Goal: Task Accomplishment & Management: Manage account settings

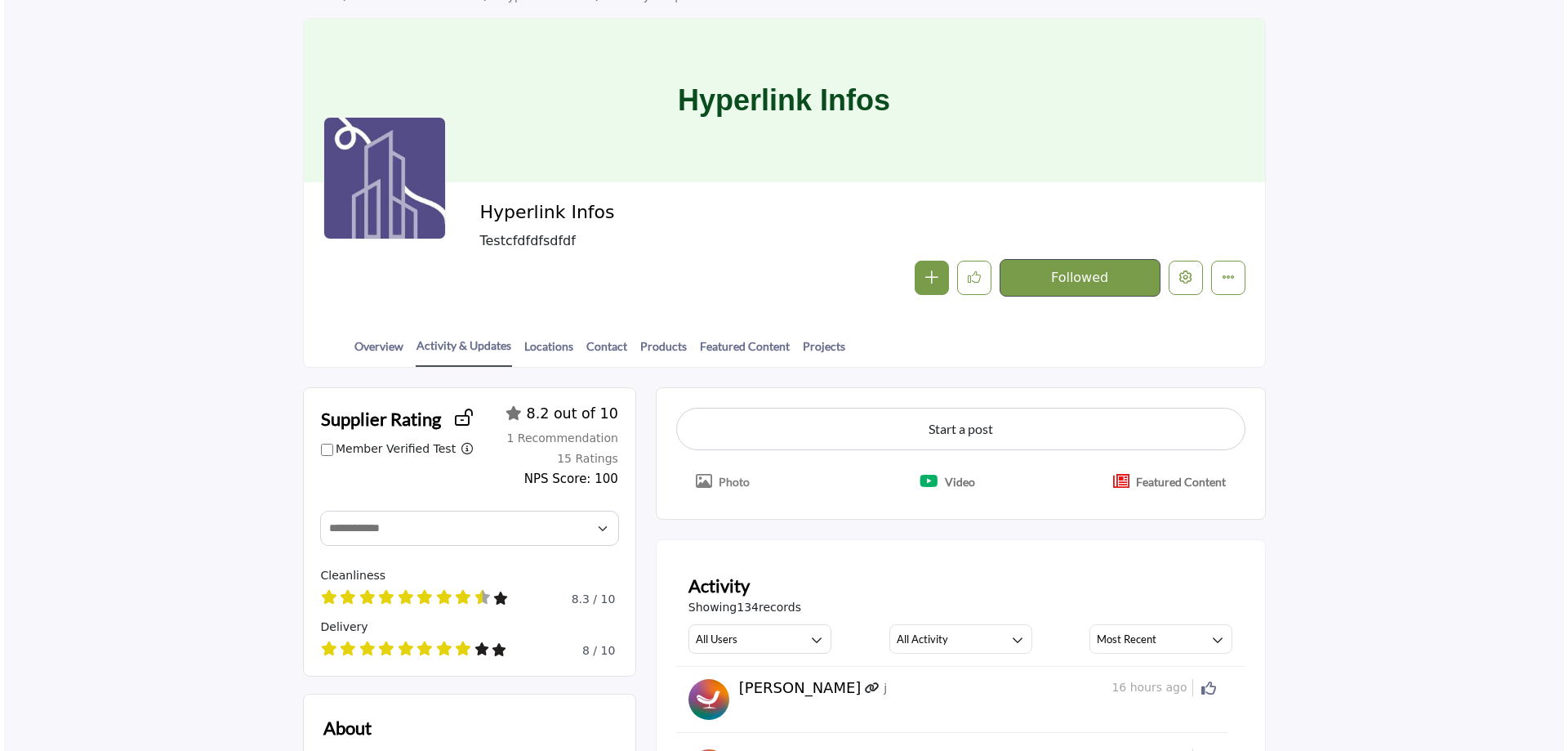
scroll to position [82, 0]
click at [1179, 274] on icon "Edit company" at bounding box center [1182, 277] width 13 height 13
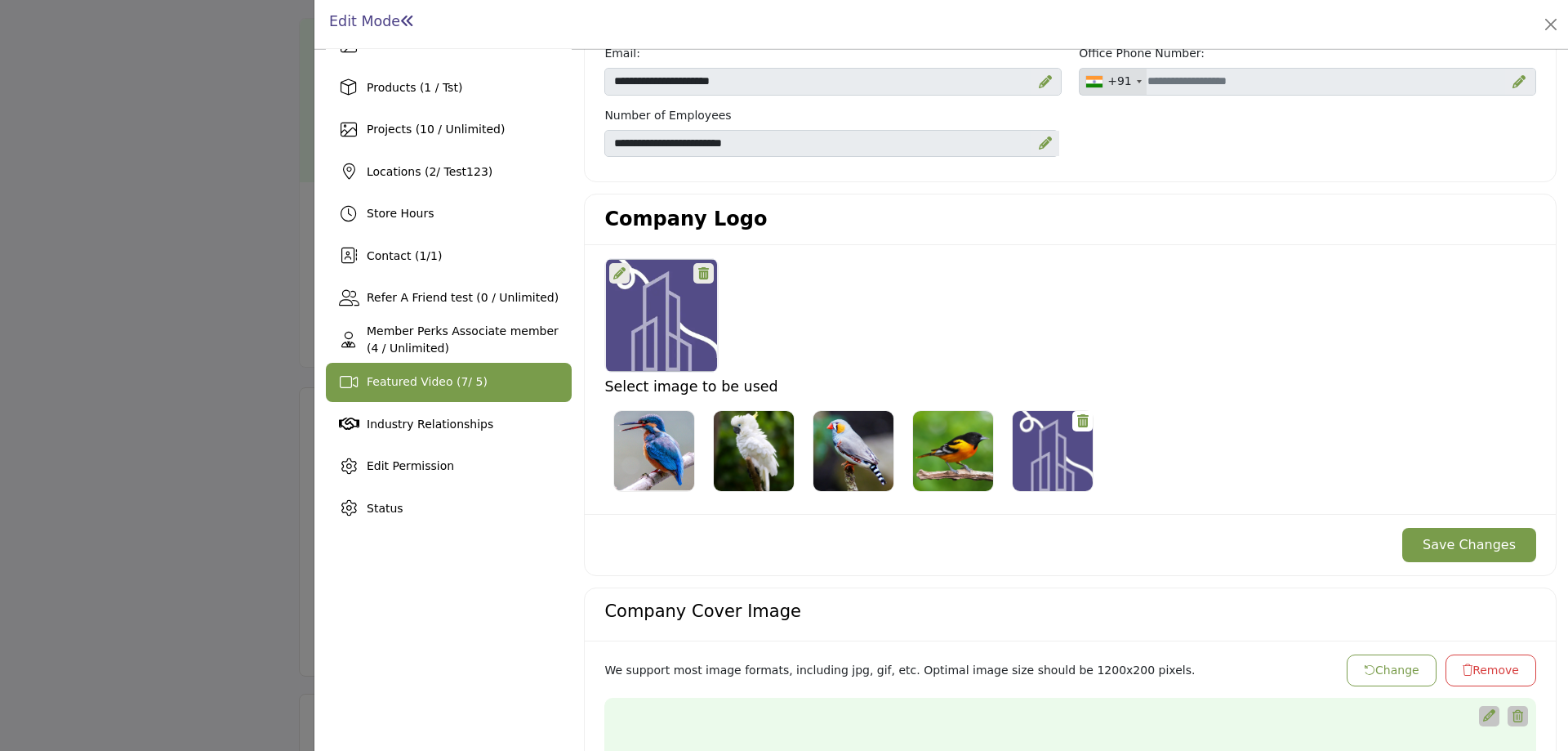
click at [458, 388] on span "Featured Video ( 7 / 5)" at bounding box center [428, 381] width 121 height 13
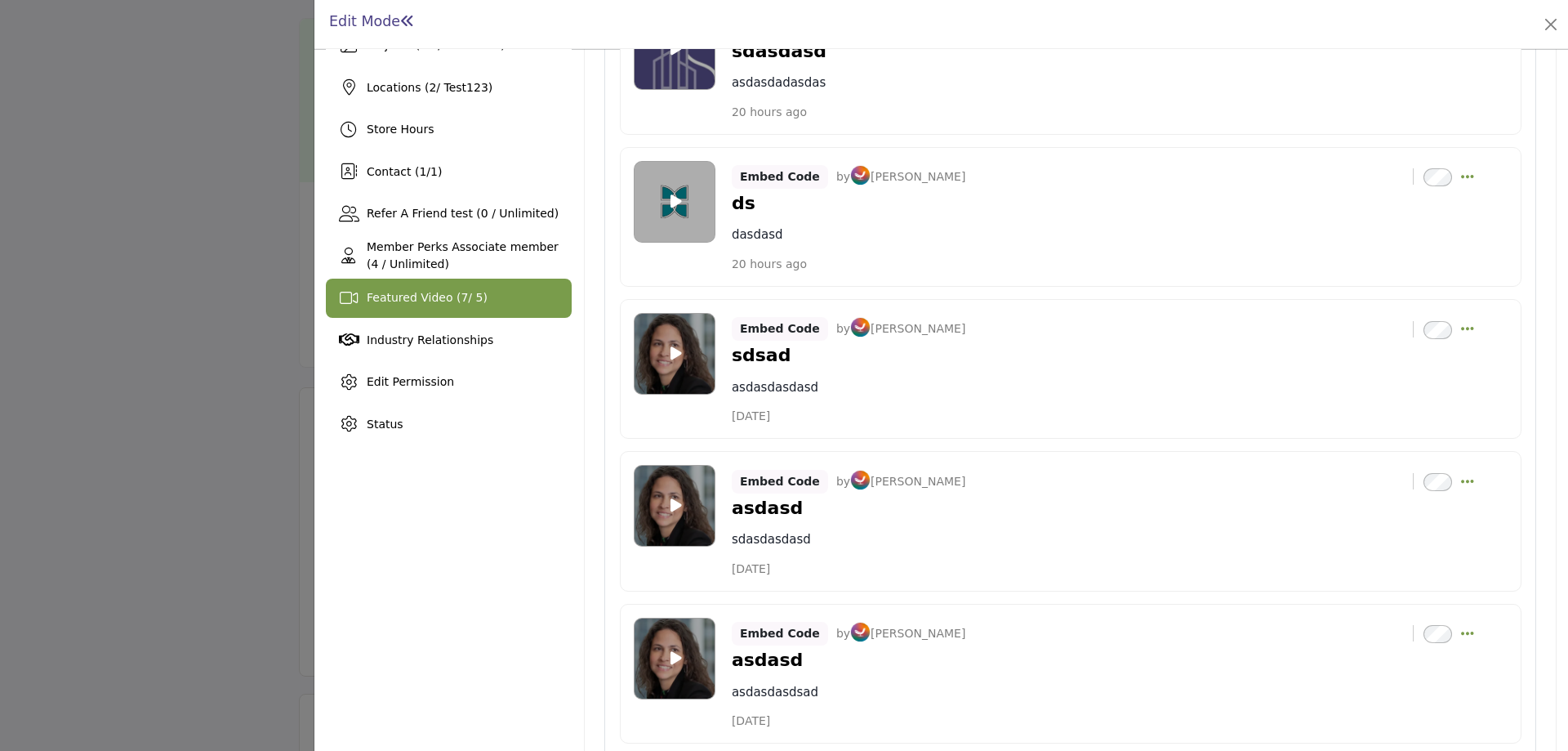
scroll to position [153, 0]
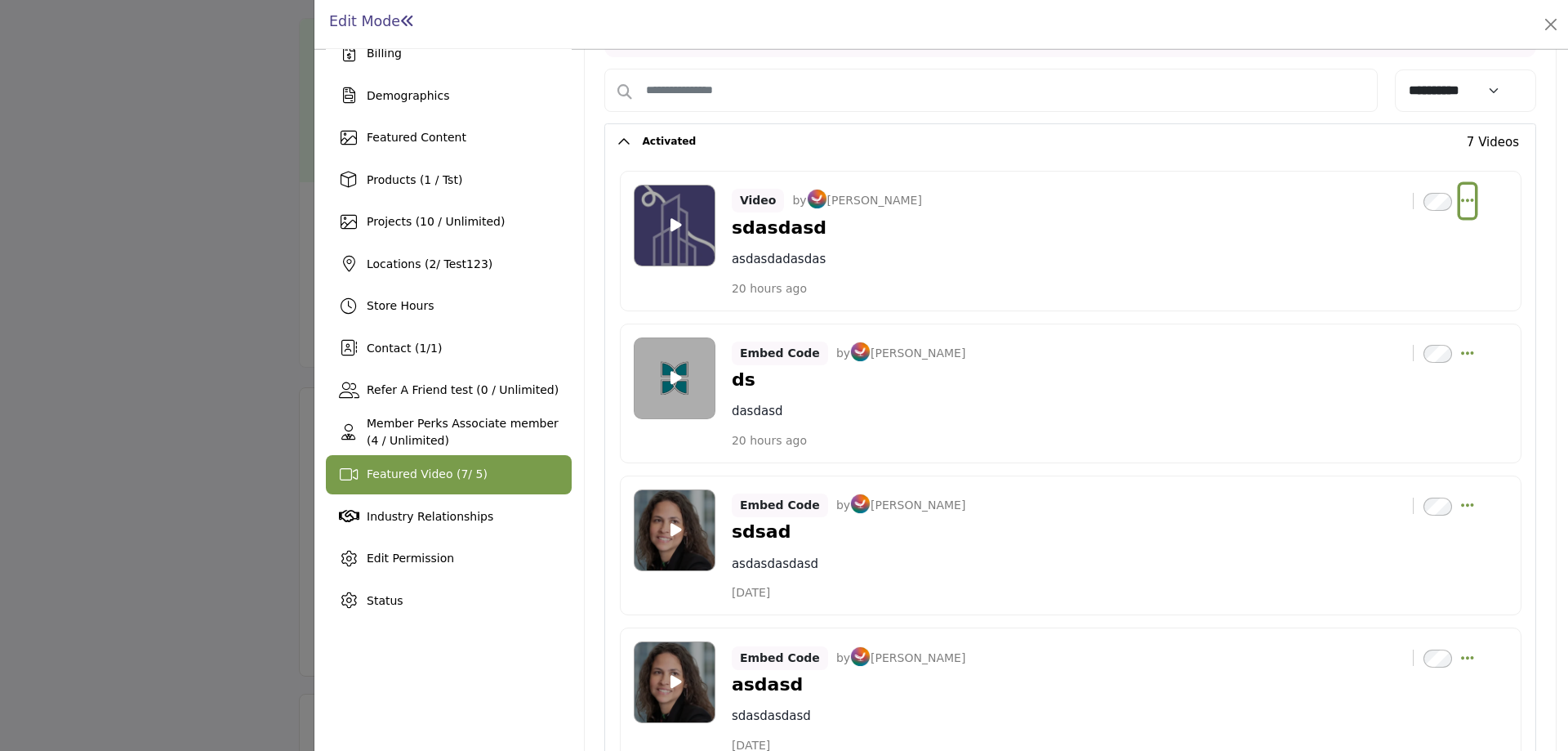
click at [1461, 200] on icon "Select Dropdown Options" at bounding box center [1467, 200] width 13 height 15
click at [1359, 286] on link "Edit" at bounding box center [1389, 279] width 158 height 29
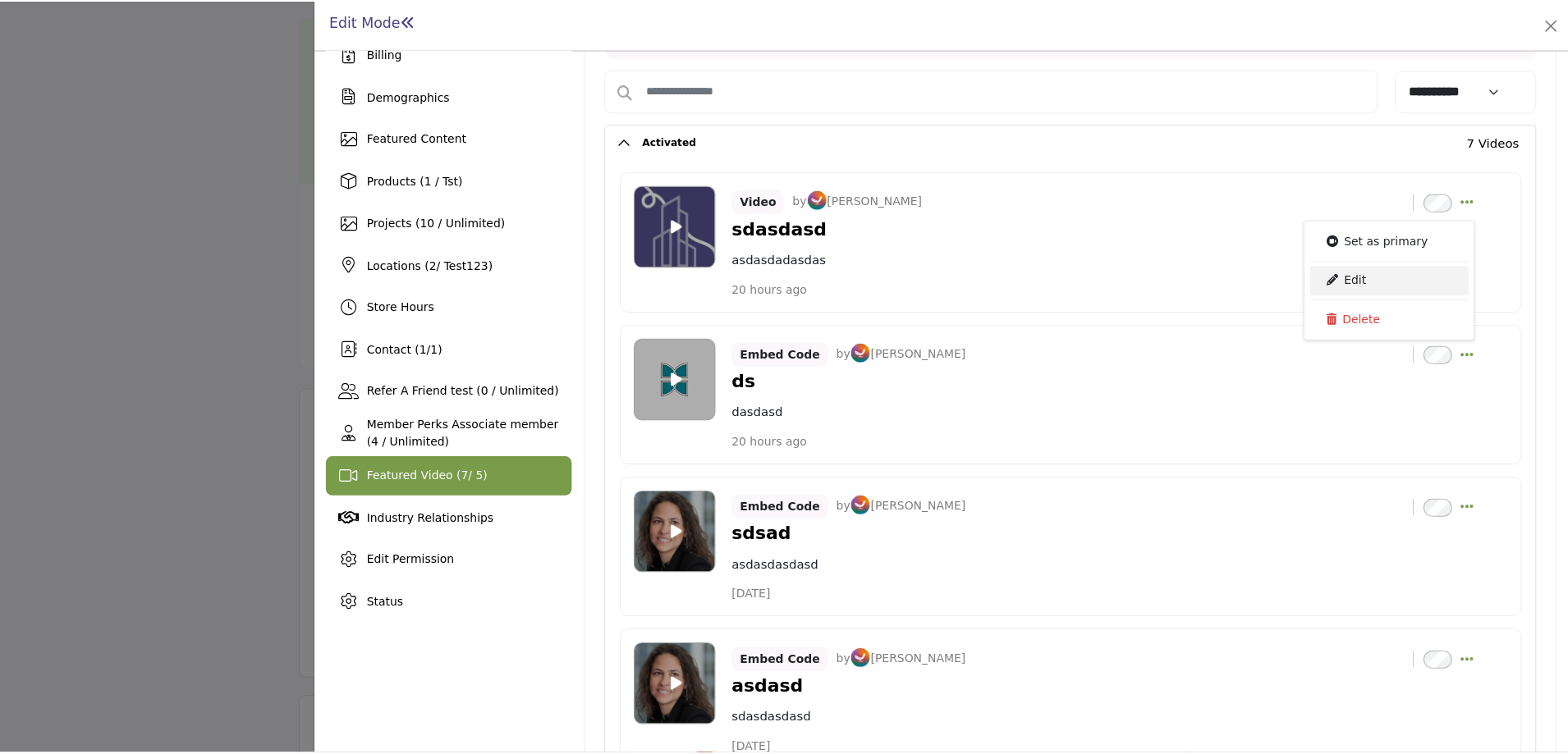
scroll to position [35, 0]
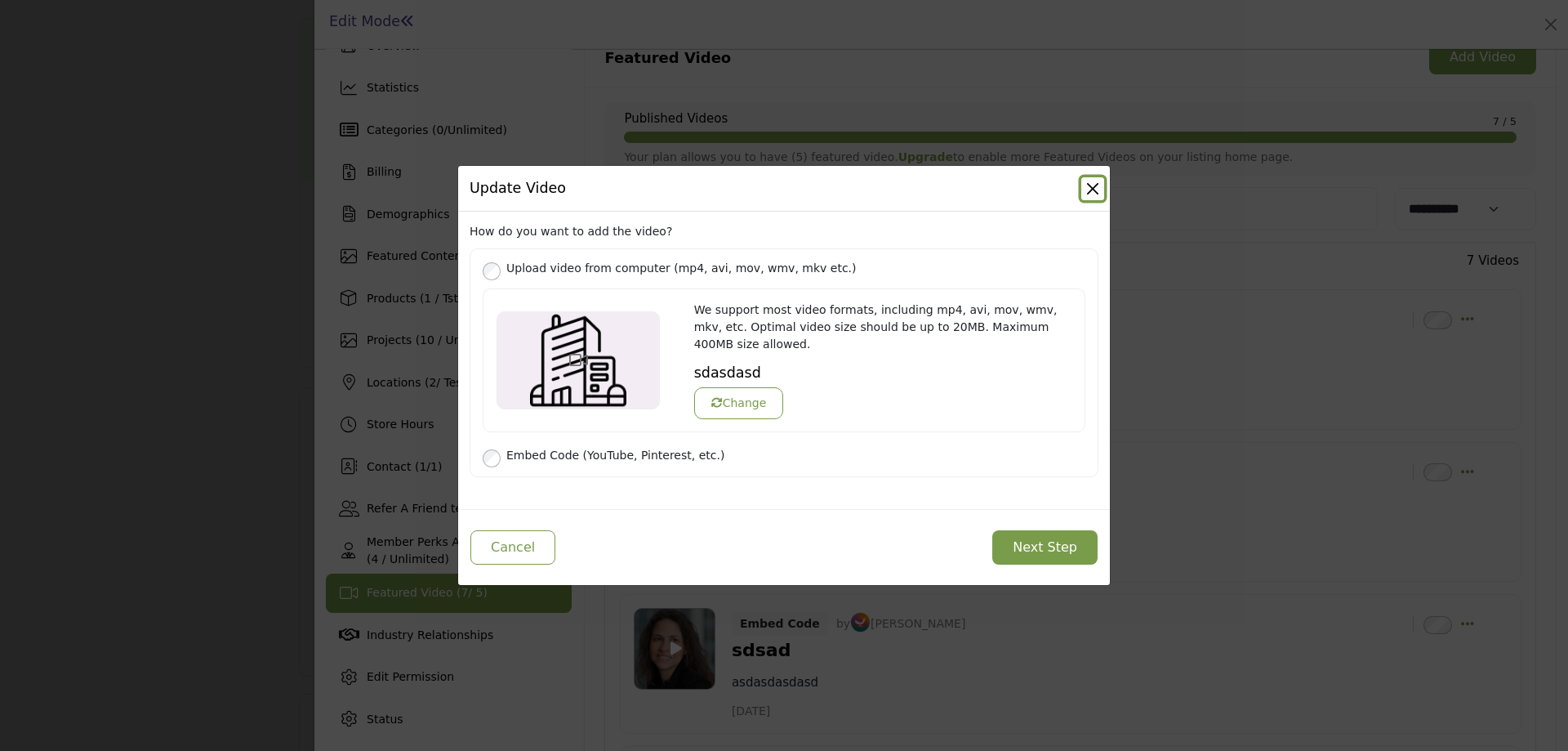
click at [1099, 197] on button "Close" at bounding box center [1093, 188] width 22 height 22
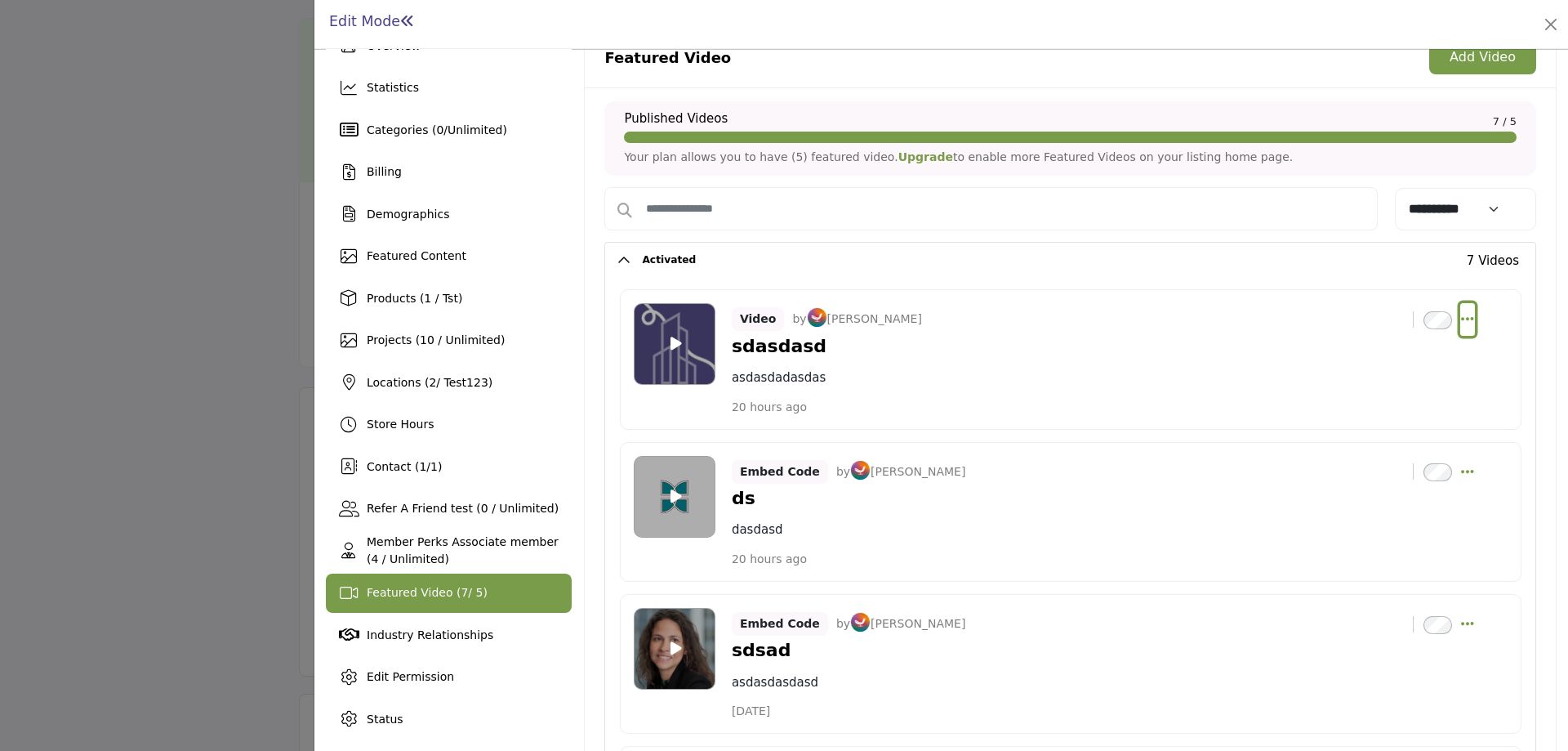
click at [1463, 321] on icon "Select Dropdown Options" at bounding box center [1467, 318] width 13 height 15
click at [1359, 398] on link "Edit" at bounding box center [1389, 398] width 158 height 29
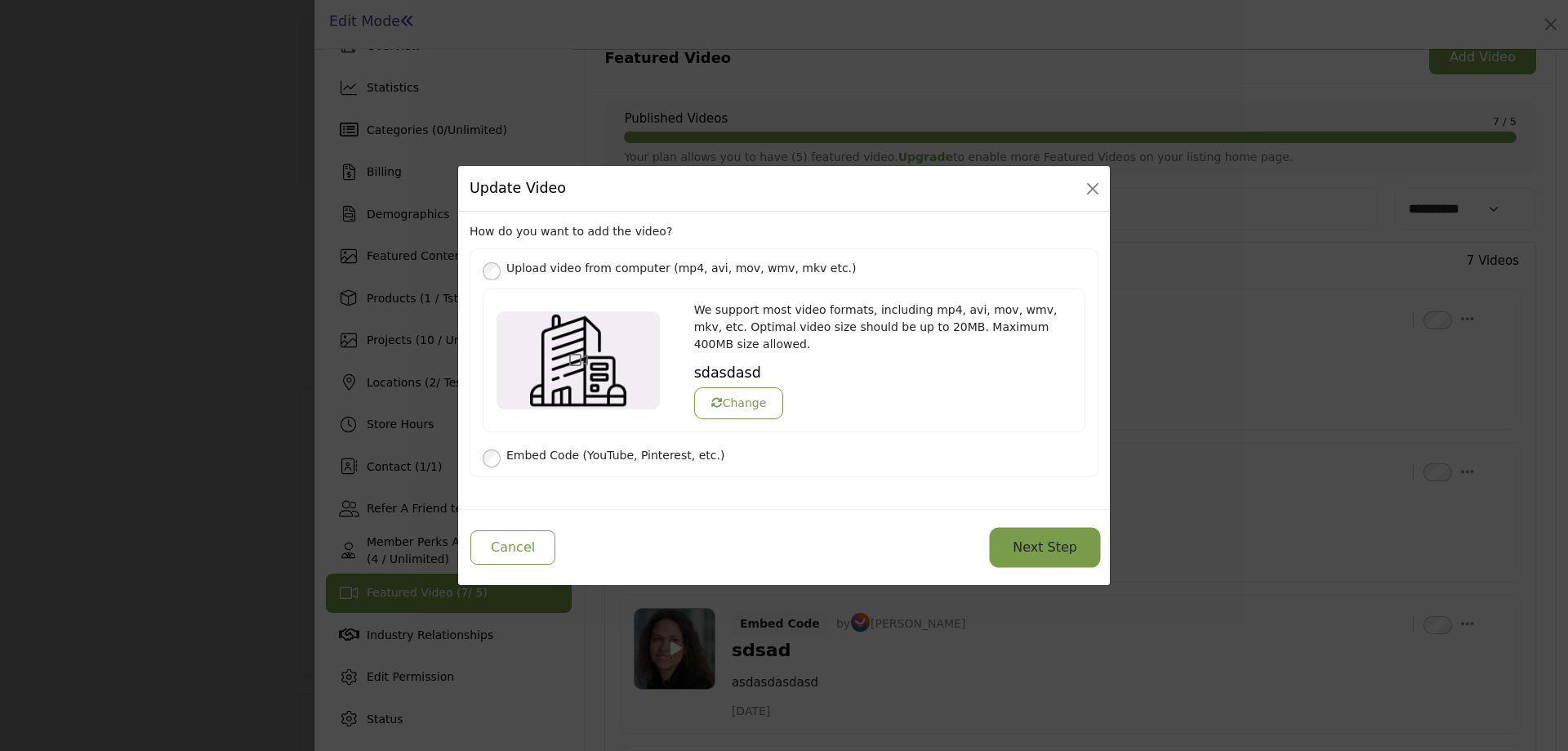
click at [1051, 544] on button "Next Step" at bounding box center [1045, 548] width 105 height 35
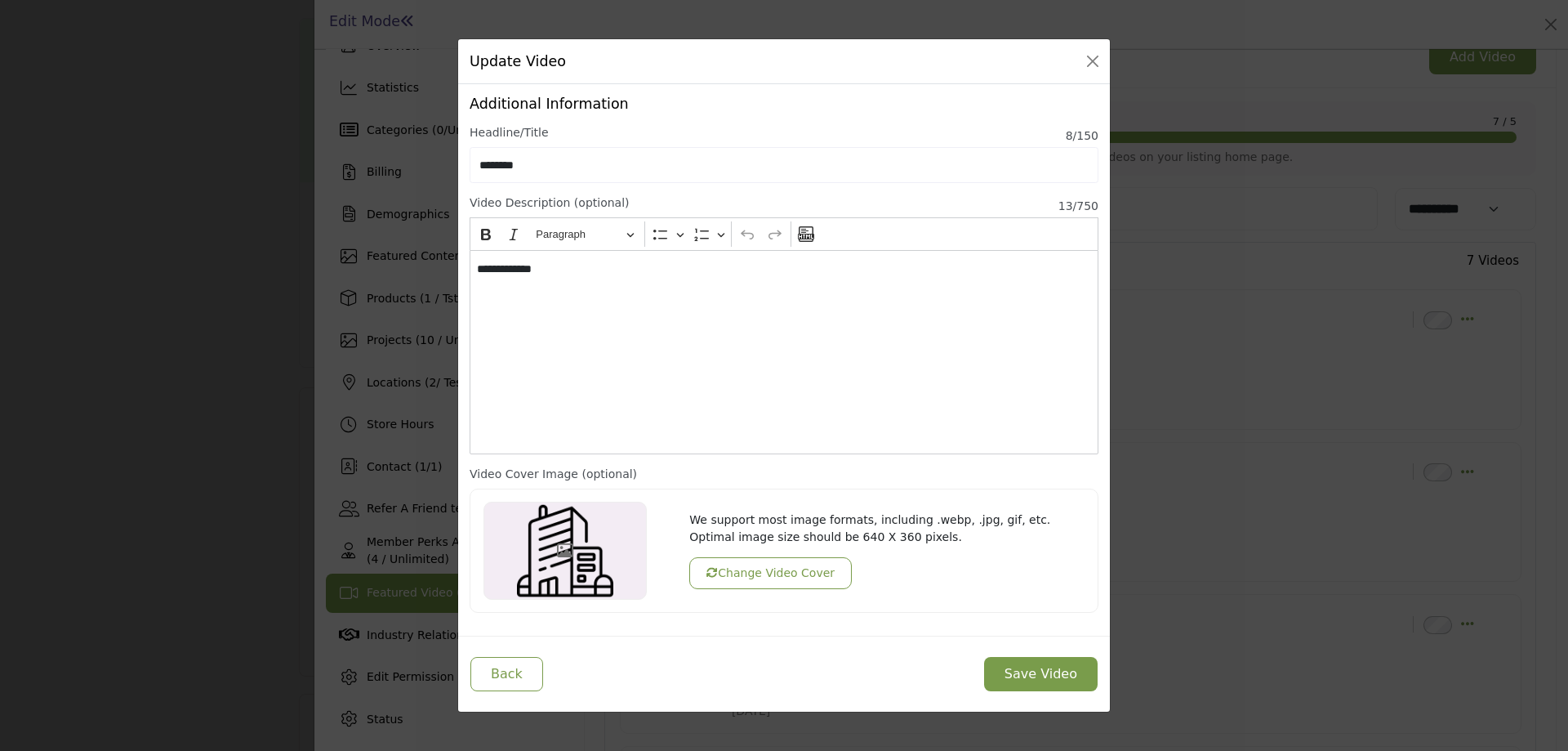
click at [759, 577] on button "Change Video Cover" at bounding box center [771, 573] width 162 height 32
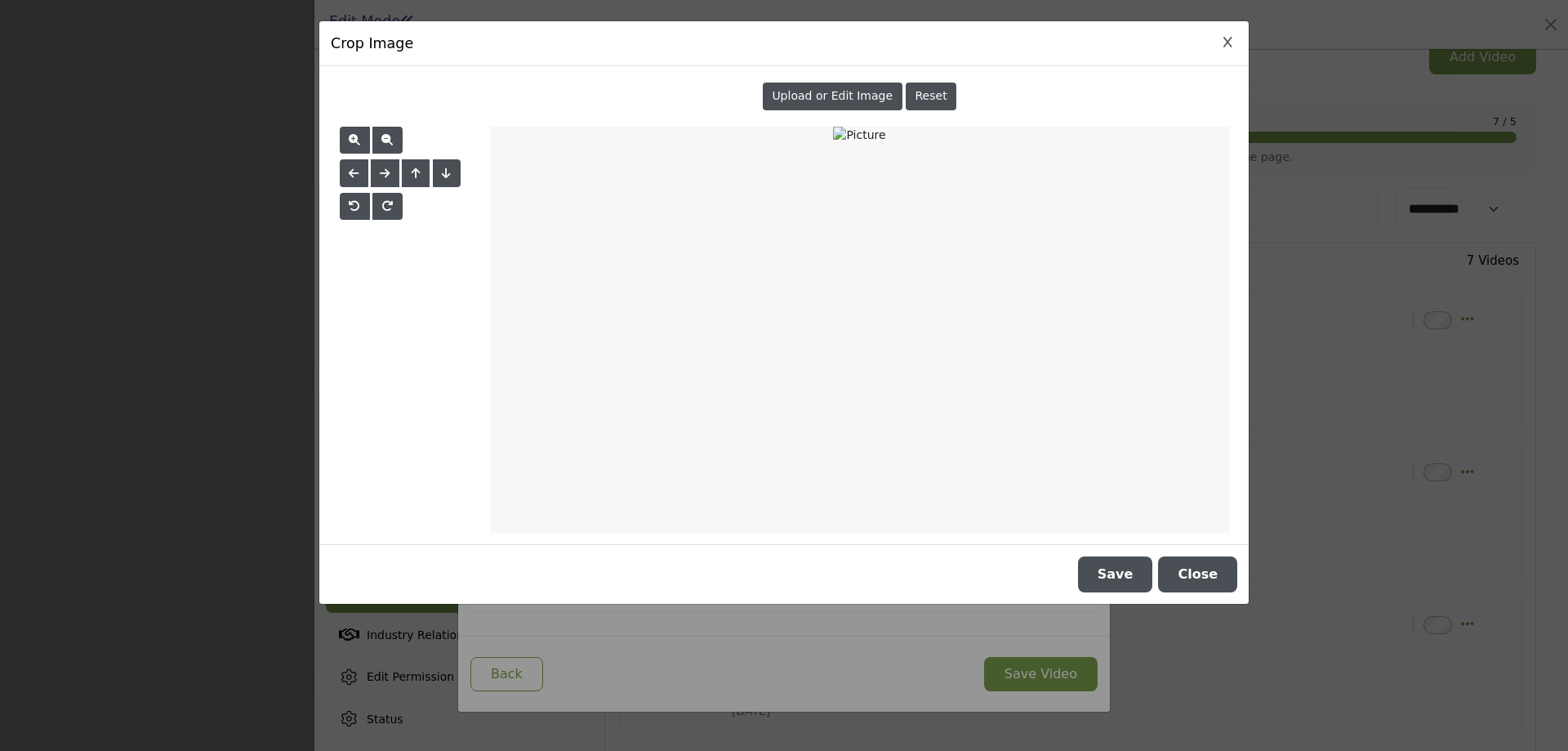
click at [831, 96] on span "Upload or Edit Image" at bounding box center [832, 95] width 121 height 13
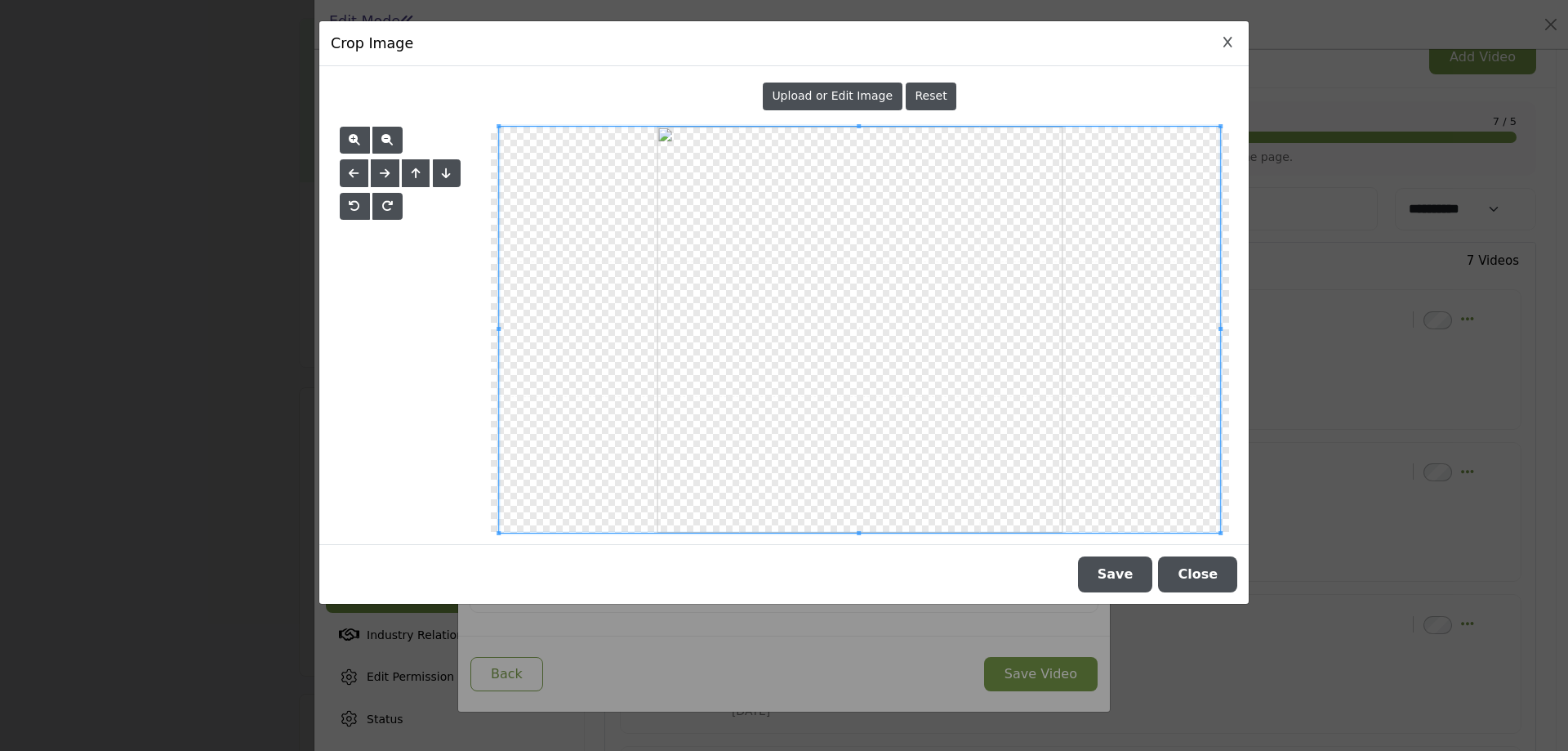
click at [1127, 575] on button "Save" at bounding box center [1115, 575] width 75 height 36
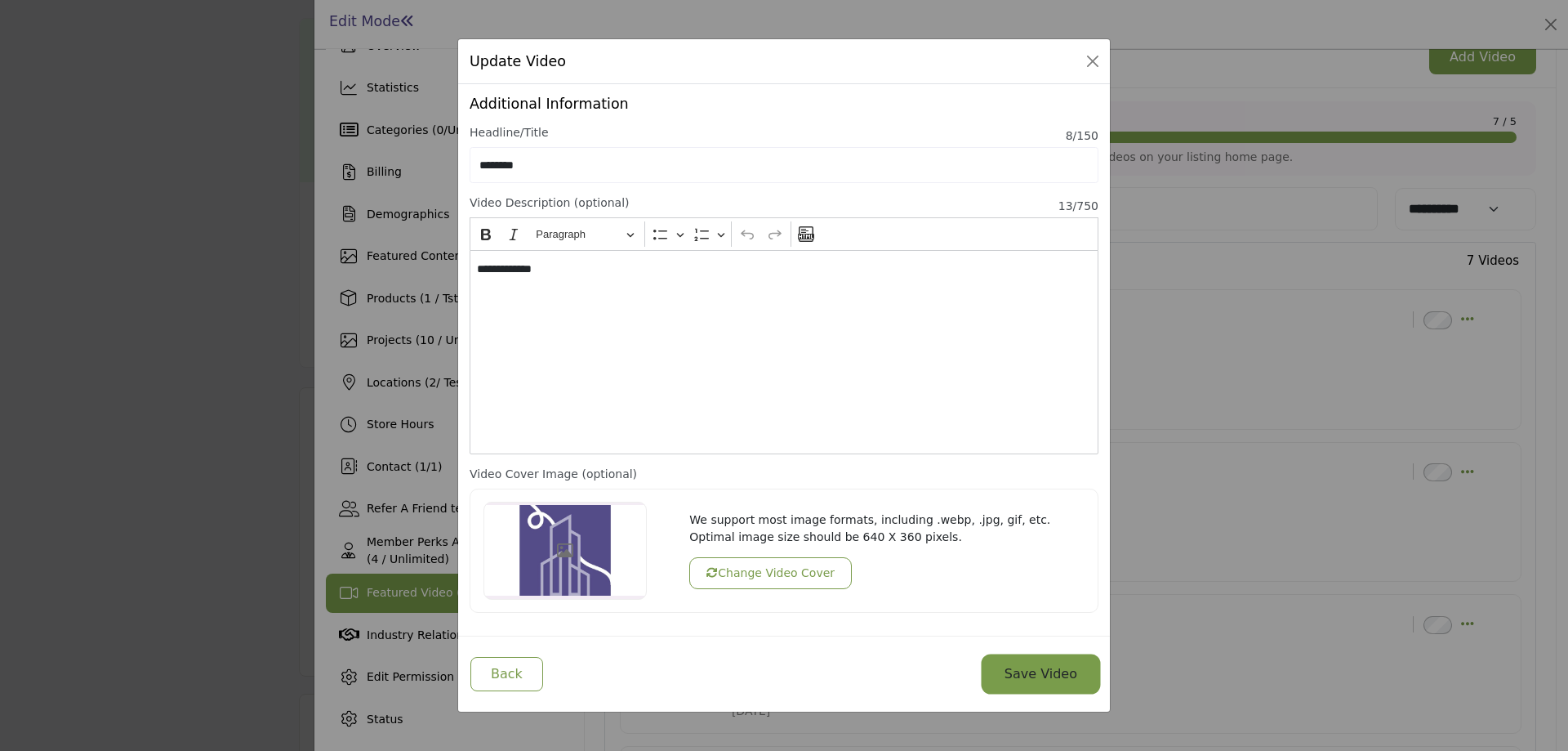
click at [1017, 671] on button "Save Video" at bounding box center [1040, 674] width 113 height 35
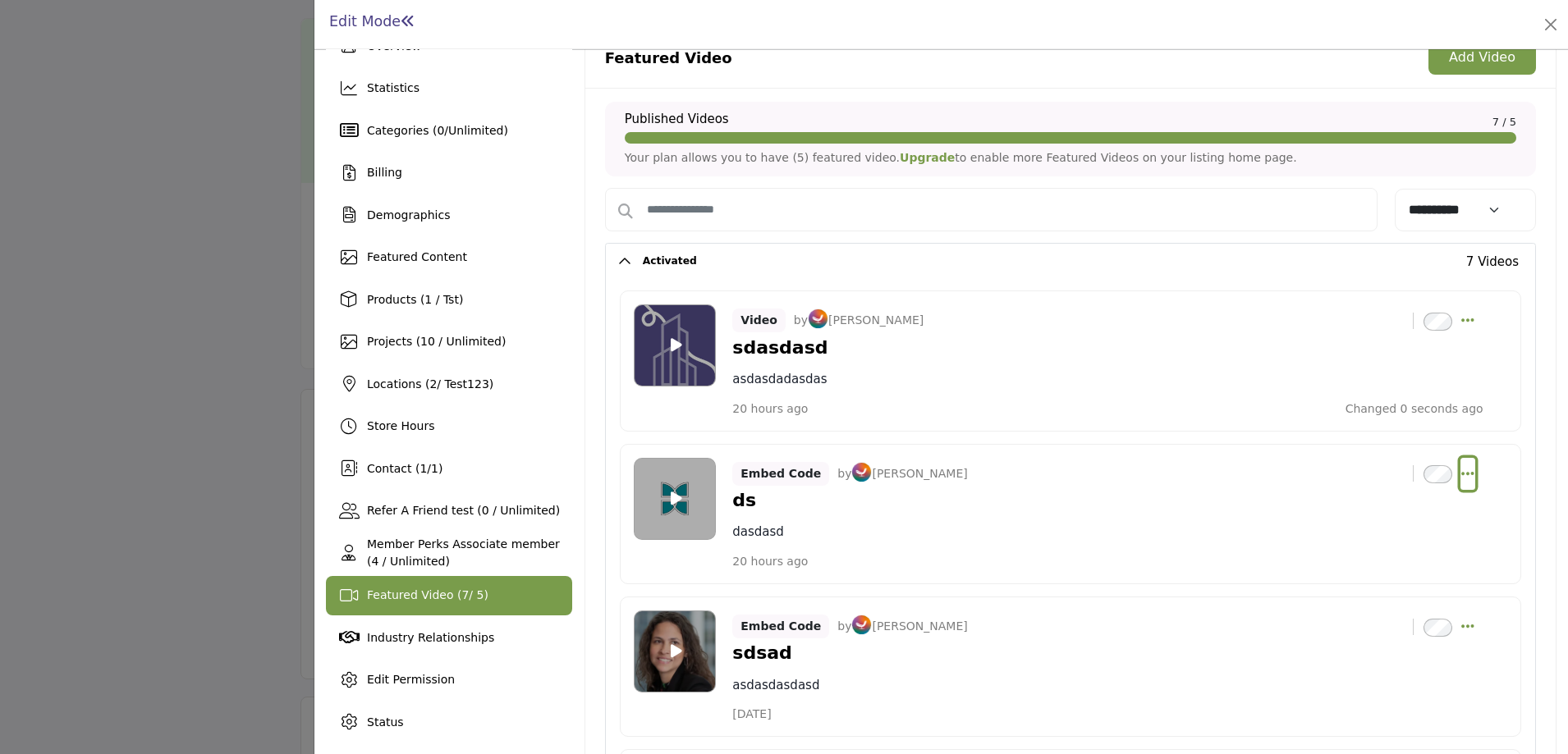
click at [1461, 472] on icon "Select Dropdown Options" at bounding box center [1467, 473] width 13 height 15
click at [1349, 550] on link "Edit" at bounding box center [1388, 552] width 159 height 30
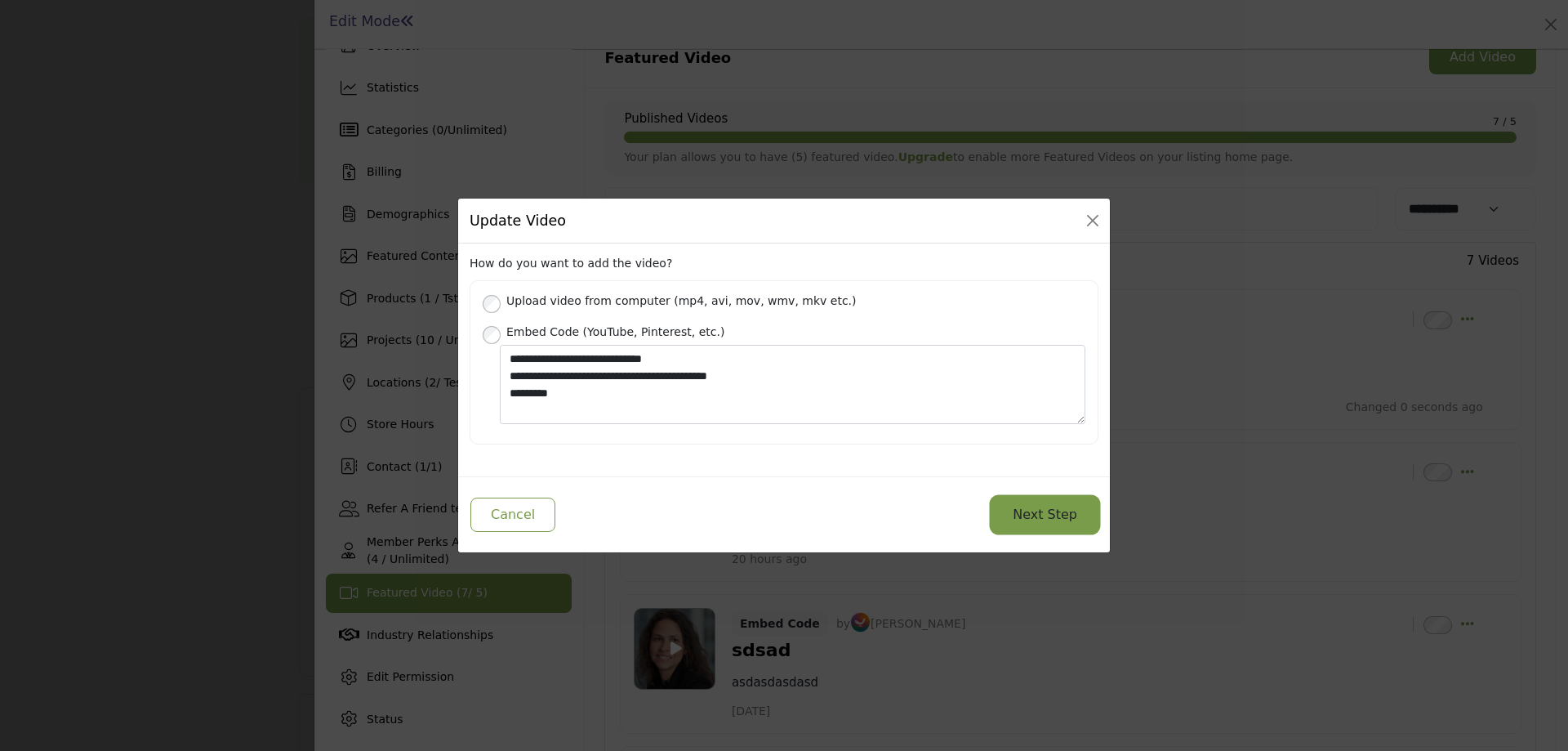
click at [1038, 517] on button "Next Step" at bounding box center [1045, 515] width 105 height 35
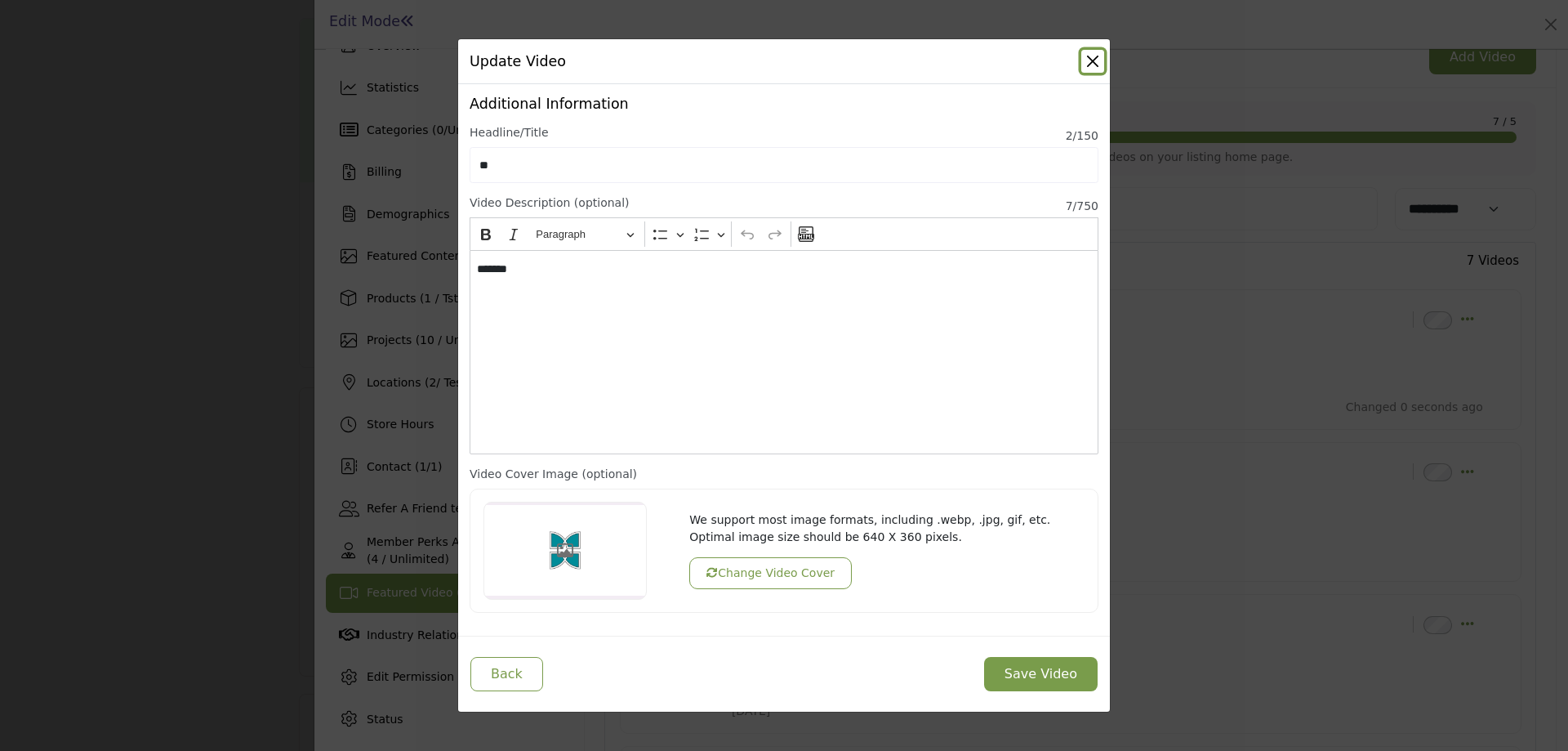
click at [1095, 59] on button "Close" at bounding box center [1093, 61] width 22 height 22
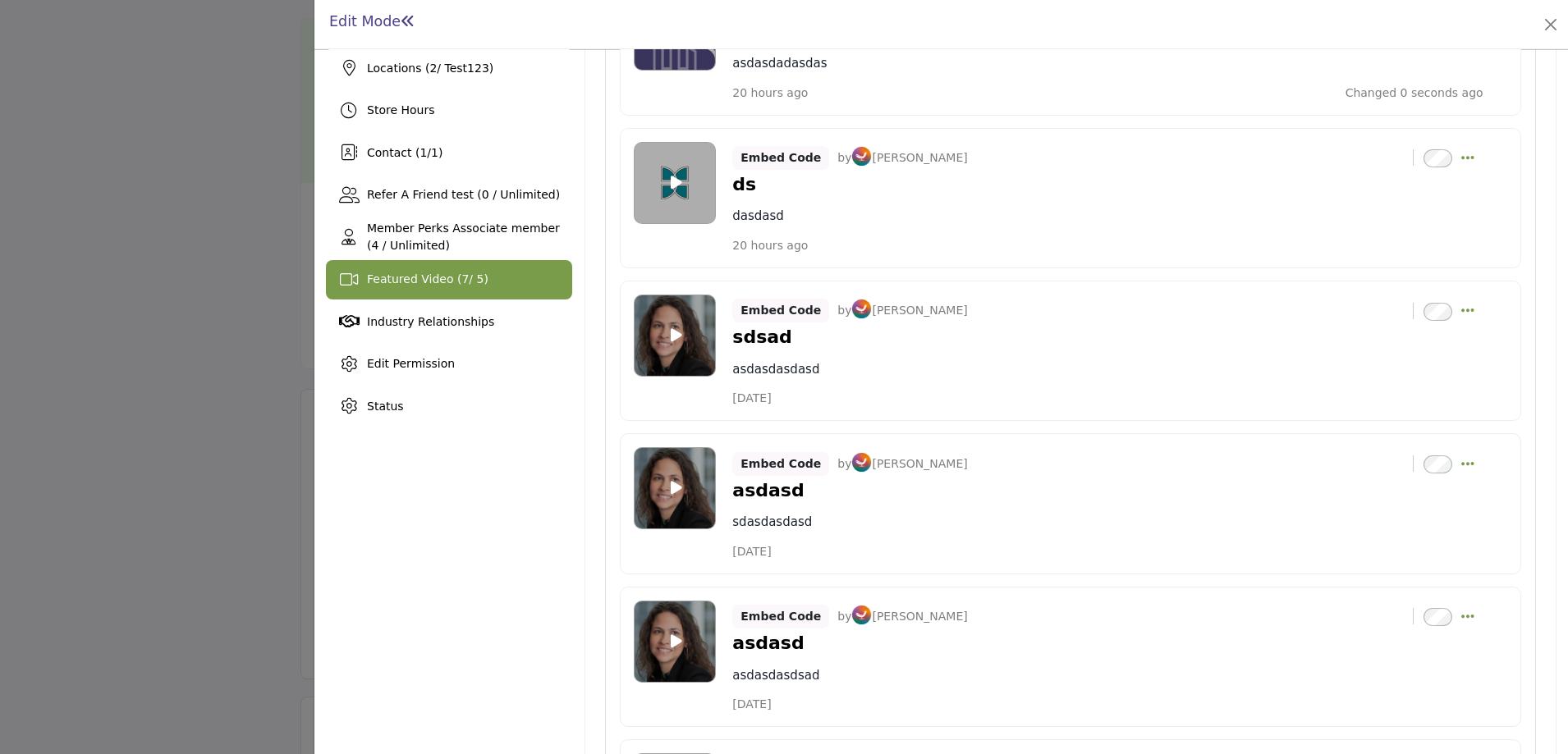
scroll to position [363, 0]
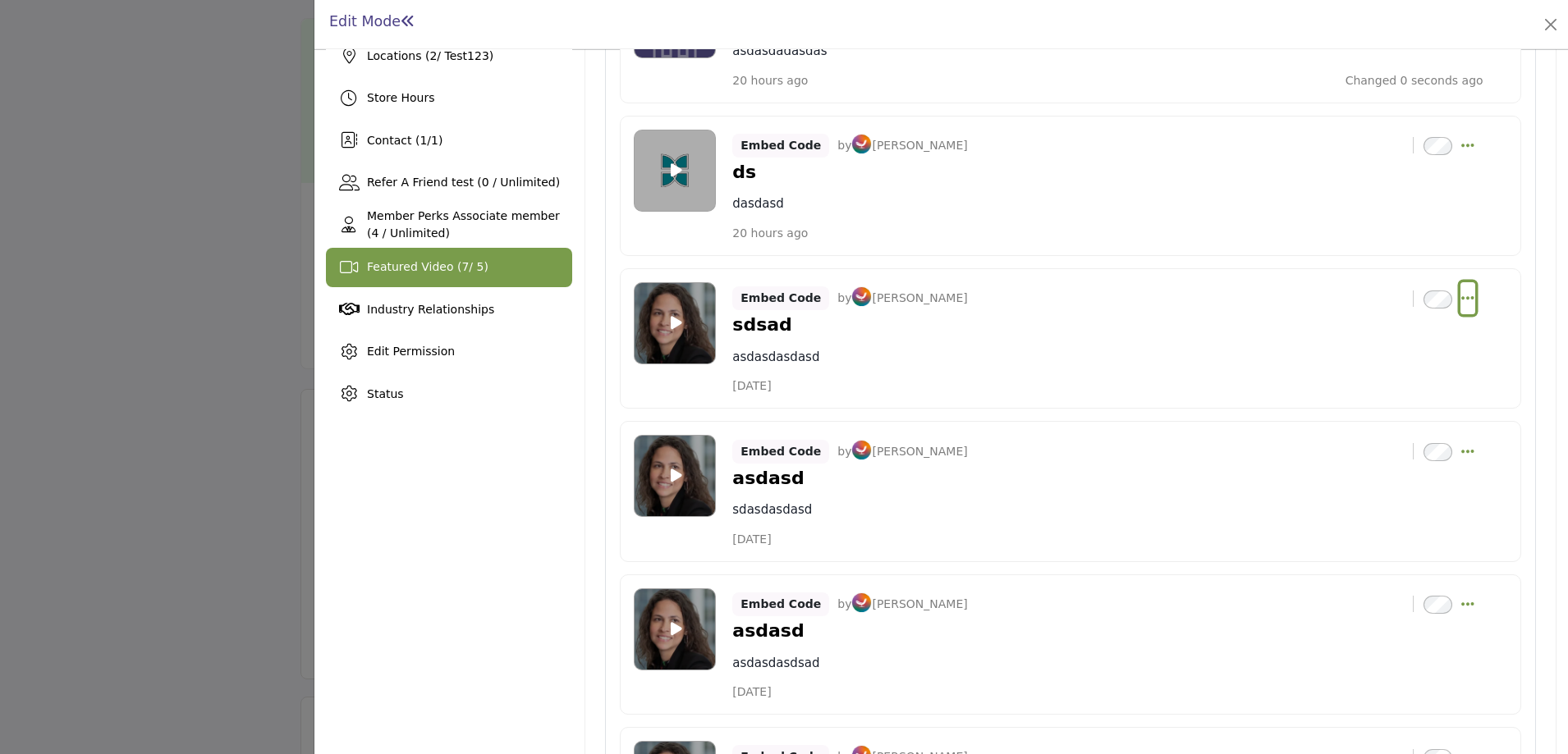
click at [1461, 297] on icon "Select Dropdown Options" at bounding box center [1467, 298] width 13 height 15
click at [1380, 377] on link "Edit" at bounding box center [1388, 377] width 159 height 30
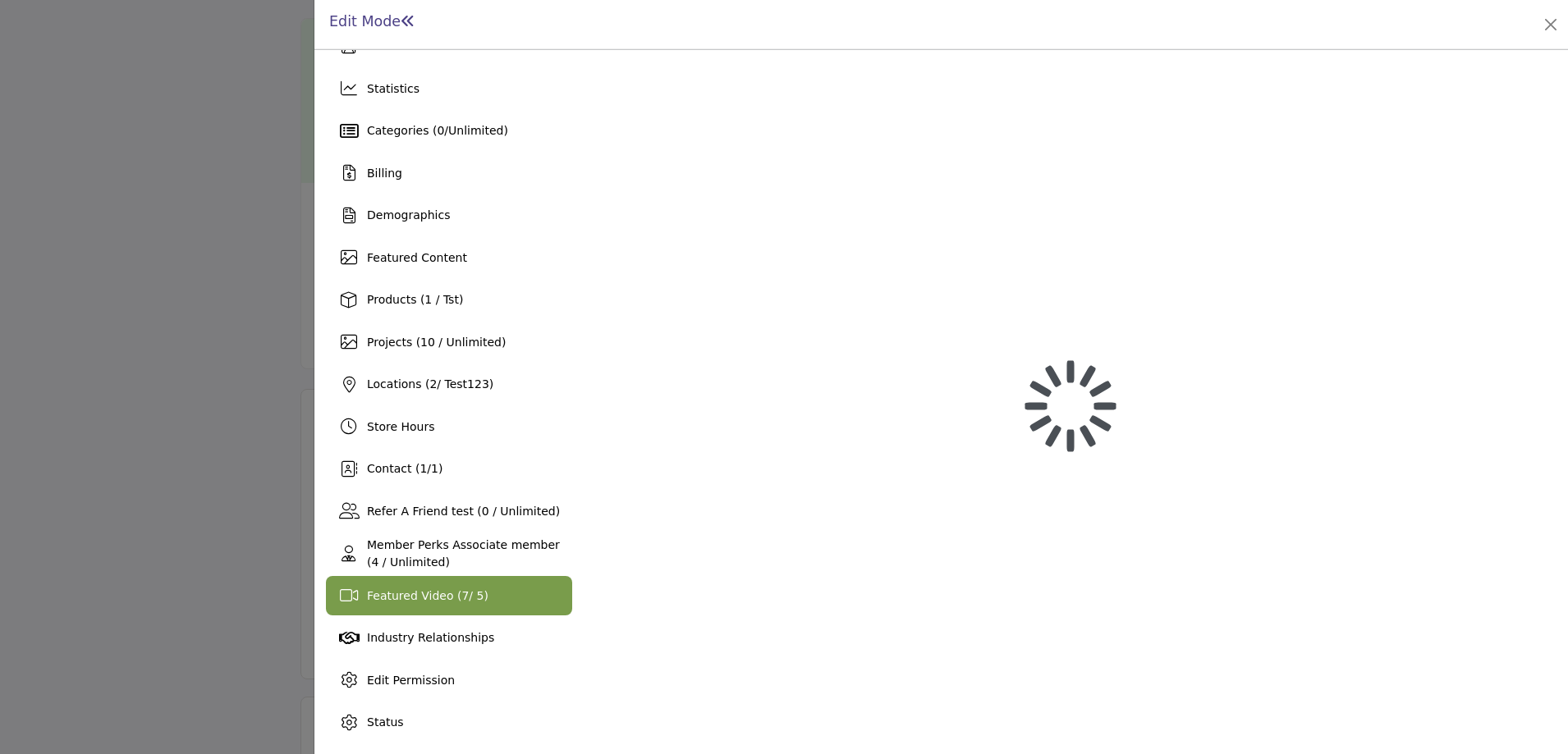
scroll to position [35, 0]
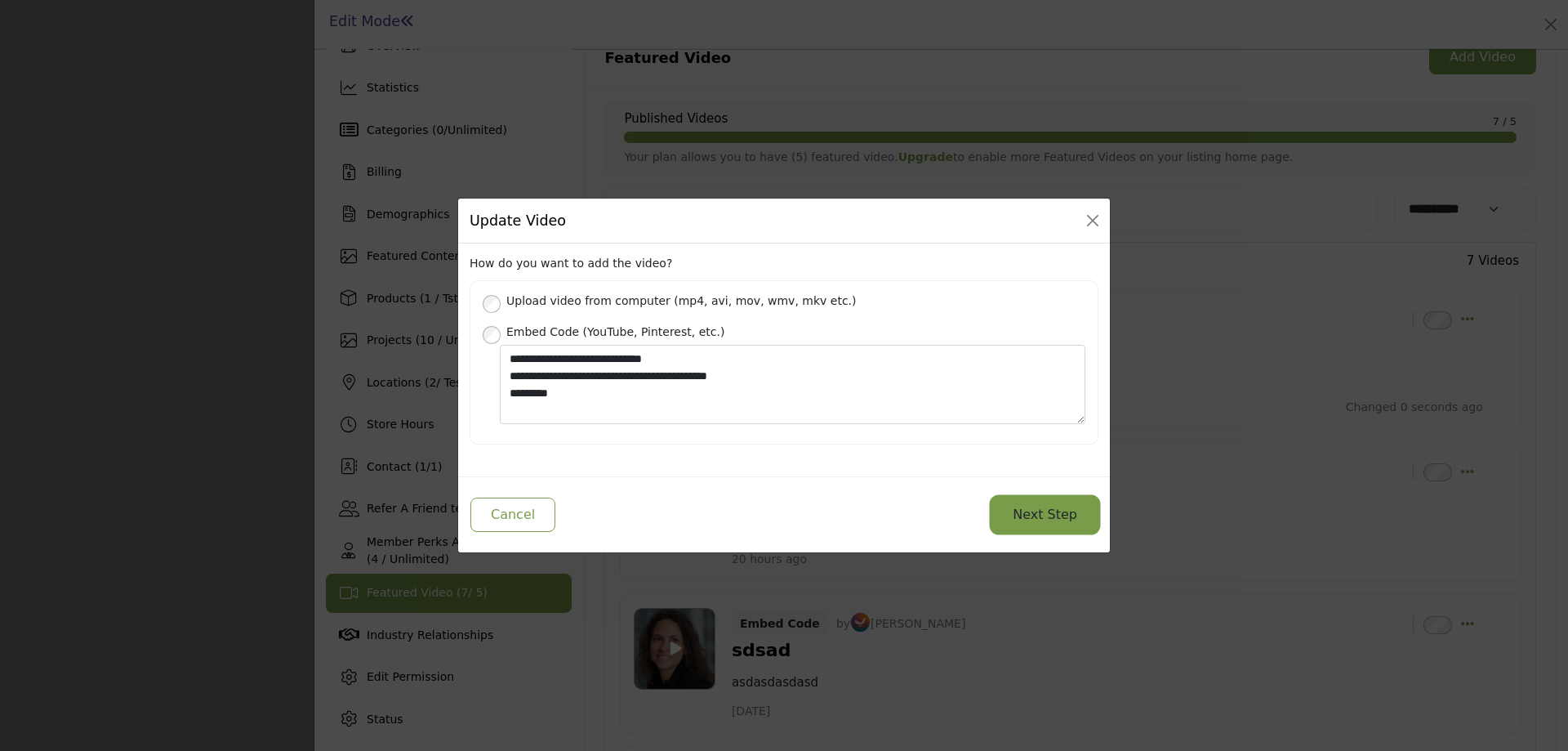
click at [1059, 515] on button "Next Step" at bounding box center [1045, 515] width 105 height 35
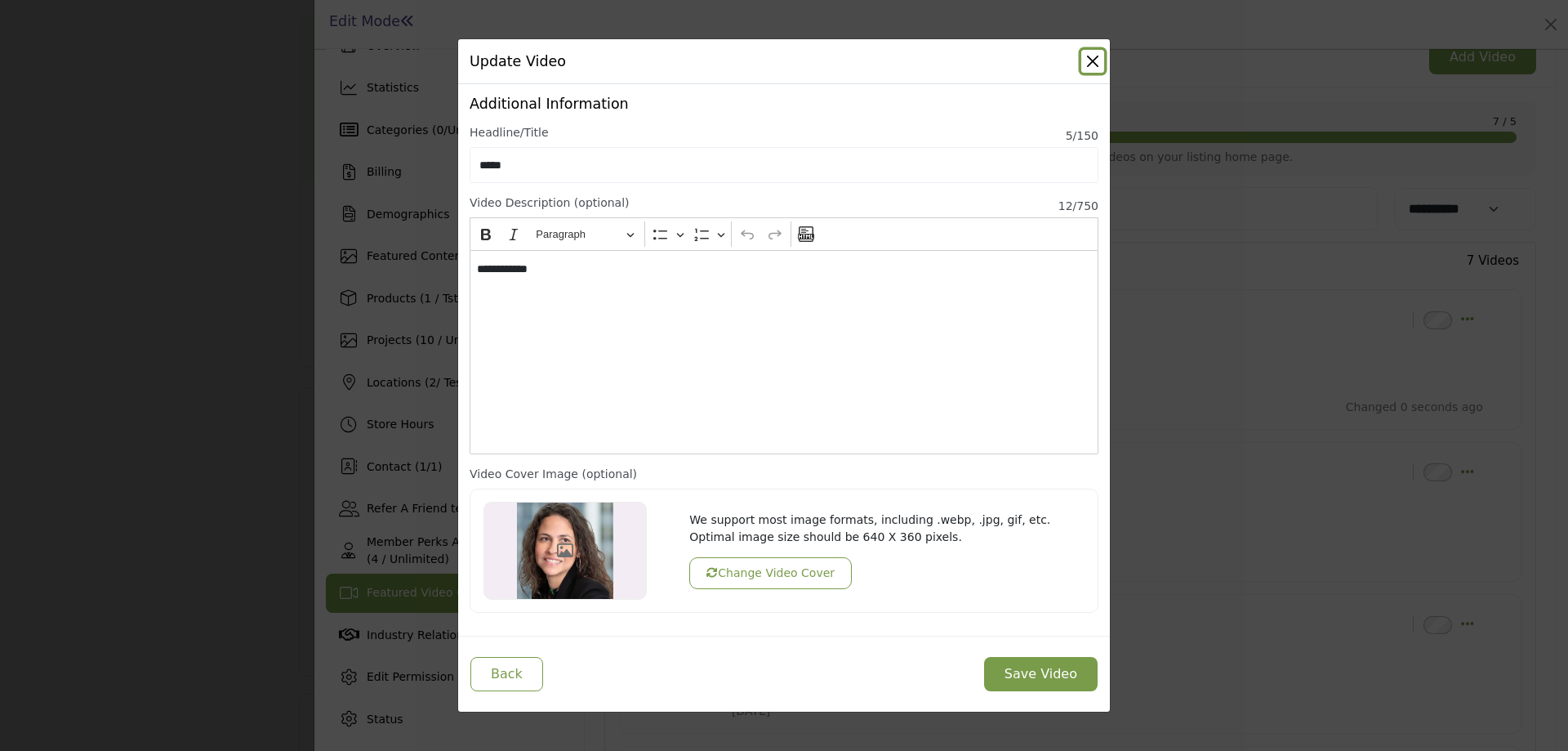
click at [1093, 62] on button "Close" at bounding box center [1093, 61] width 22 height 22
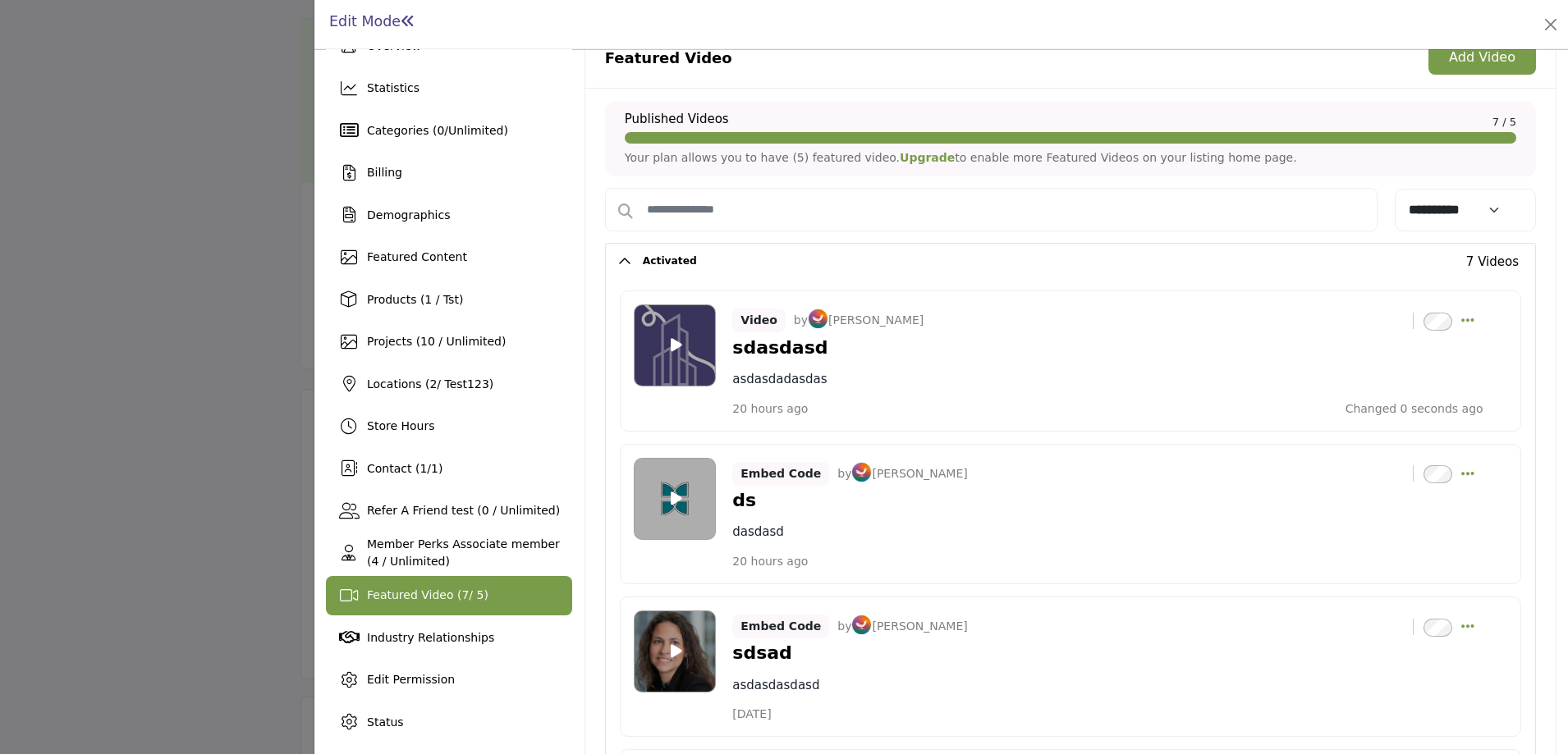
scroll to position [363, 0]
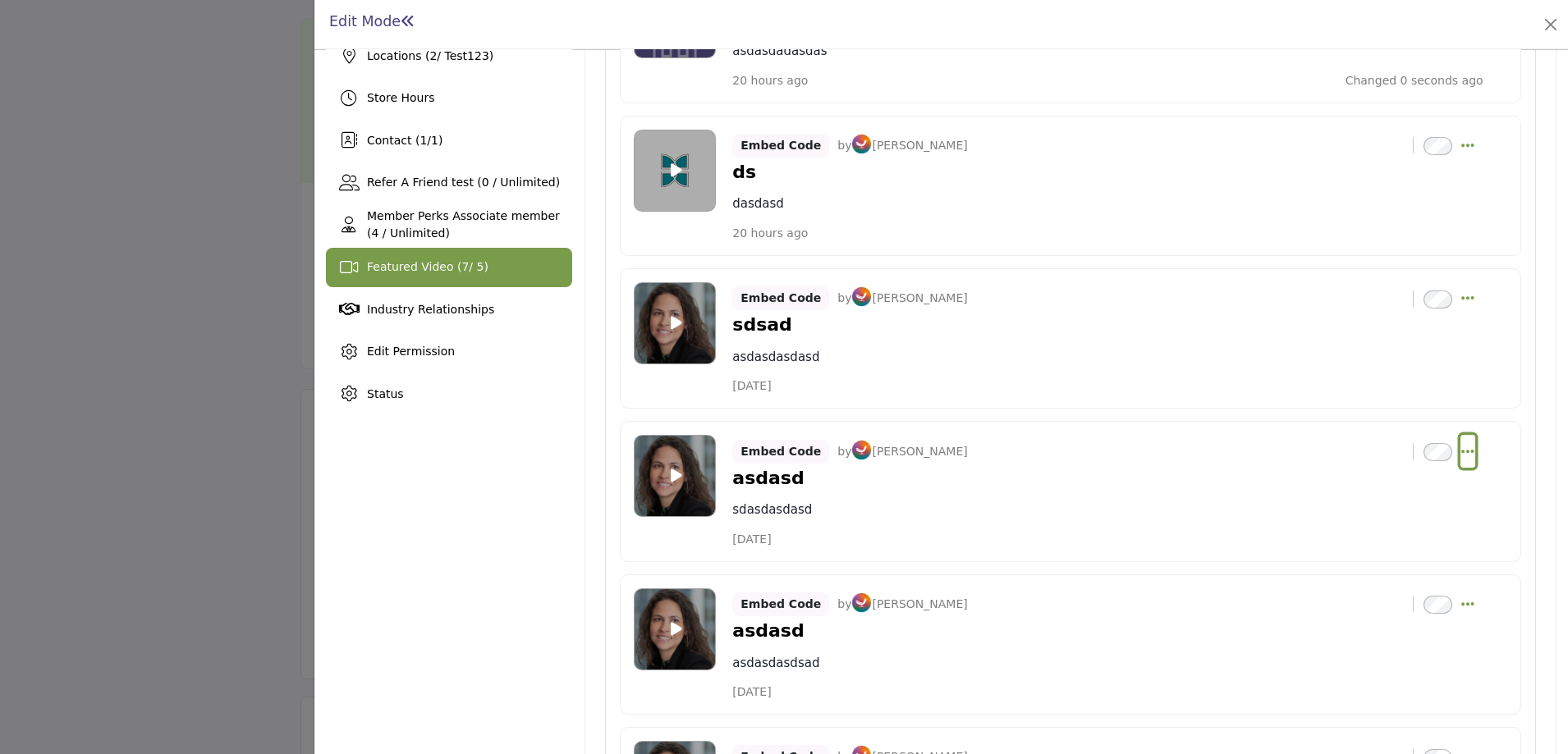
click at [1461, 448] on icon "Select Dropdown Options" at bounding box center [1467, 451] width 13 height 15
click at [1346, 532] on link "Edit" at bounding box center [1388, 530] width 159 height 30
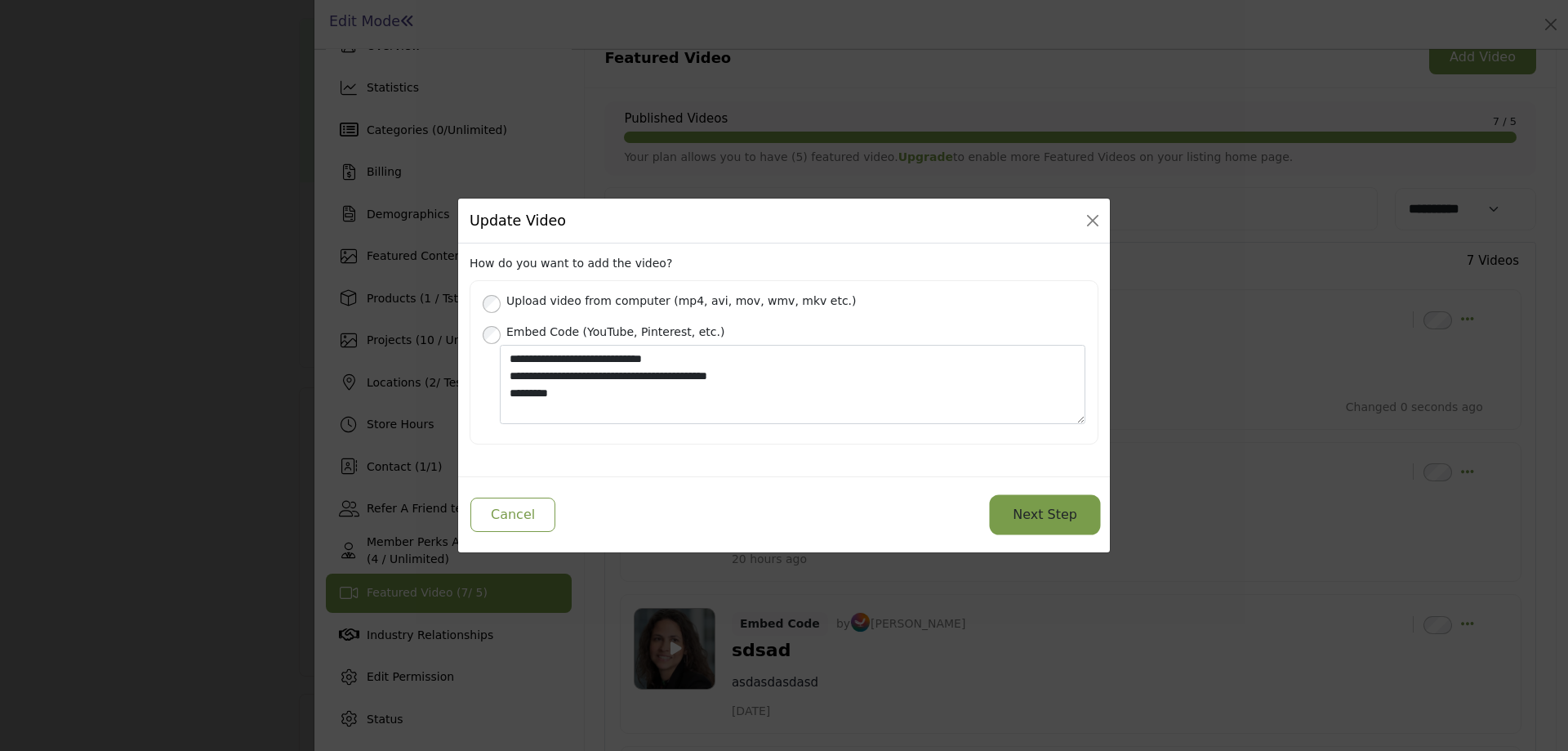
click at [1063, 517] on button "Next Step" at bounding box center [1045, 515] width 105 height 35
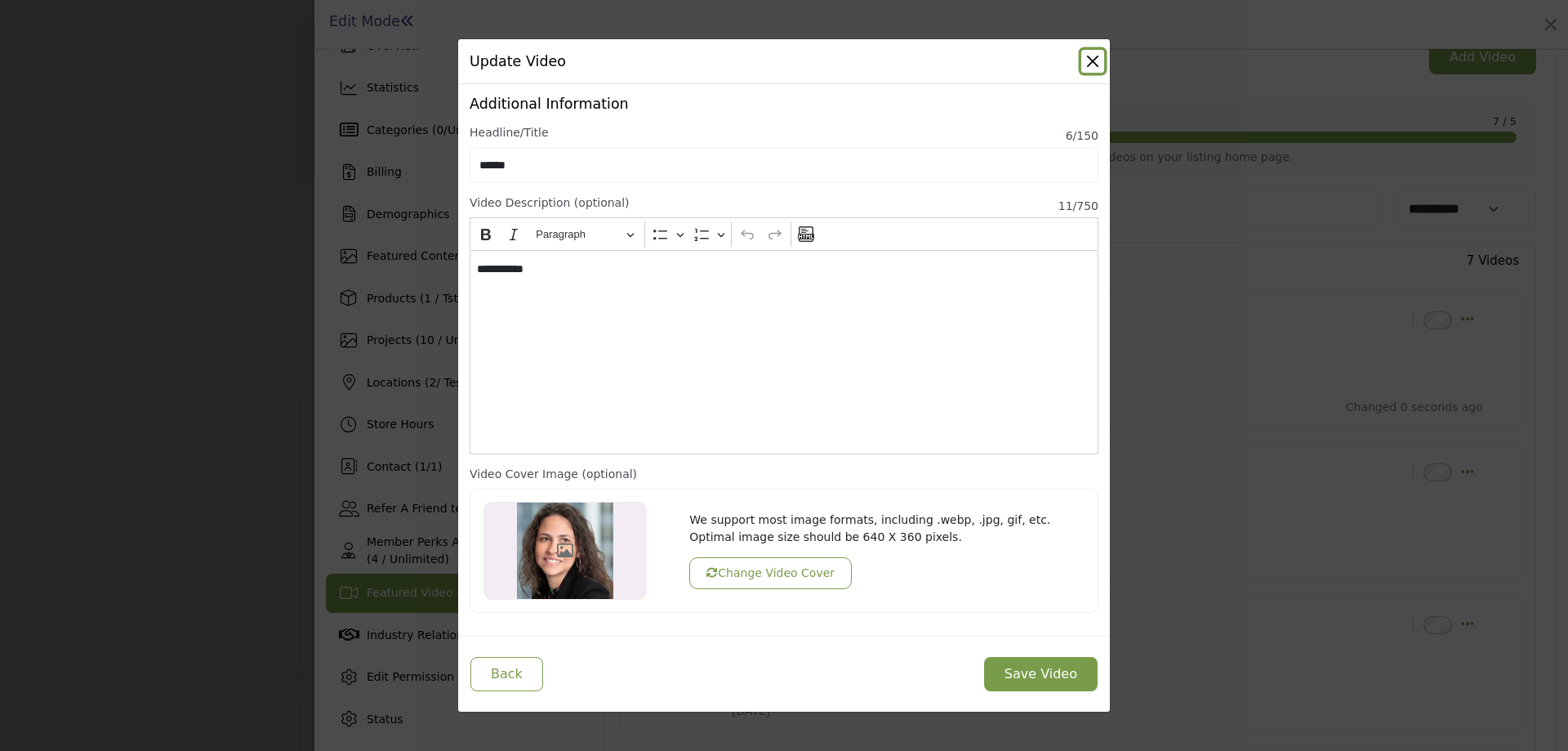
click at [1085, 60] on button "Close" at bounding box center [1093, 61] width 22 height 22
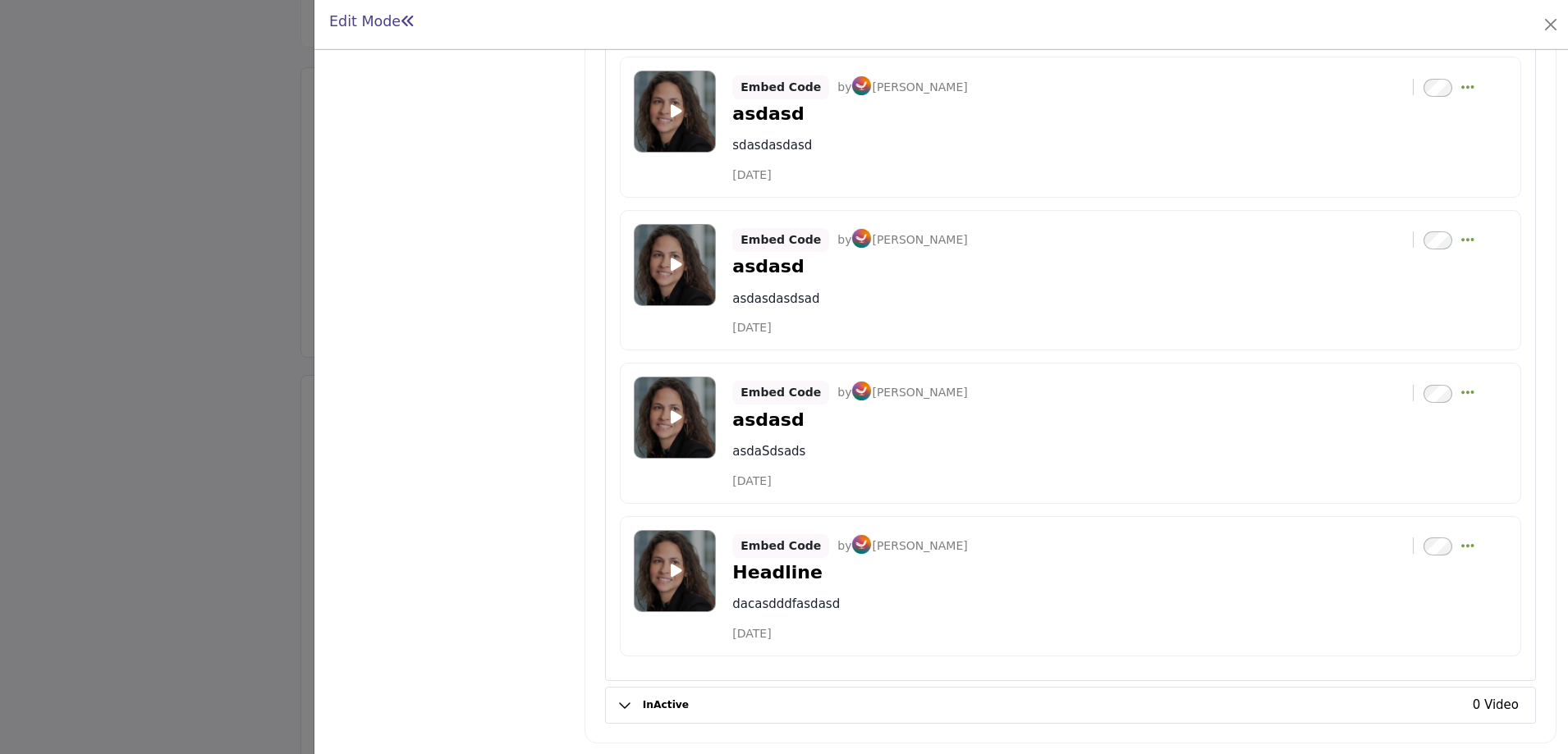
scroll to position [574, 0]
click at [1462, 545] on icon "Select Dropdown Options" at bounding box center [1467, 545] width 13 height 15
click at [1349, 623] on link "Edit" at bounding box center [1388, 624] width 159 height 30
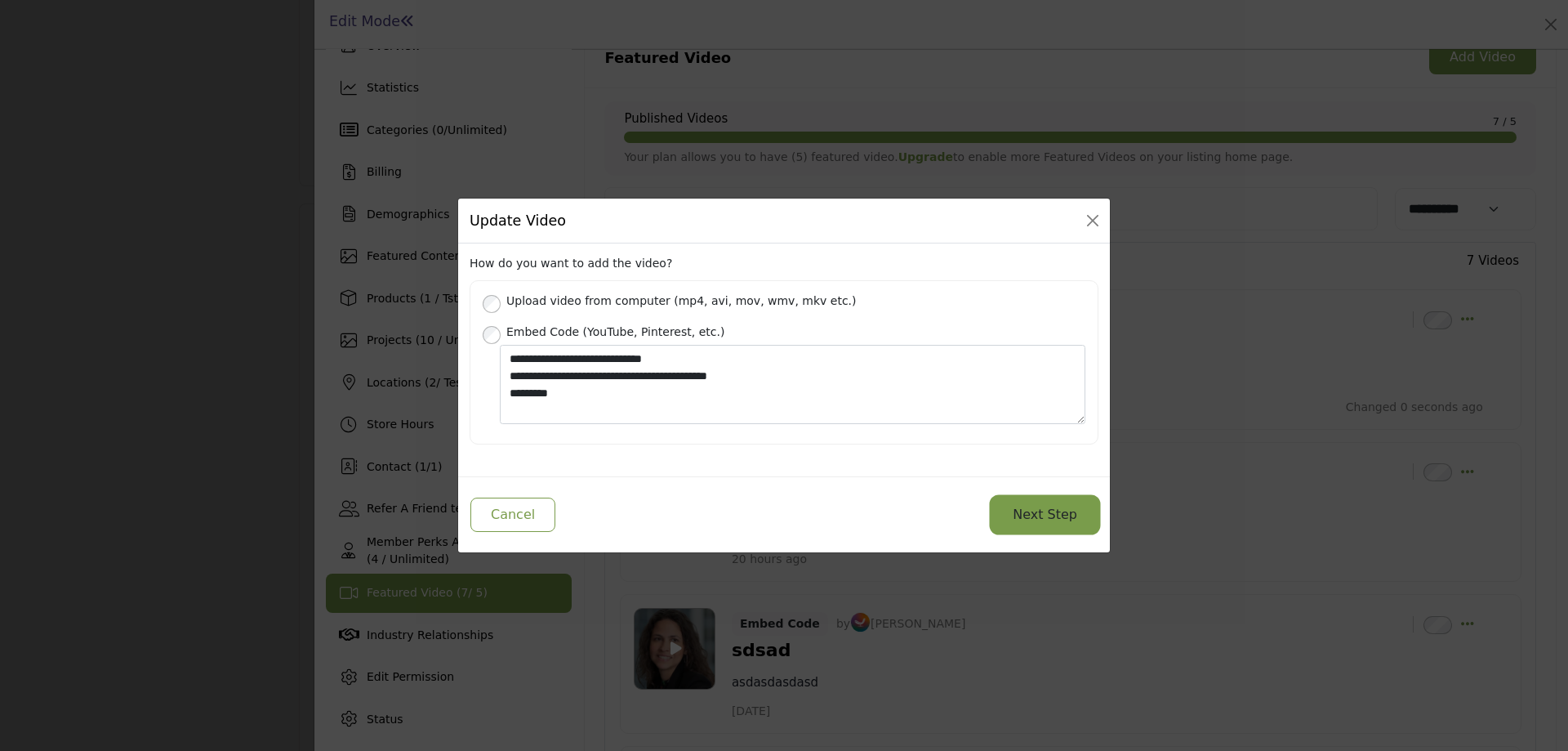
click at [1060, 518] on button "Next Step" at bounding box center [1045, 515] width 105 height 35
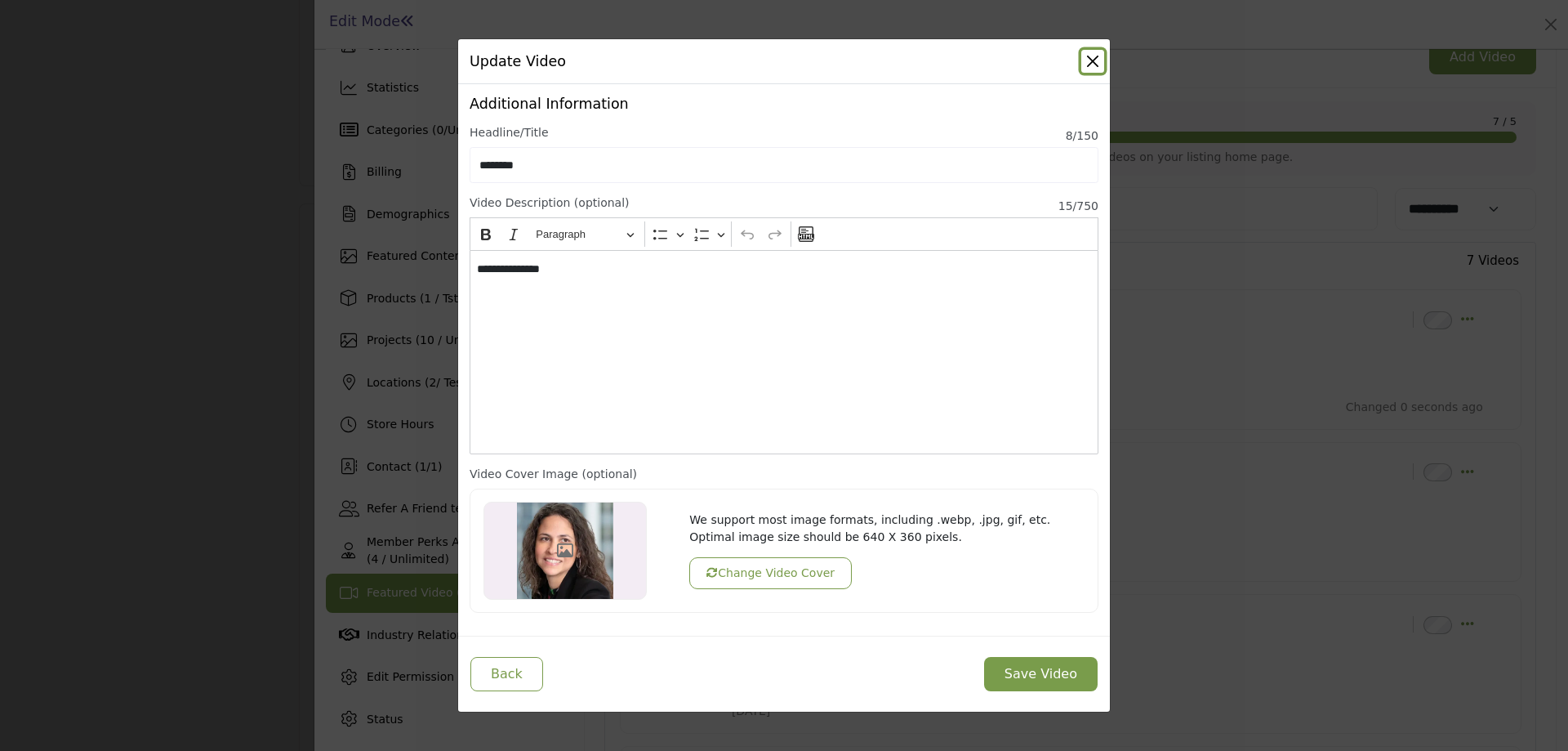
click at [1089, 57] on button "Close" at bounding box center [1093, 61] width 22 height 22
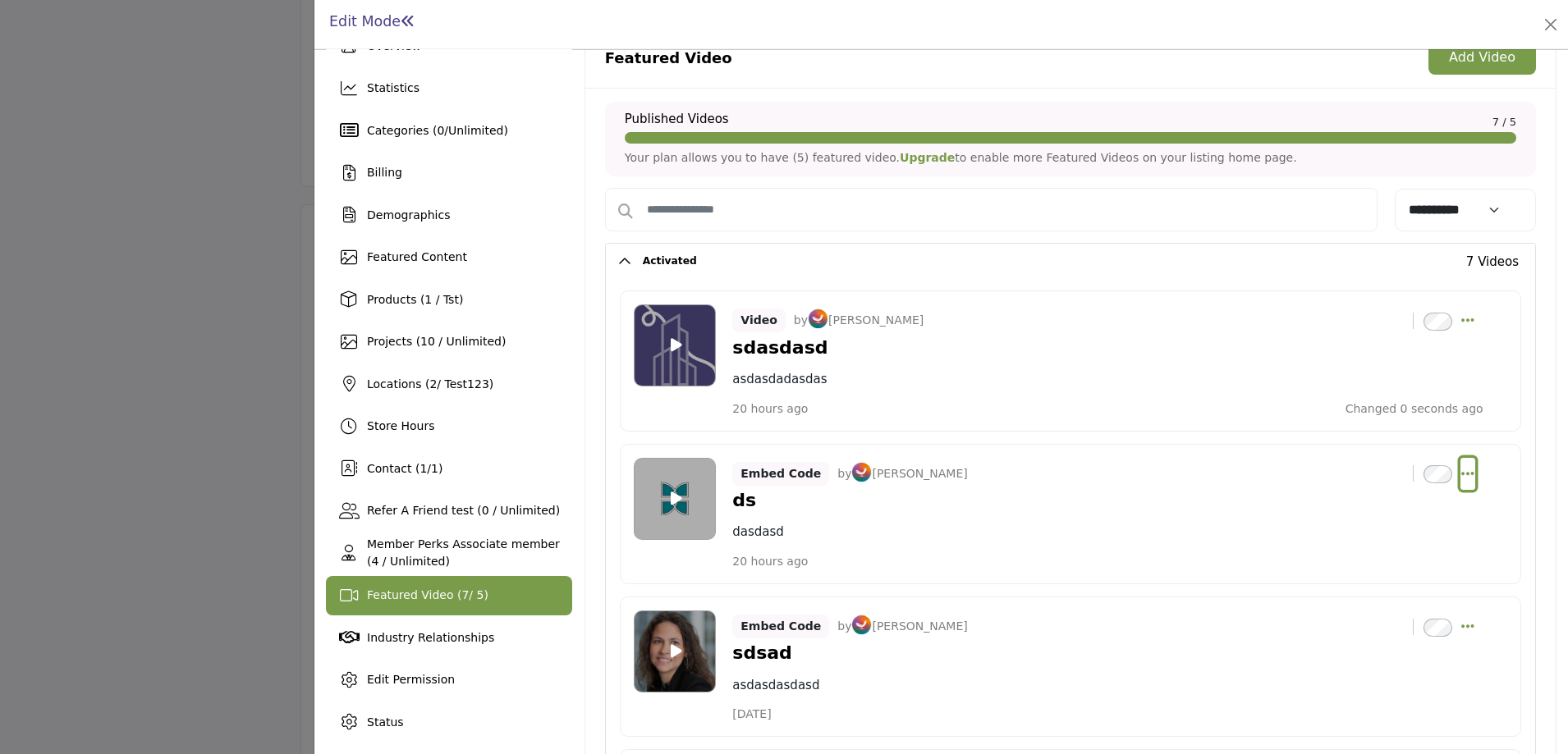
click at [1466, 471] on icon "Select Dropdown Options" at bounding box center [1467, 473] width 13 height 15
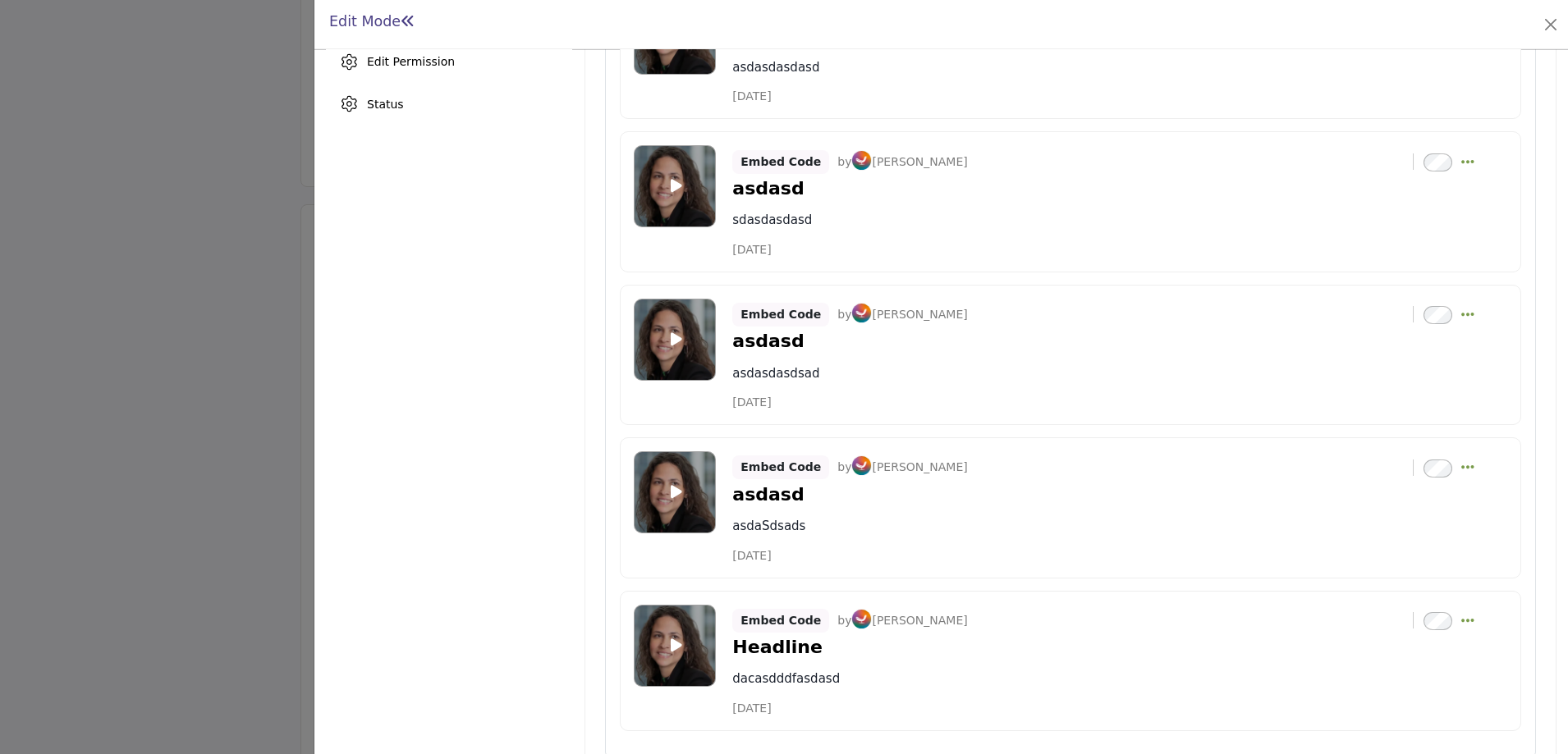
scroll to position [727, 0]
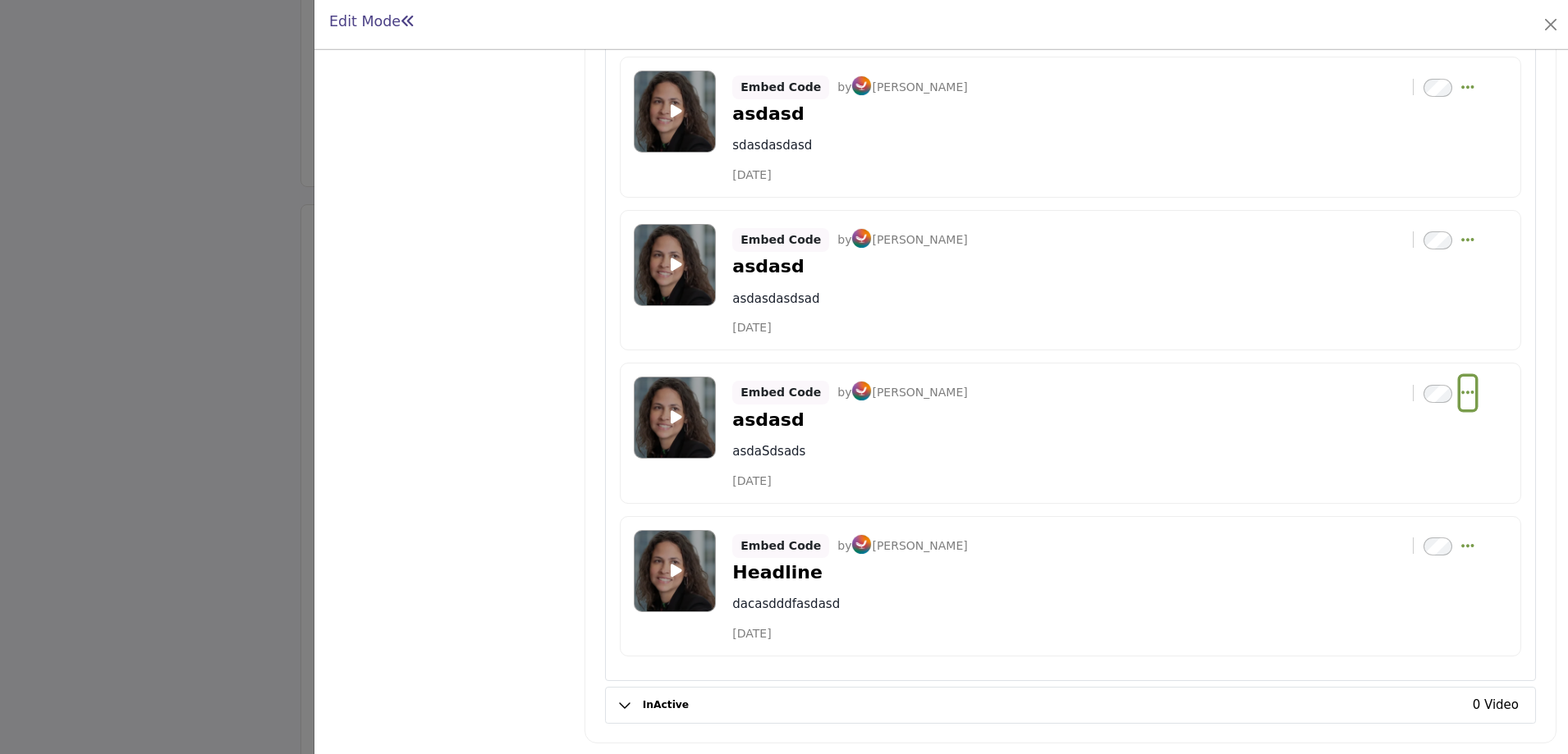
click at [1461, 390] on icon "Select Dropdown Options" at bounding box center [1467, 391] width 13 height 15
click at [1362, 478] on link "Edit" at bounding box center [1388, 472] width 159 height 30
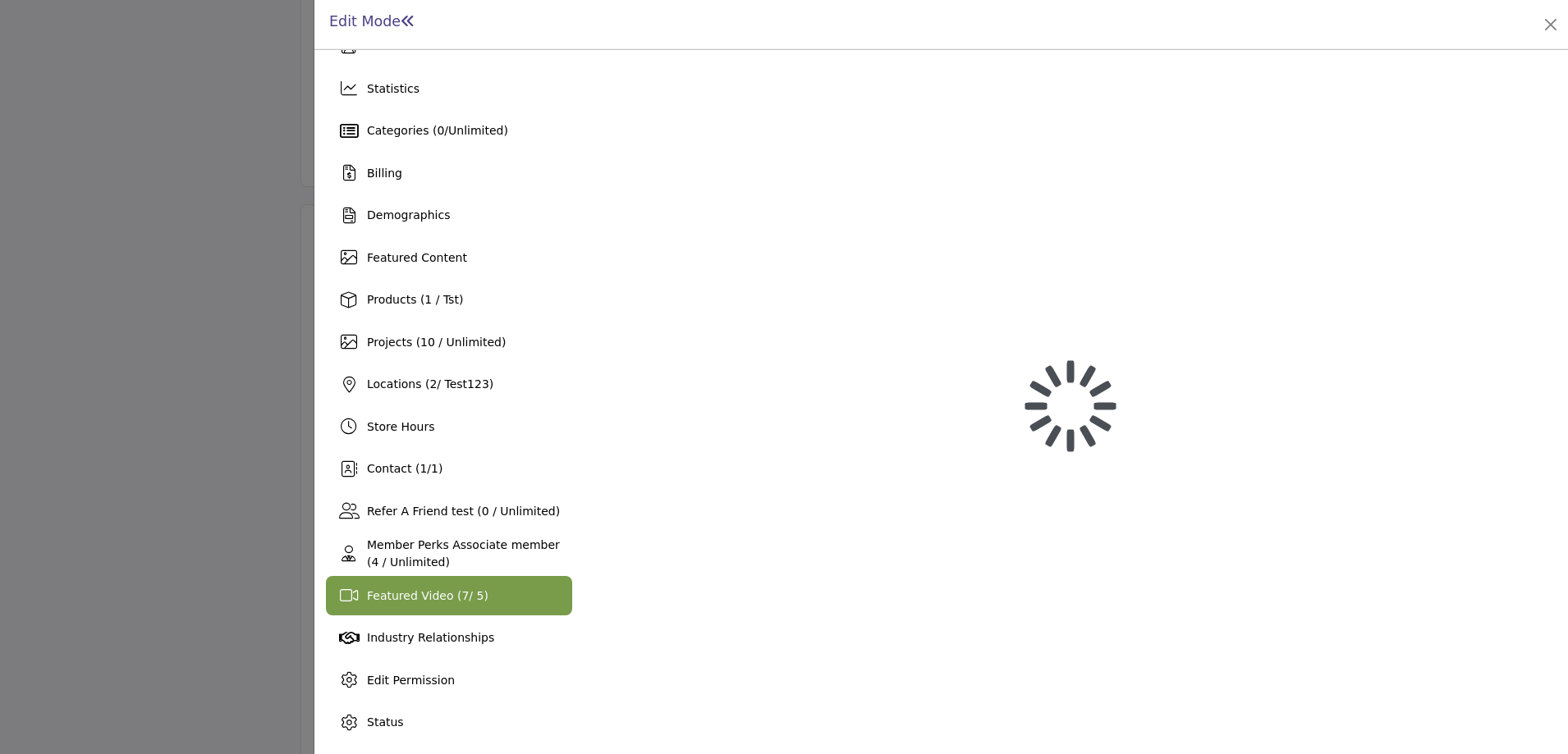
scroll to position [35, 0]
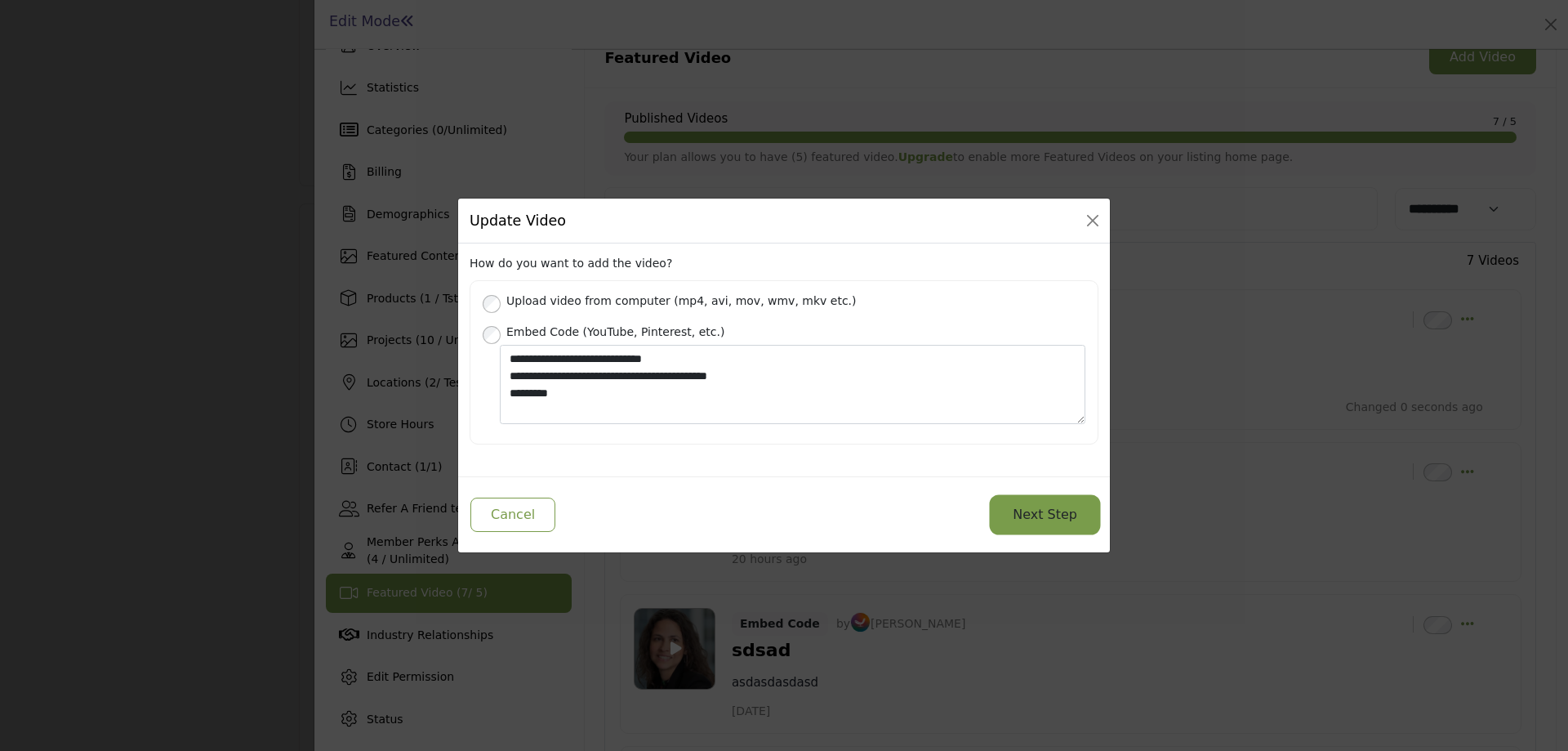
click at [1046, 517] on button "Next Step" at bounding box center [1045, 515] width 105 height 35
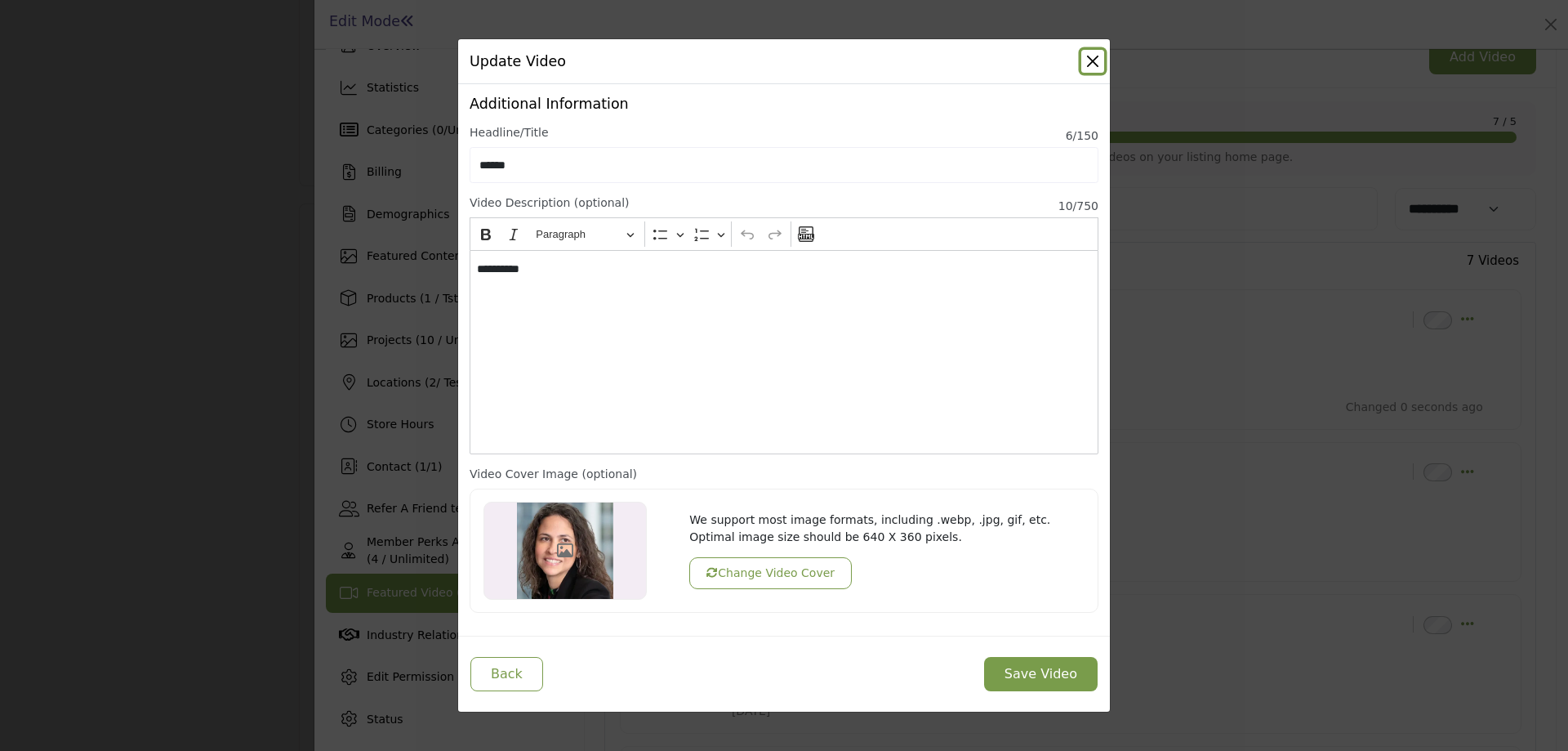
click at [1090, 57] on button "Close" at bounding box center [1093, 61] width 22 height 22
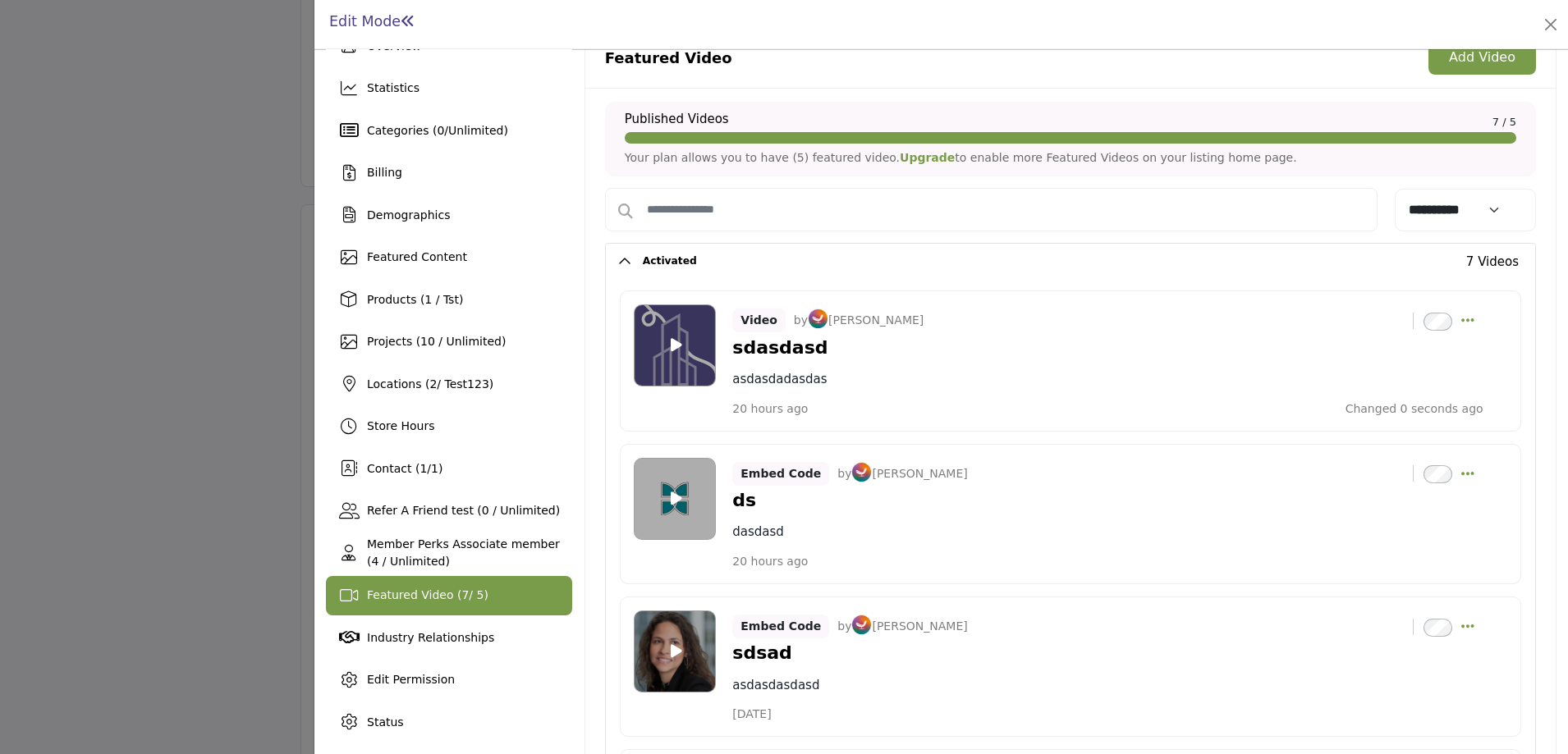
click at [675, 341] on icon at bounding box center [675, 344] width 11 height 15
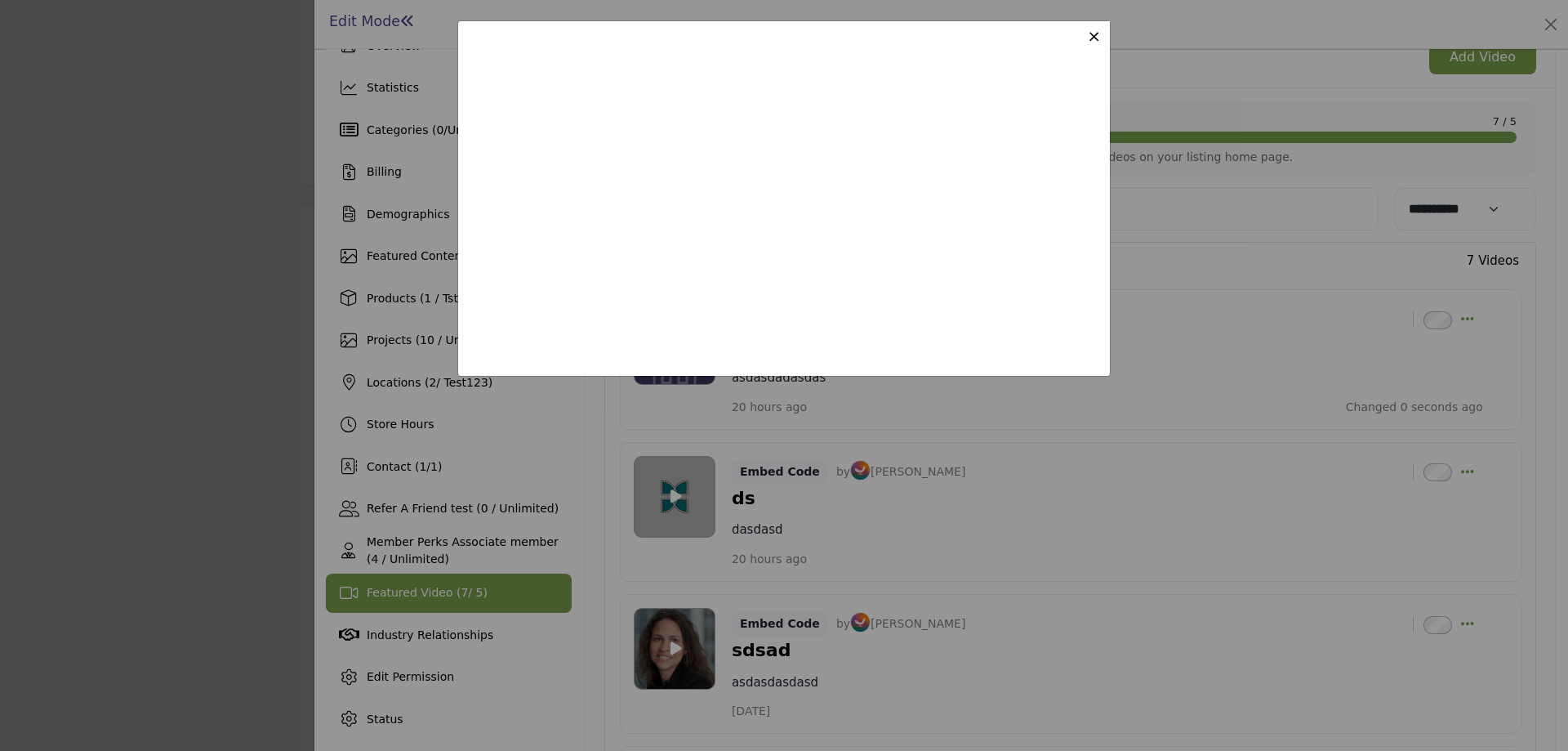
click at [1100, 29] on span "×" at bounding box center [1094, 35] width 14 height 20
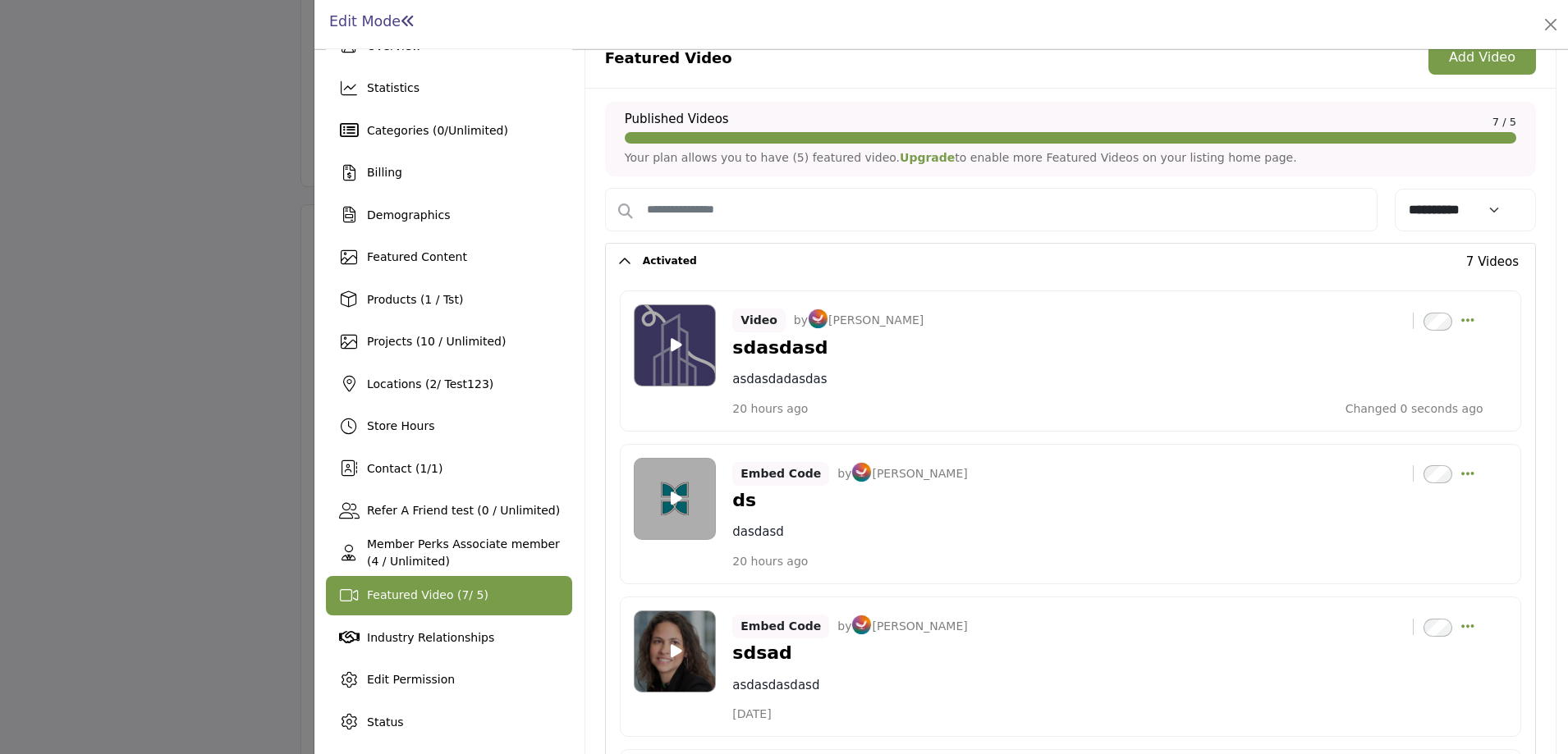
click at [665, 494] on div at bounding box center [675, 499] width 82 height 82
click at [672, 497] on icon at bounding box center [675, 497] width 11 height 15
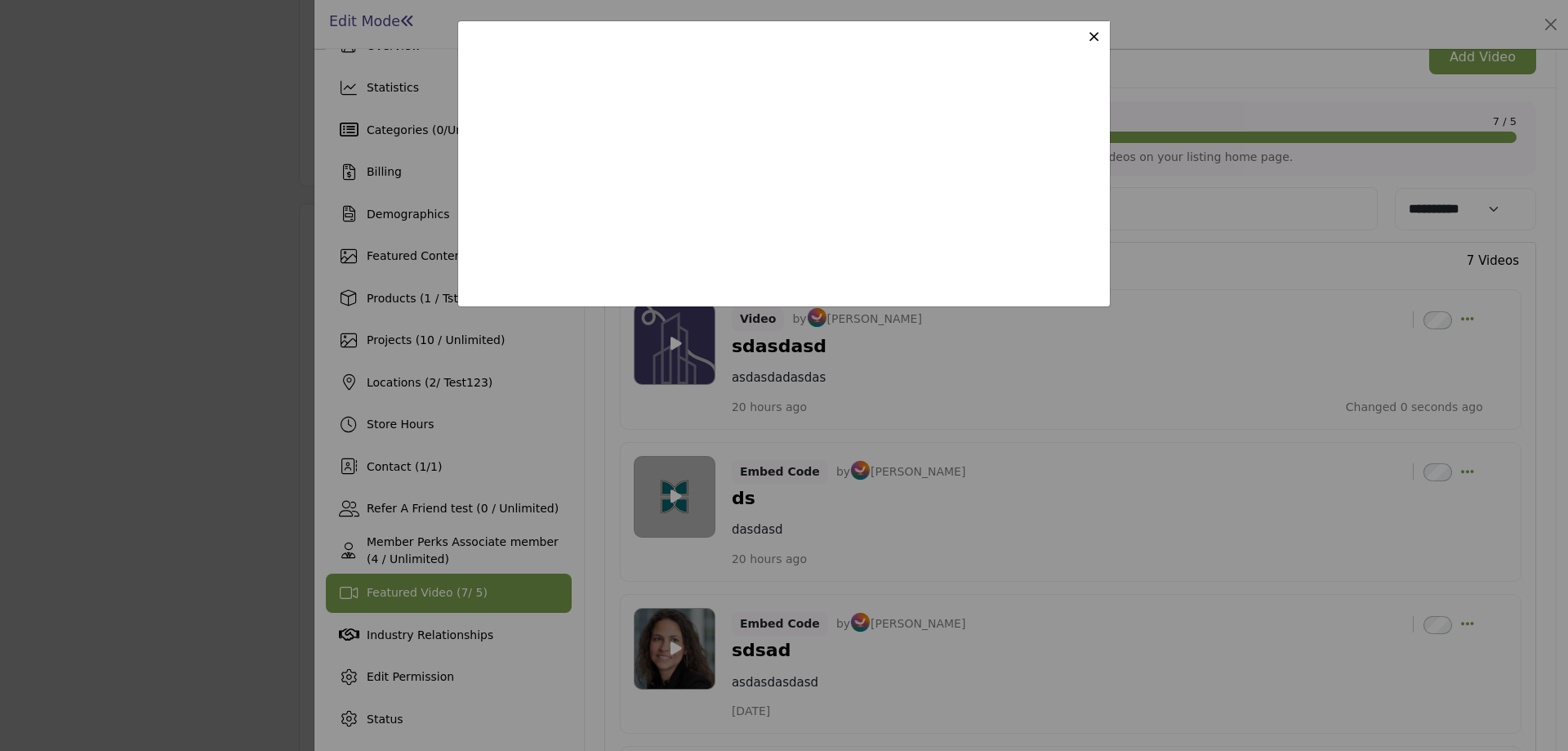
click at [1093, 40] on span "×" at bounding box center [1094, 35] width 14 height 20
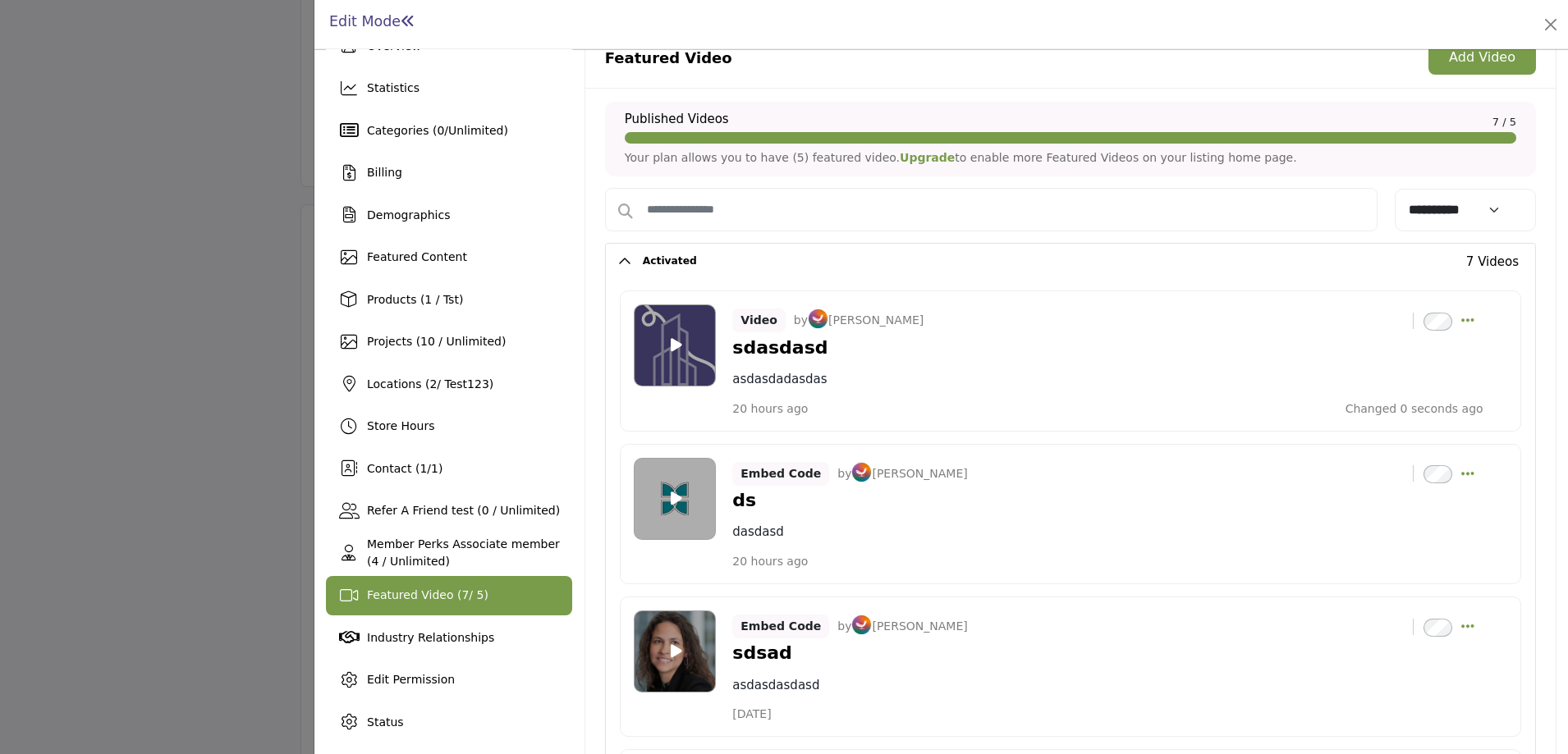
click at [669, 654] on div at bounding box center [675, 651] width 82 height 82
click at [676, 643] on icon at bounding box center [675, 650] width 11 height 15
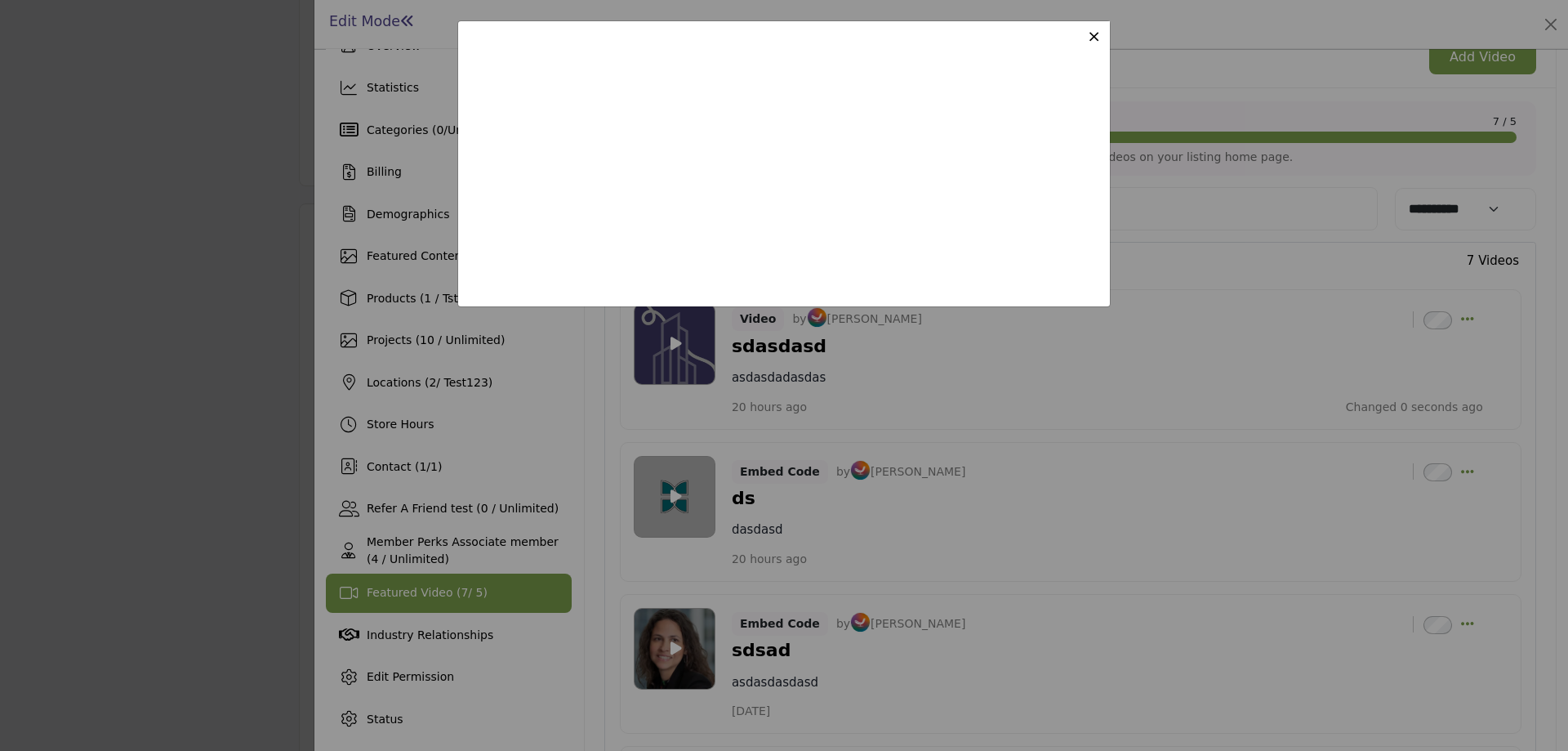
click at [1089, 34] on button "×" at bounding box center [1094, 35] width 16 height 10
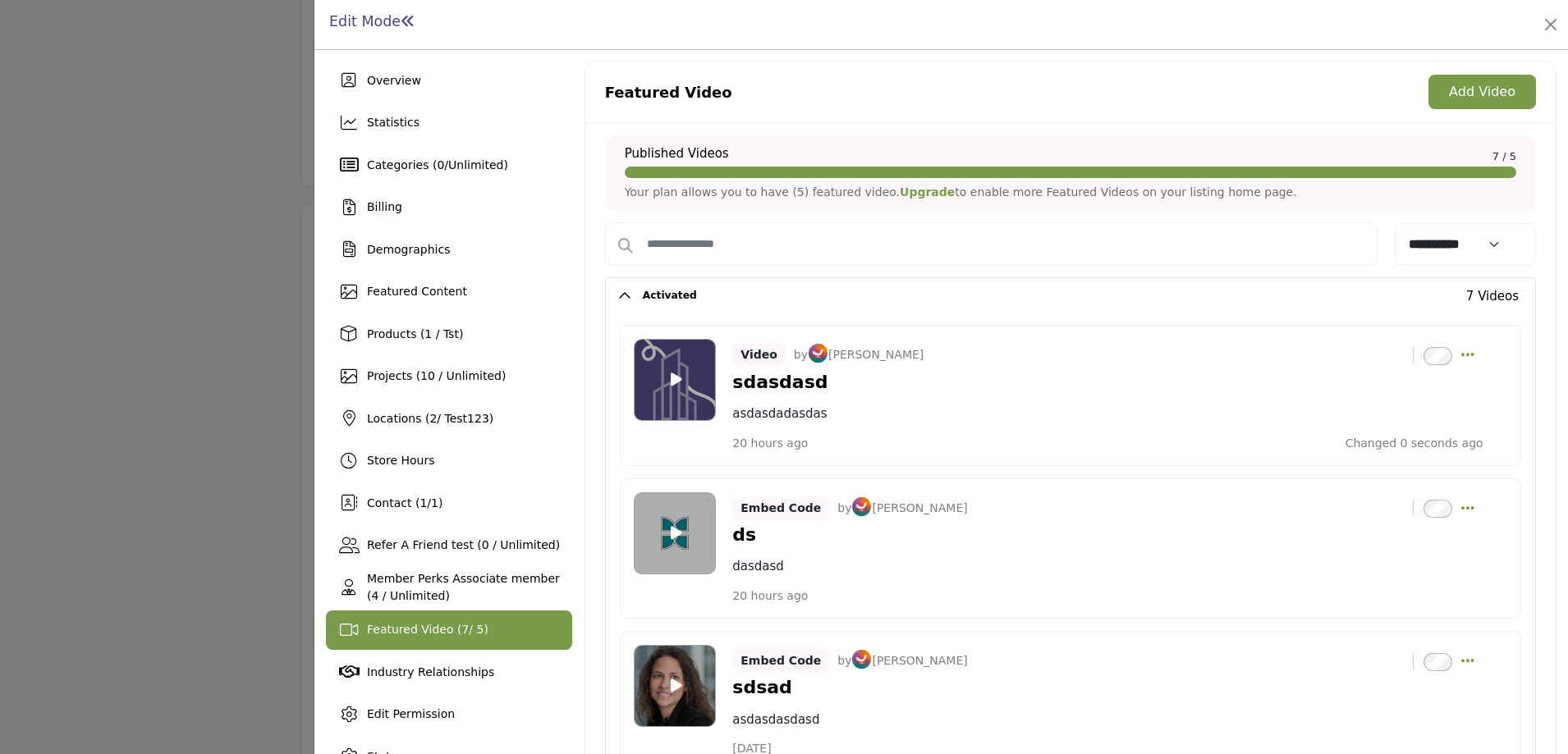
scroll to position [492, 0]
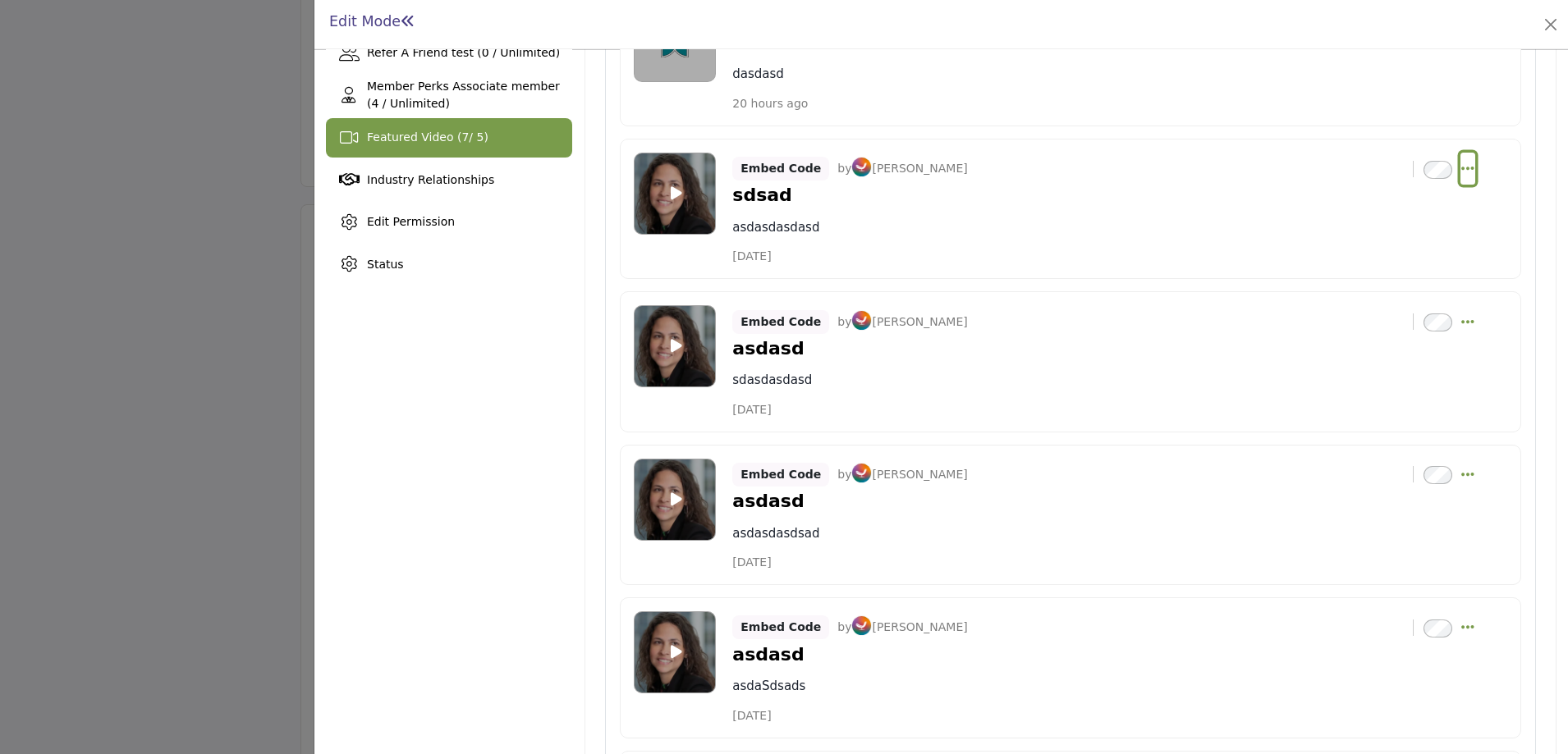
click at [1461, 165] on icon "Select Dropdown Options" at bounding box center [1467, 167] width 13 height 15
click at [1371, 246] on link "Edit" at bounding box center [1388, 247] width 159 height 30
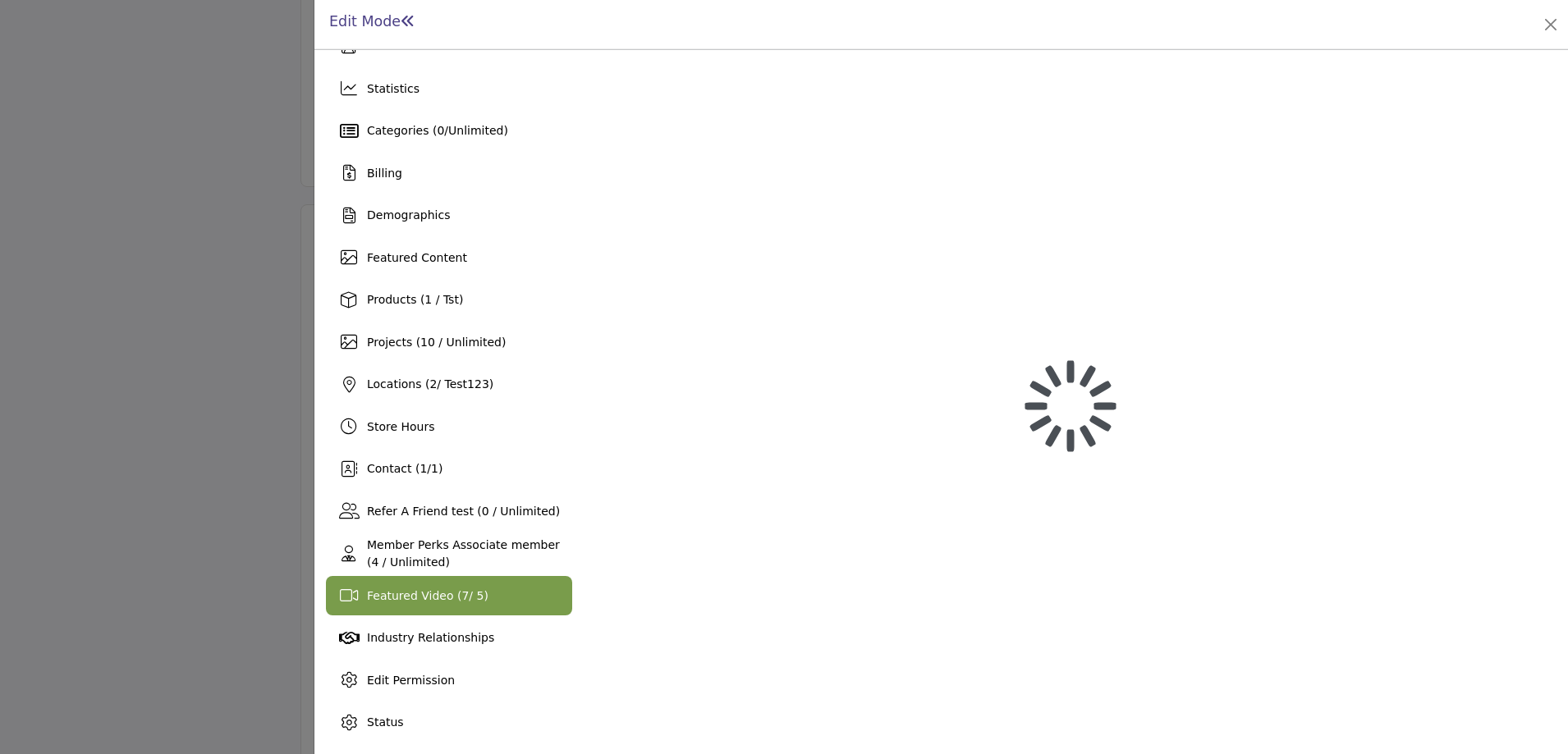
scroll to position [35, 0]
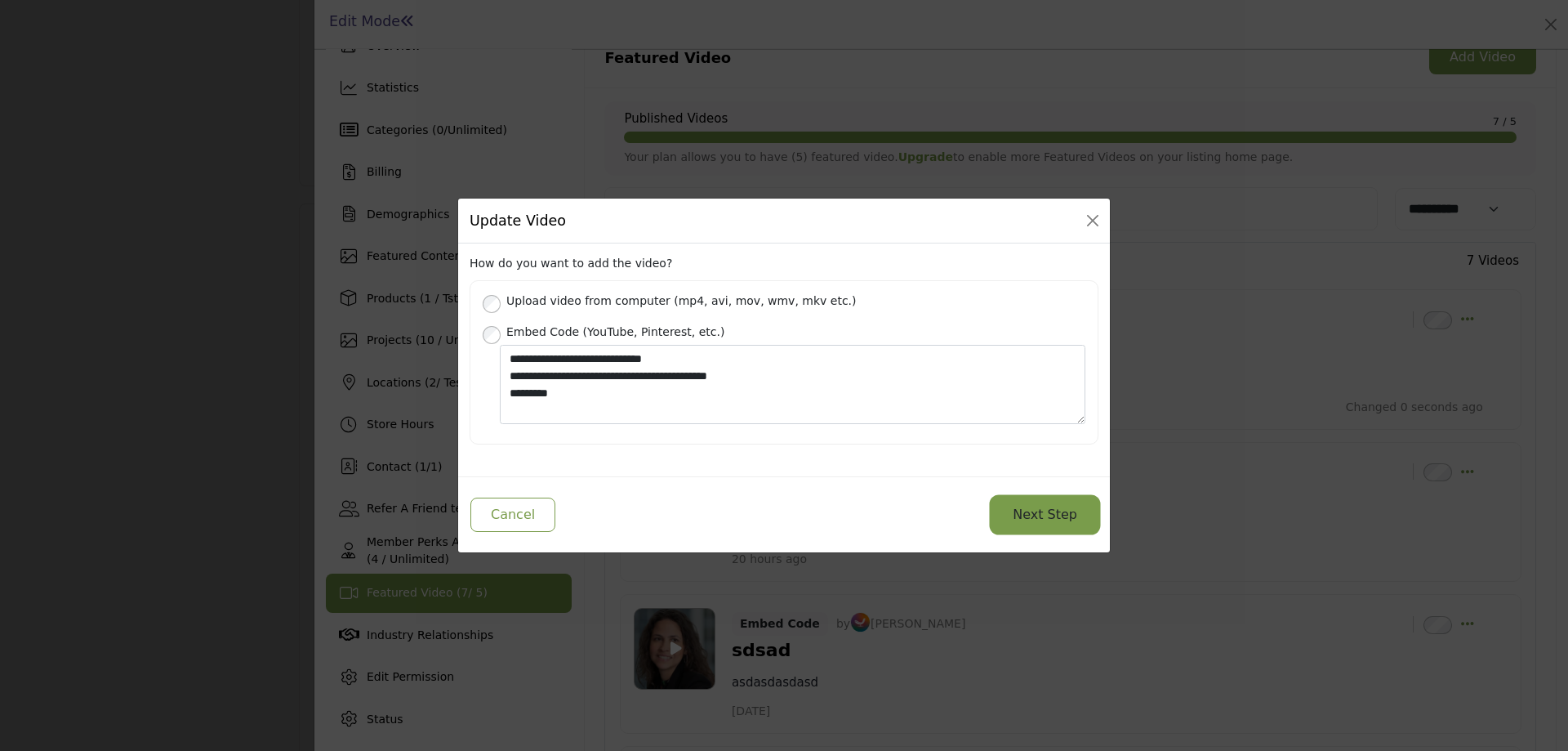
click at [1072, 517] on button "Next Step" at bounding box center [1045, 515] width 105 height 35
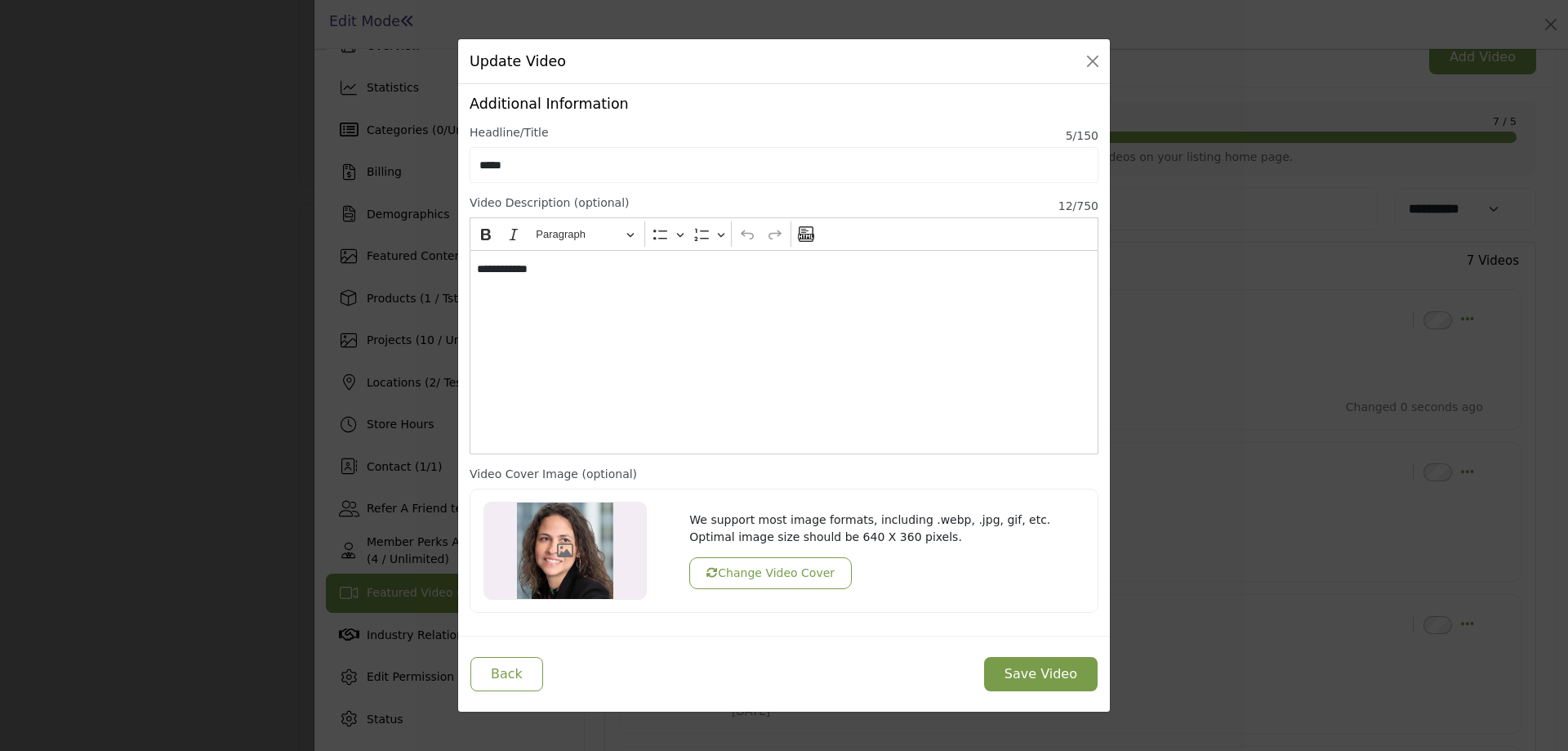
click at [723, 563] on button "Change Video Cover" at bounding box center [771, 573] width 162 height 32
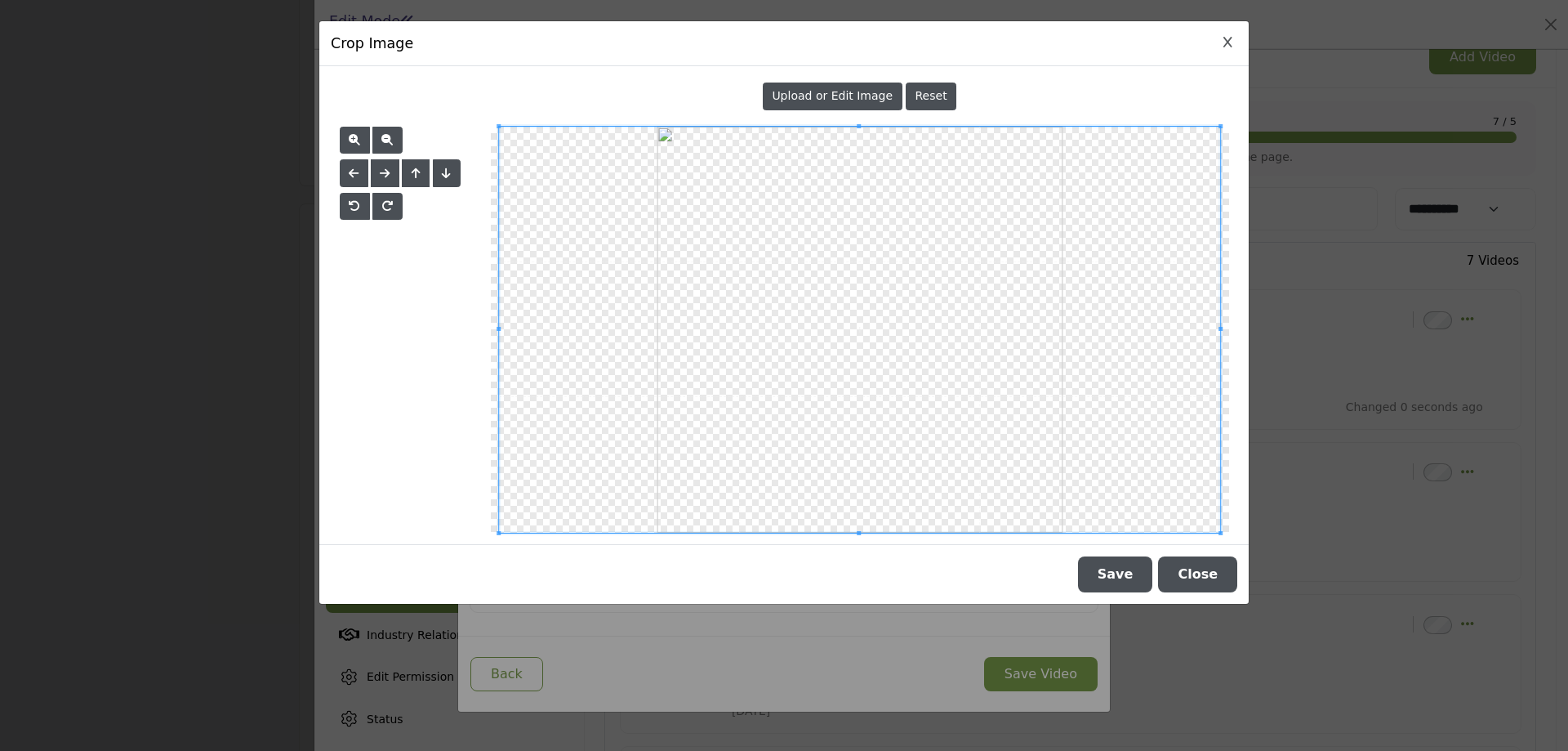
click at [854, 92] on span "Upload or Edit Image" at bounding box center [832, 95] width 121 height 13
click at [1116, 558] on button "Save" at bounding box center [1115, 575] width 75 height 36
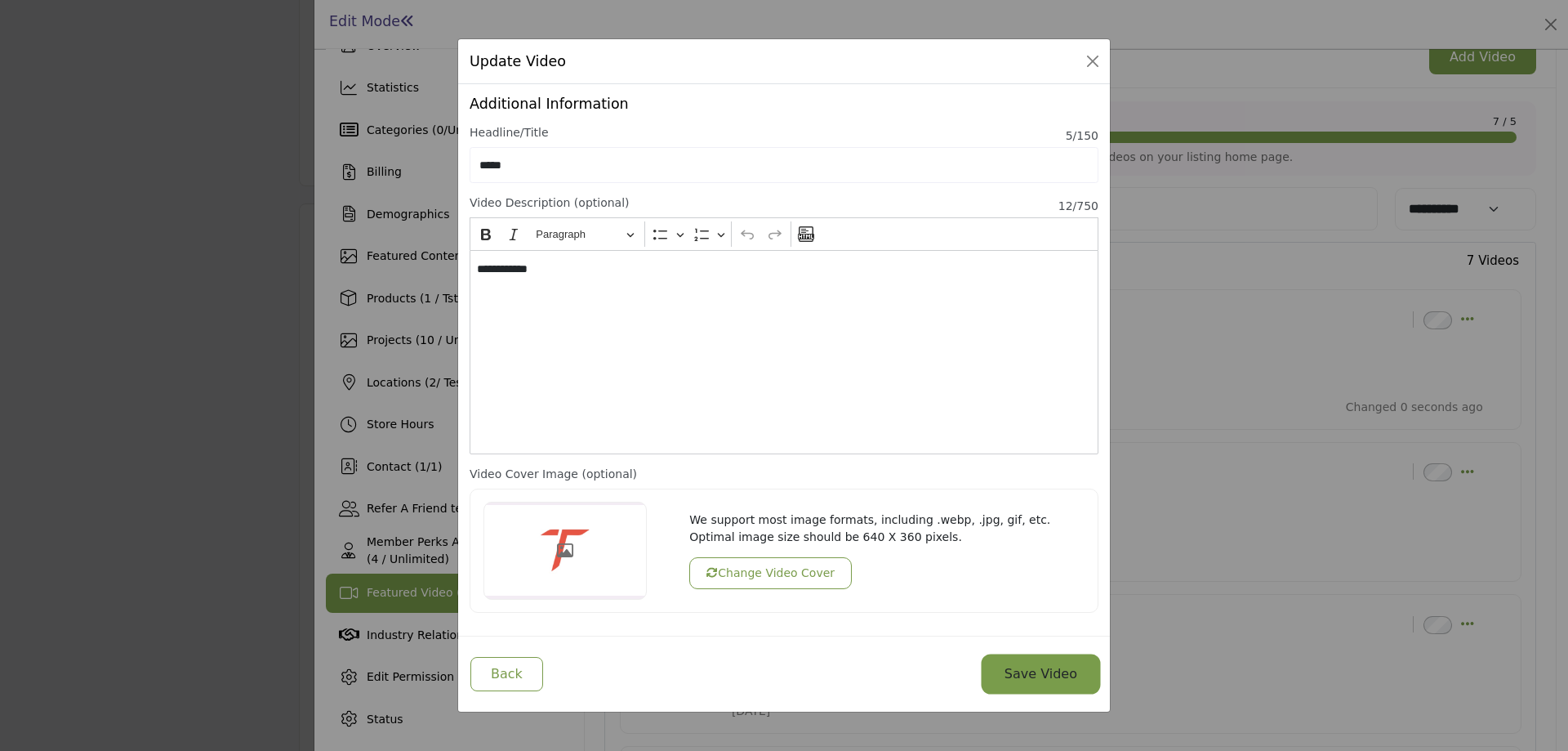
click at [1059, 671] on button "Save Video" at bounding box center [1040, 674] width 113 height 35
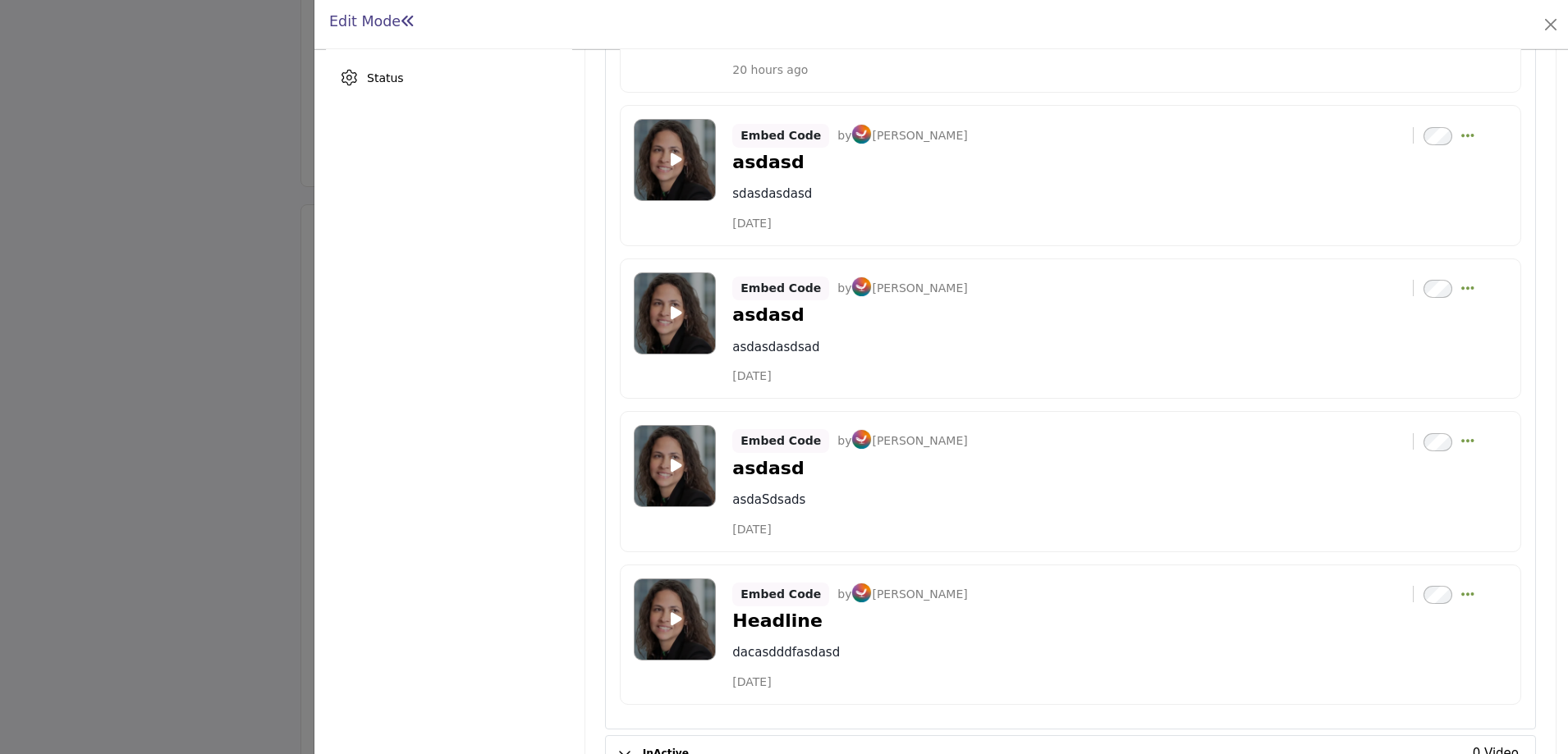
scroll to position [691, 0]
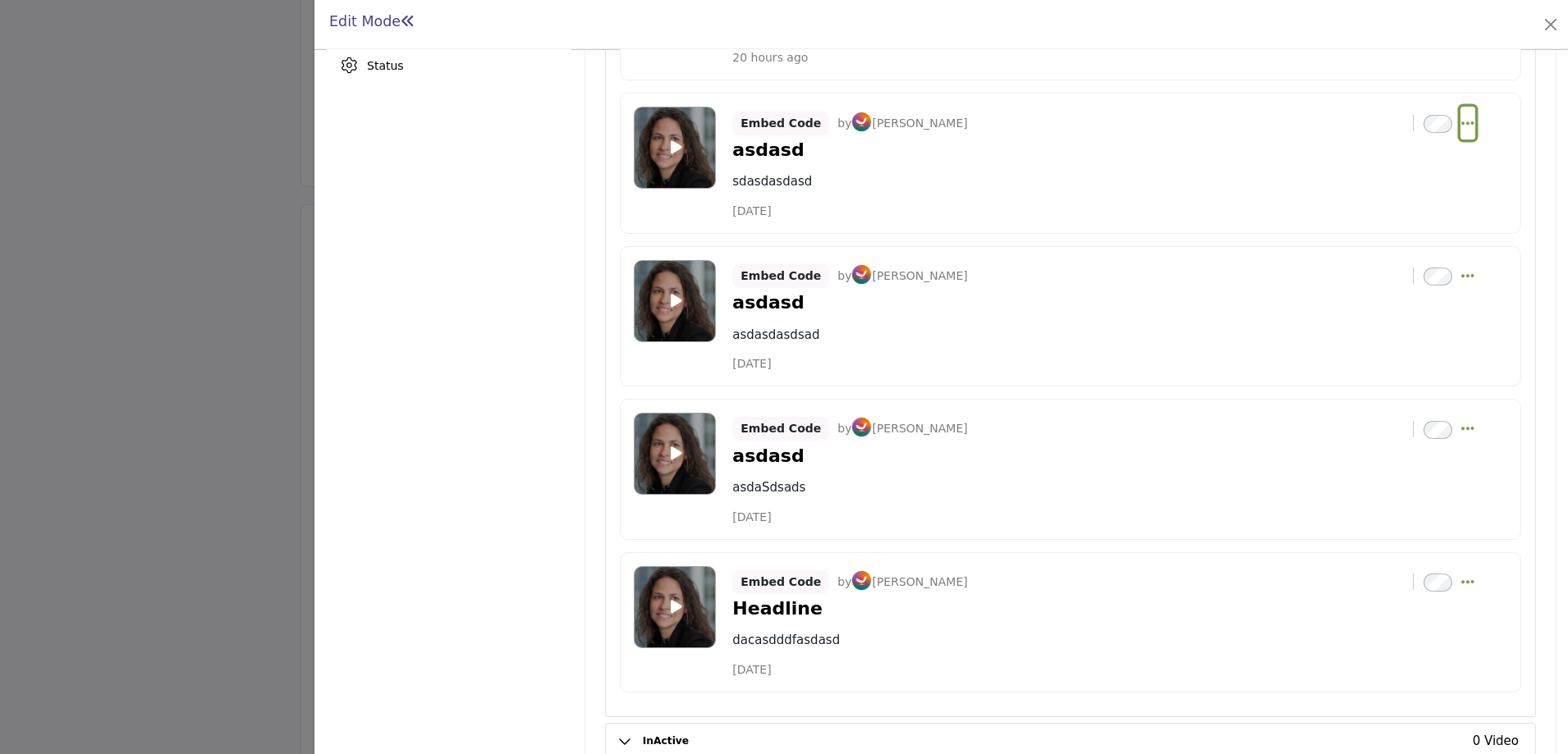
click at [1461, 116] on icon "Select Dropdown Options" at bounding box center [1467, 122] width 13 height 15
click at [1360, 198] on link "Edit" at bounding box center [1388, 202] width 159 height 30
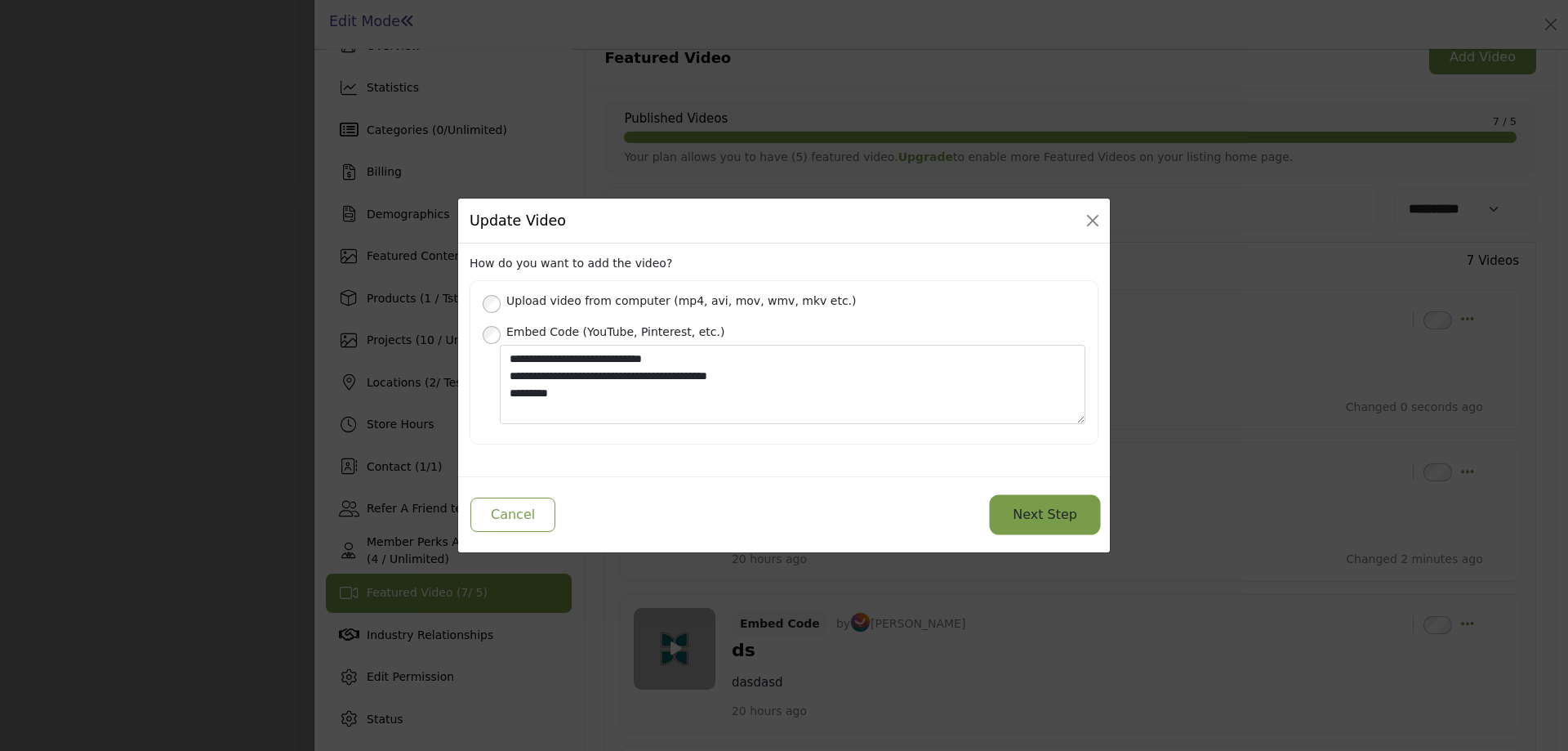
click at [1043, 508] on button "Next Step" at bounding box center [1045, 515] width 105 height 35
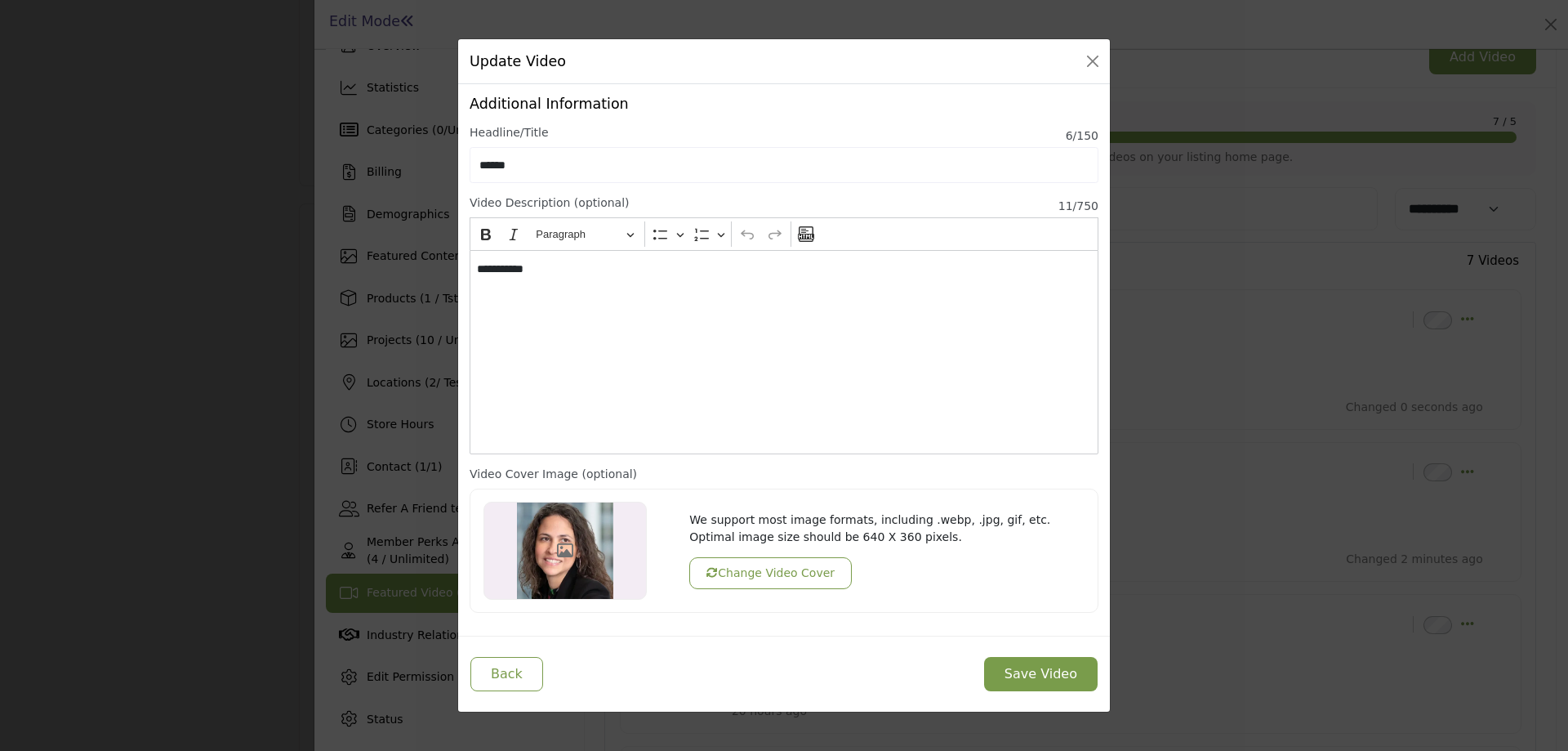
click at [757, 576] on button "Change Video Cover" at bounding box center [771, 573] width 162 height 32
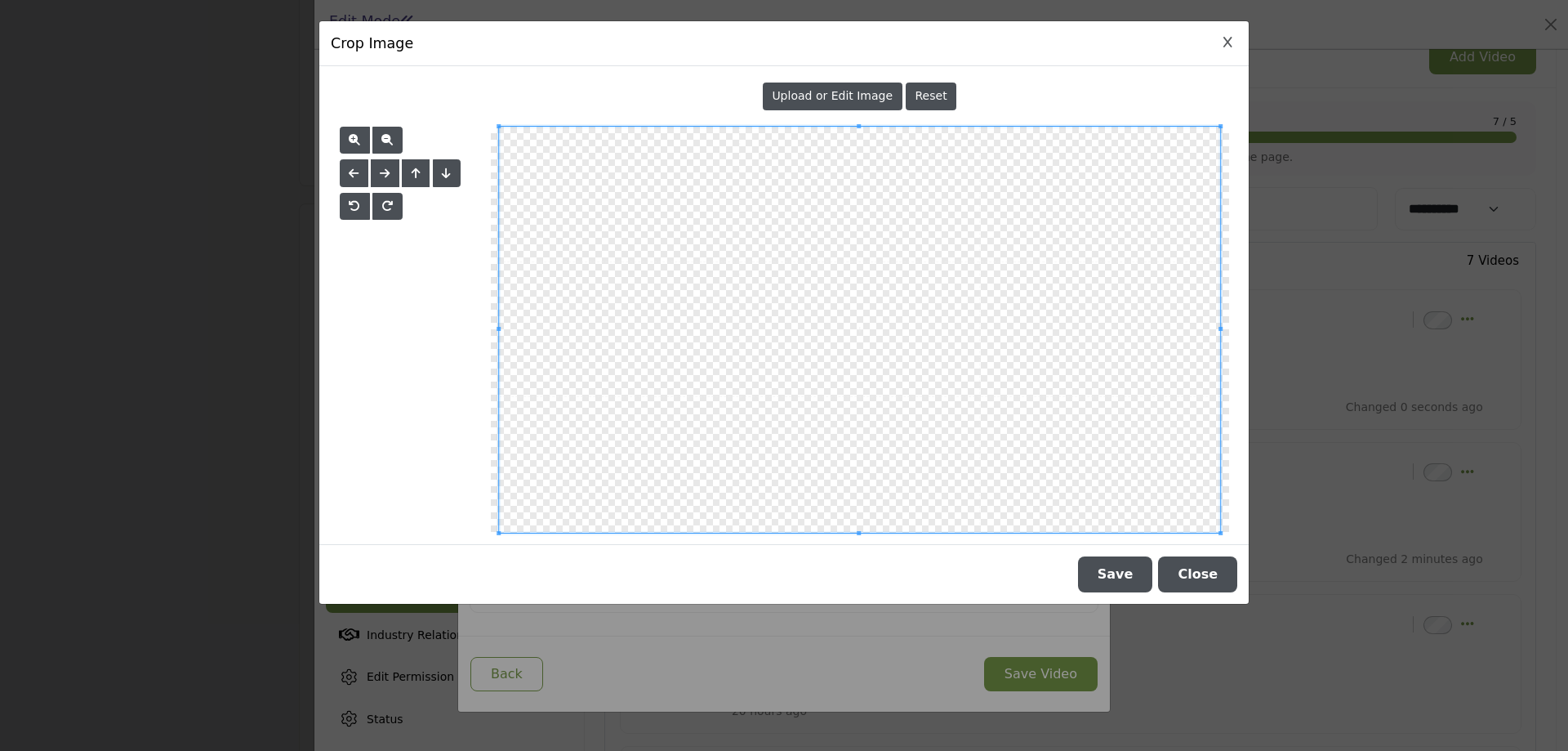
click at [817, 85] on div "Upload or Edit Image" at bounding box center [833, 96] width 140 height 28
click at [1116, 571] on button "Save" at bounding box center [1115, 575] width 75 height 36
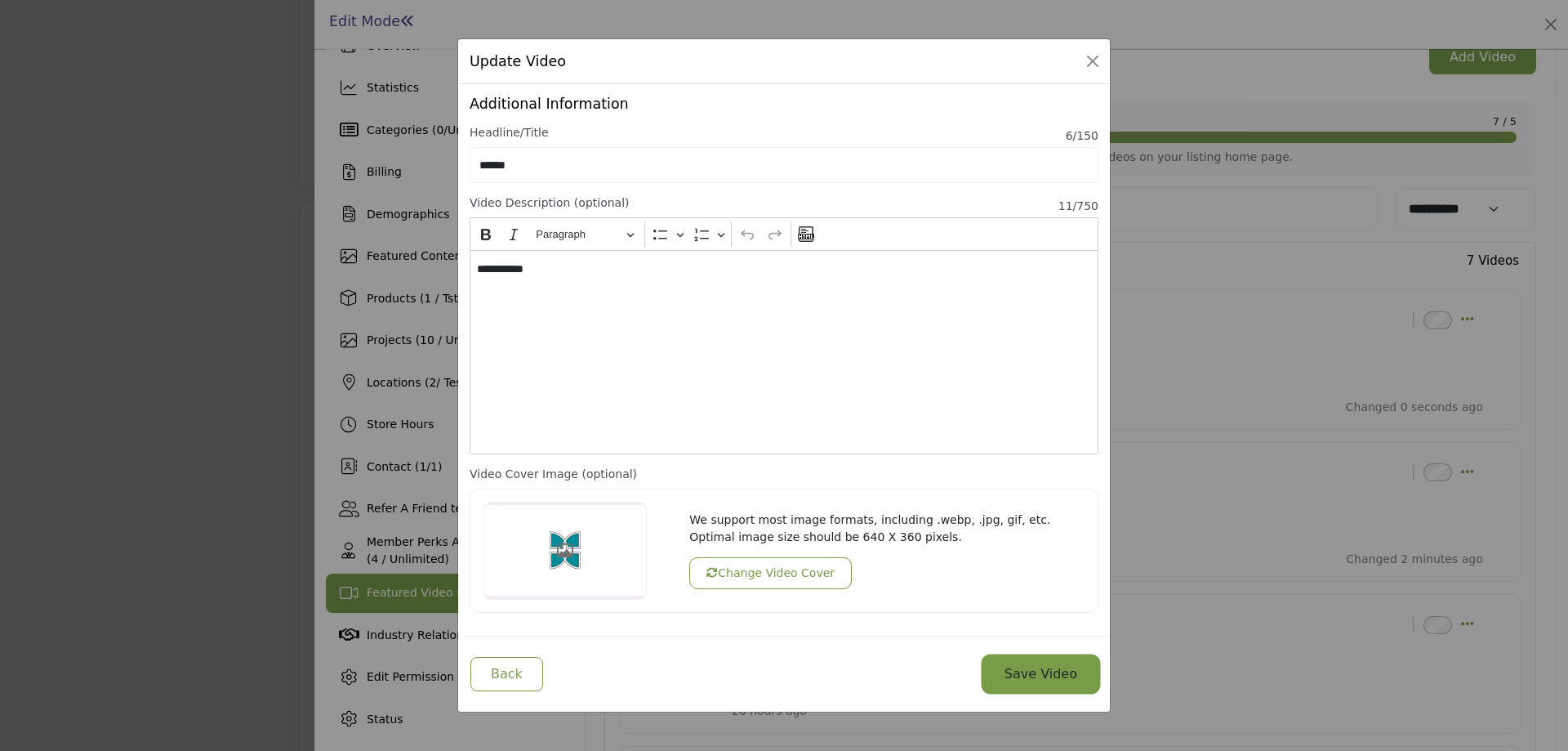
click at [1055, 671] on button "Save Video" at bounding box center [1040, 674] width 113 height 35
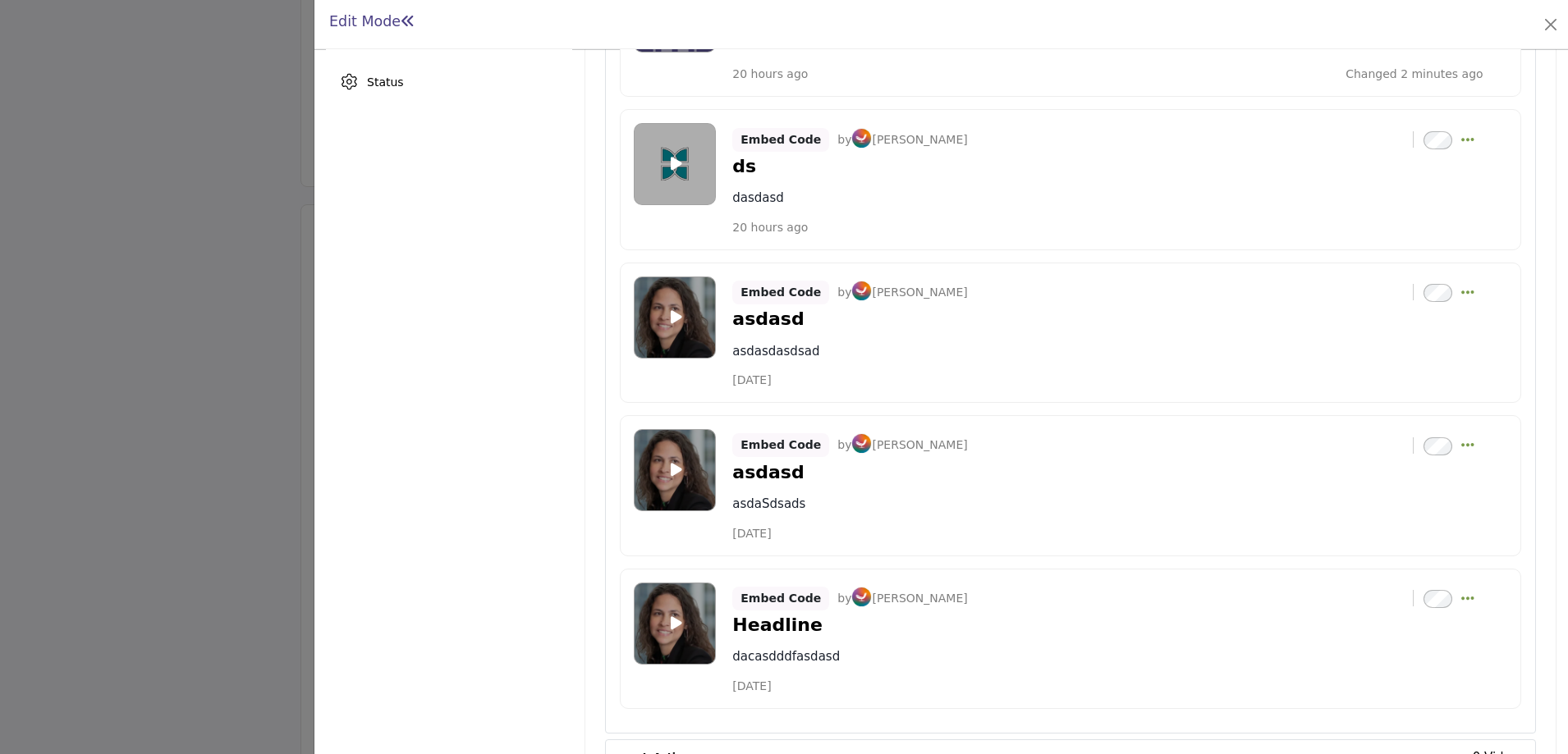
scroll to position [646, 0]
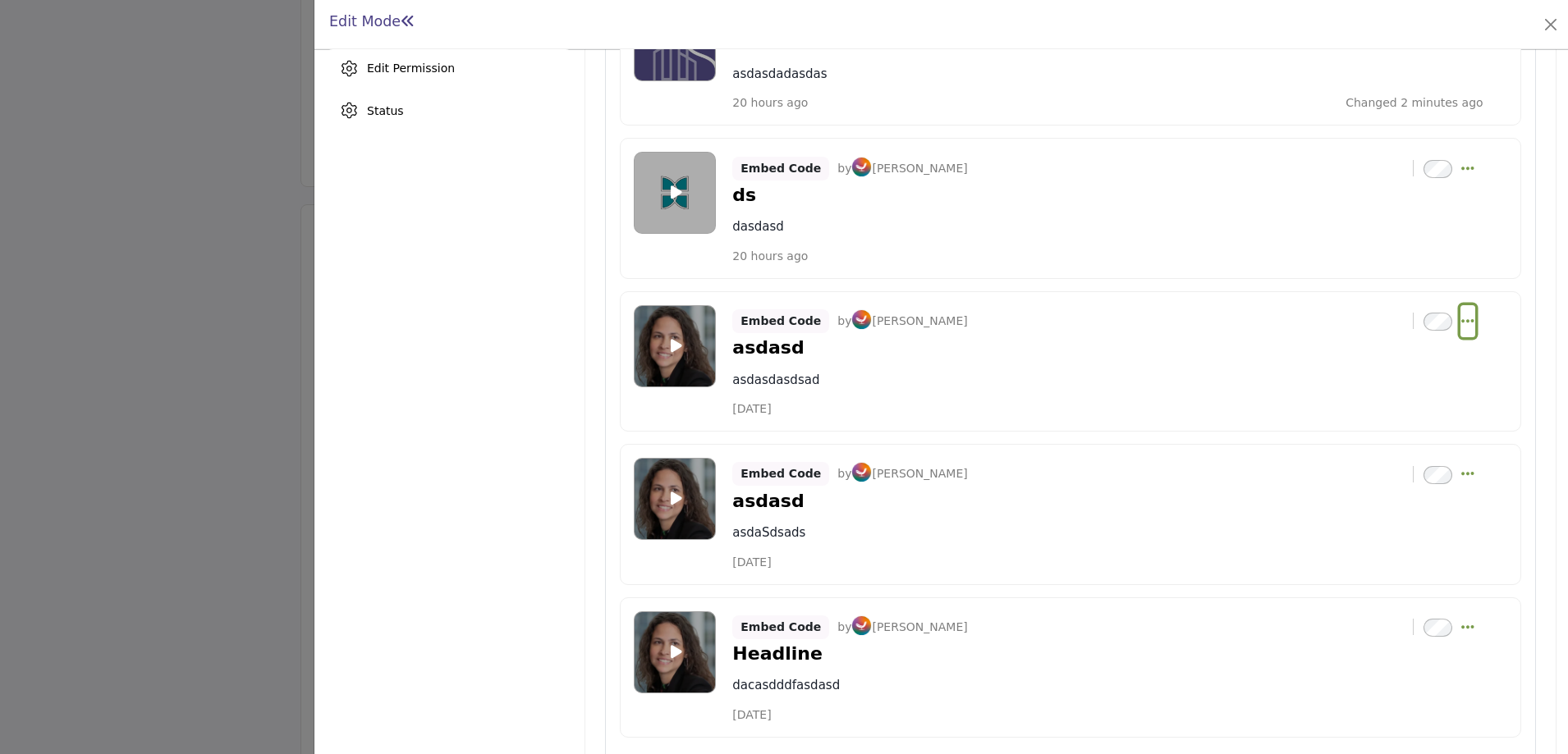
click at [1464, 317] on icon "Select Dropdown Options" at bounding box center [1467, 320] width 13 height 15
click at [1367, 403] on link "Edit" at bounding box center [1388, 399] width 159 height 30
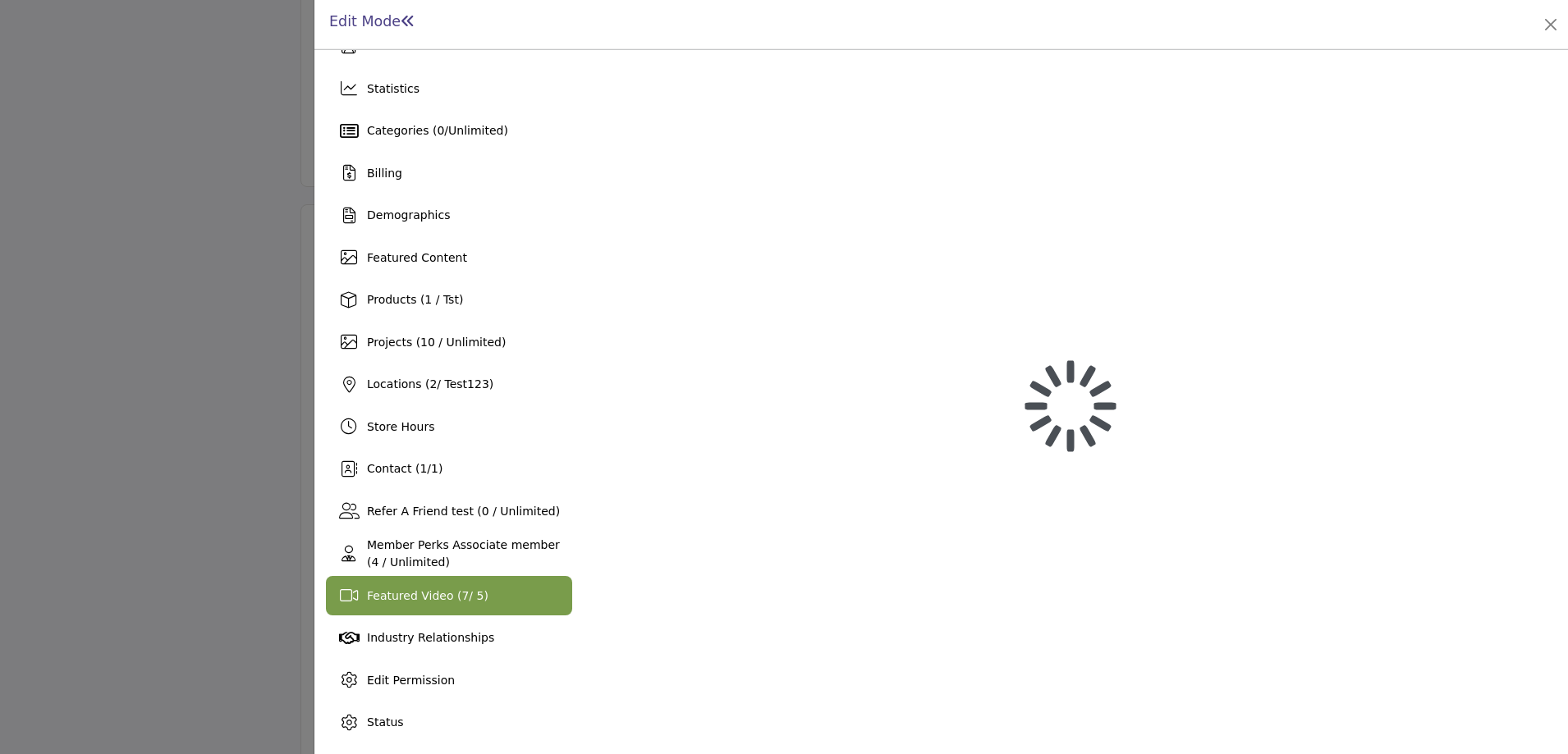
scroll to position [35, 0]
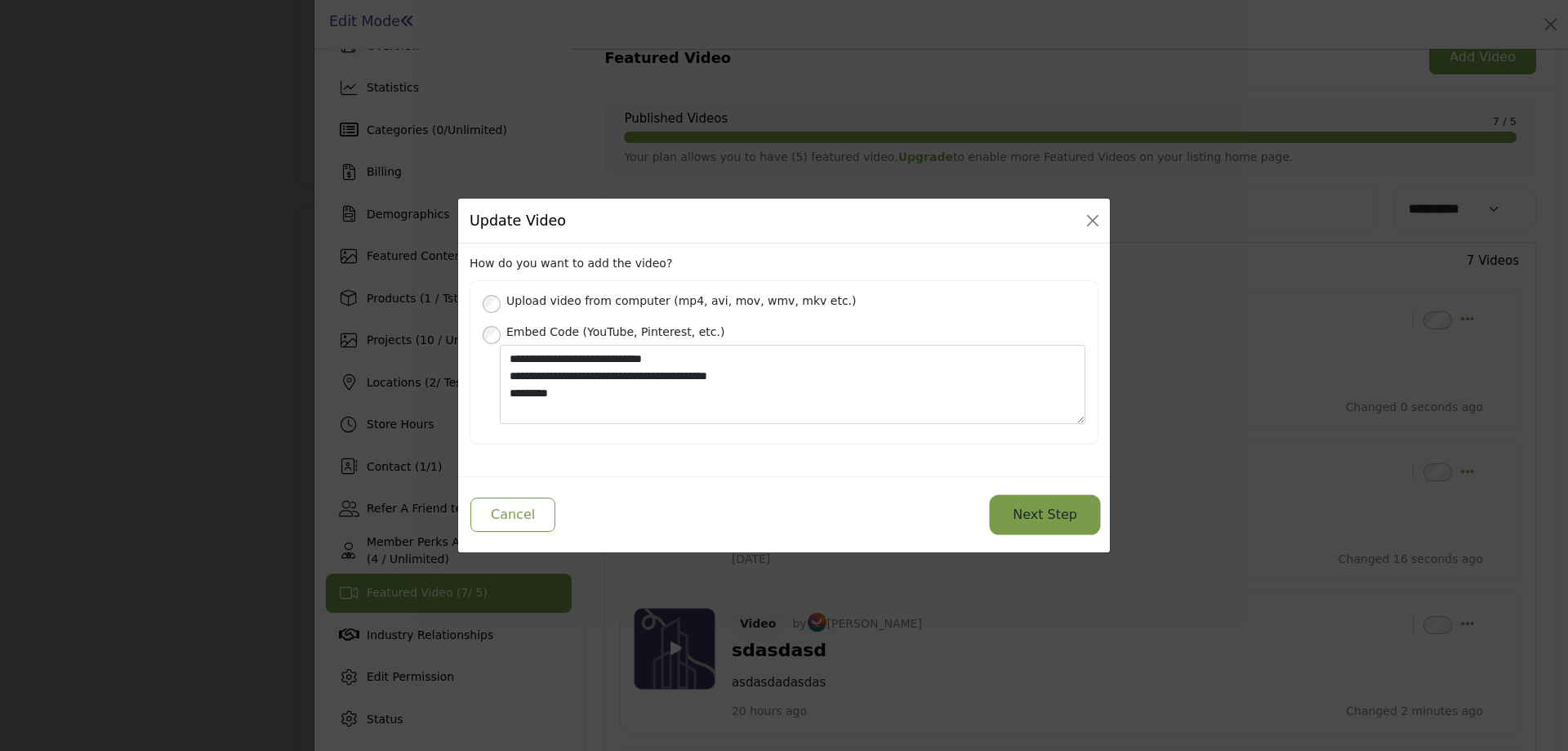
click at [1056, 521] on button "Next Step" at bounding box center [1045, 515] width 105 height 35
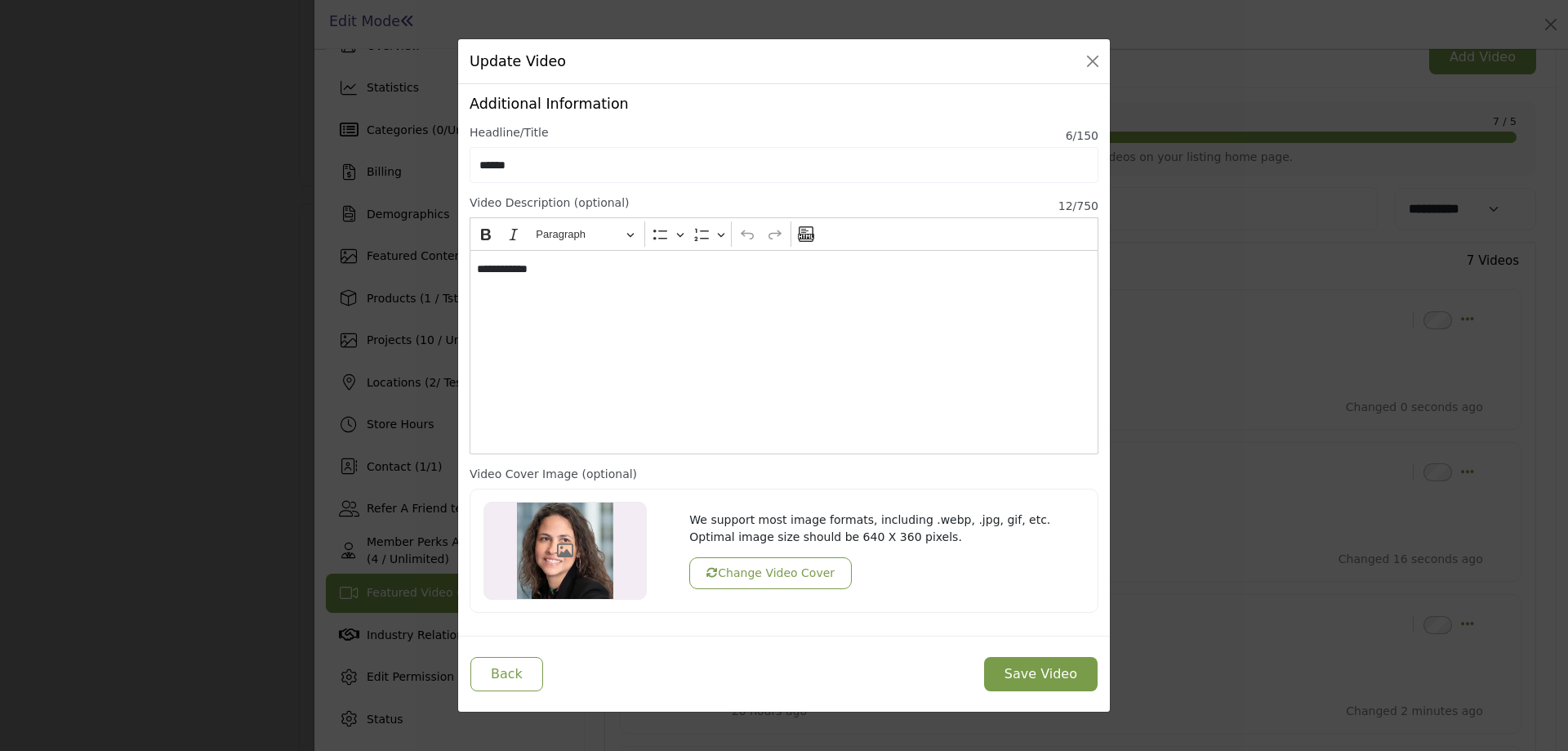
click at [756, 571] on button "Change Video Cover" at bounding box center [771, 573] width 162 height 32
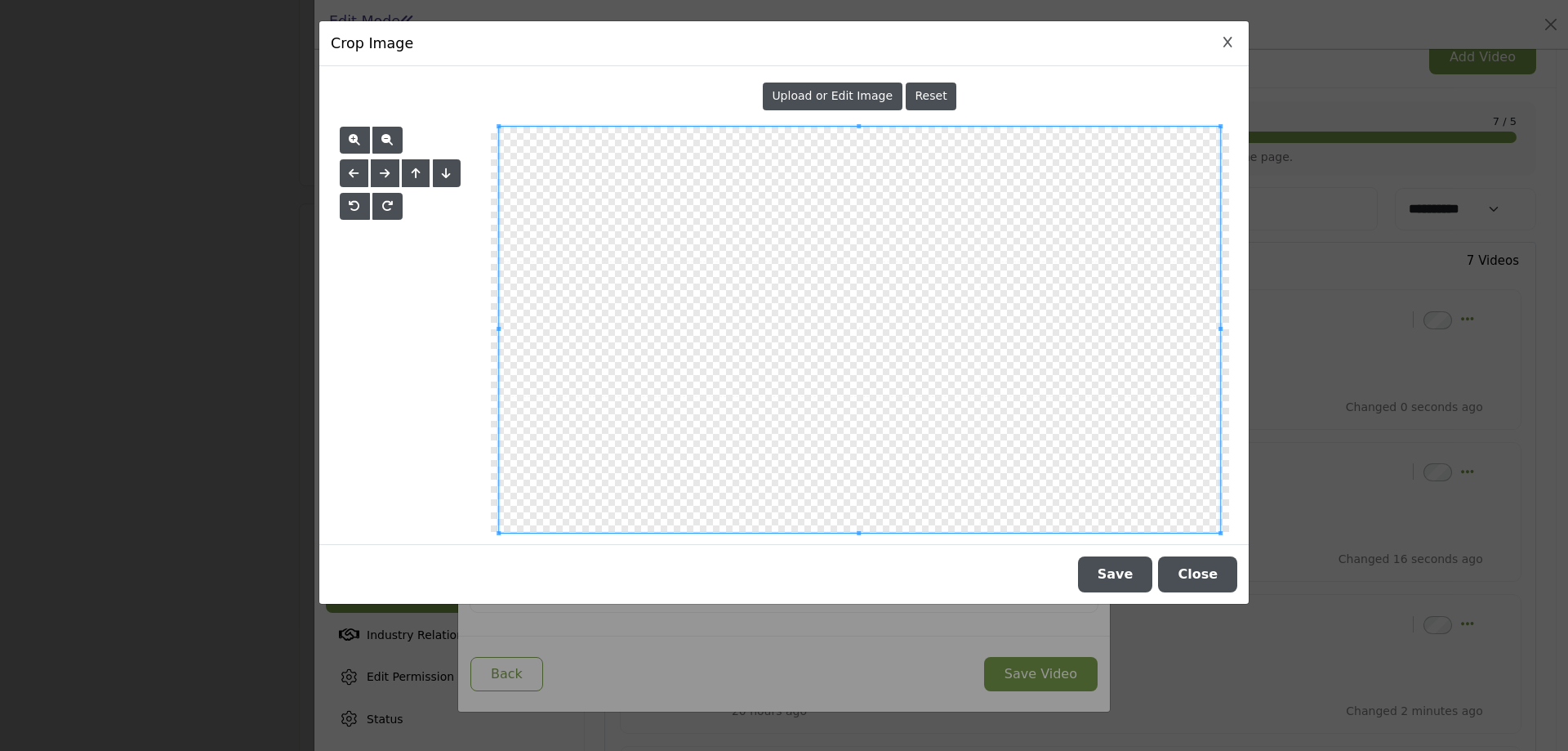
click at [864, 97] on span "Upload or Edit Image" at bounding box center [832, 95] width 121 height 13
click at [1125, 576] on button "Save" at bounding box center [1115, 575] width 75 height 36
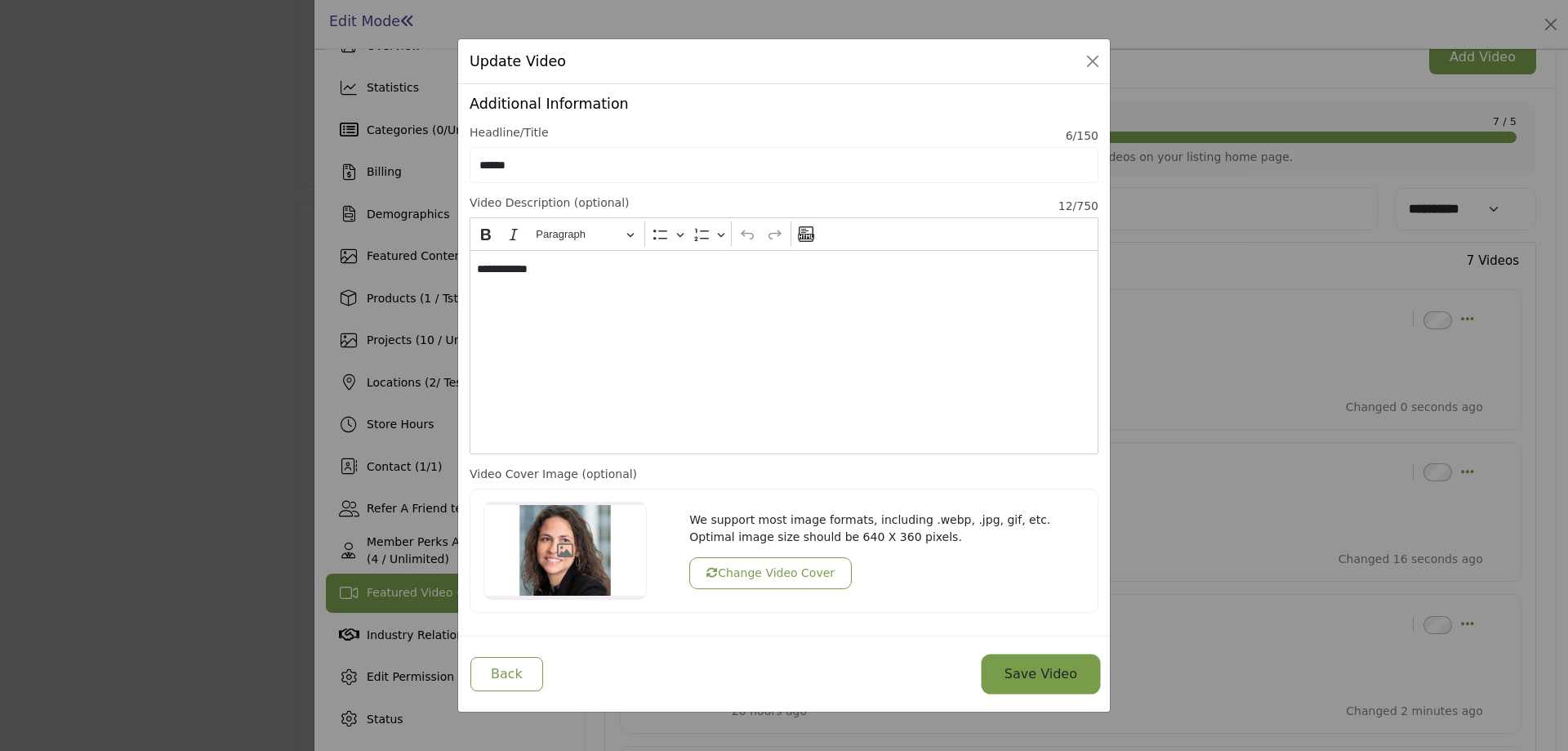
click at [1038, 676] on button "Save Video" at bounding box center [1040, 674] width 113 height 35
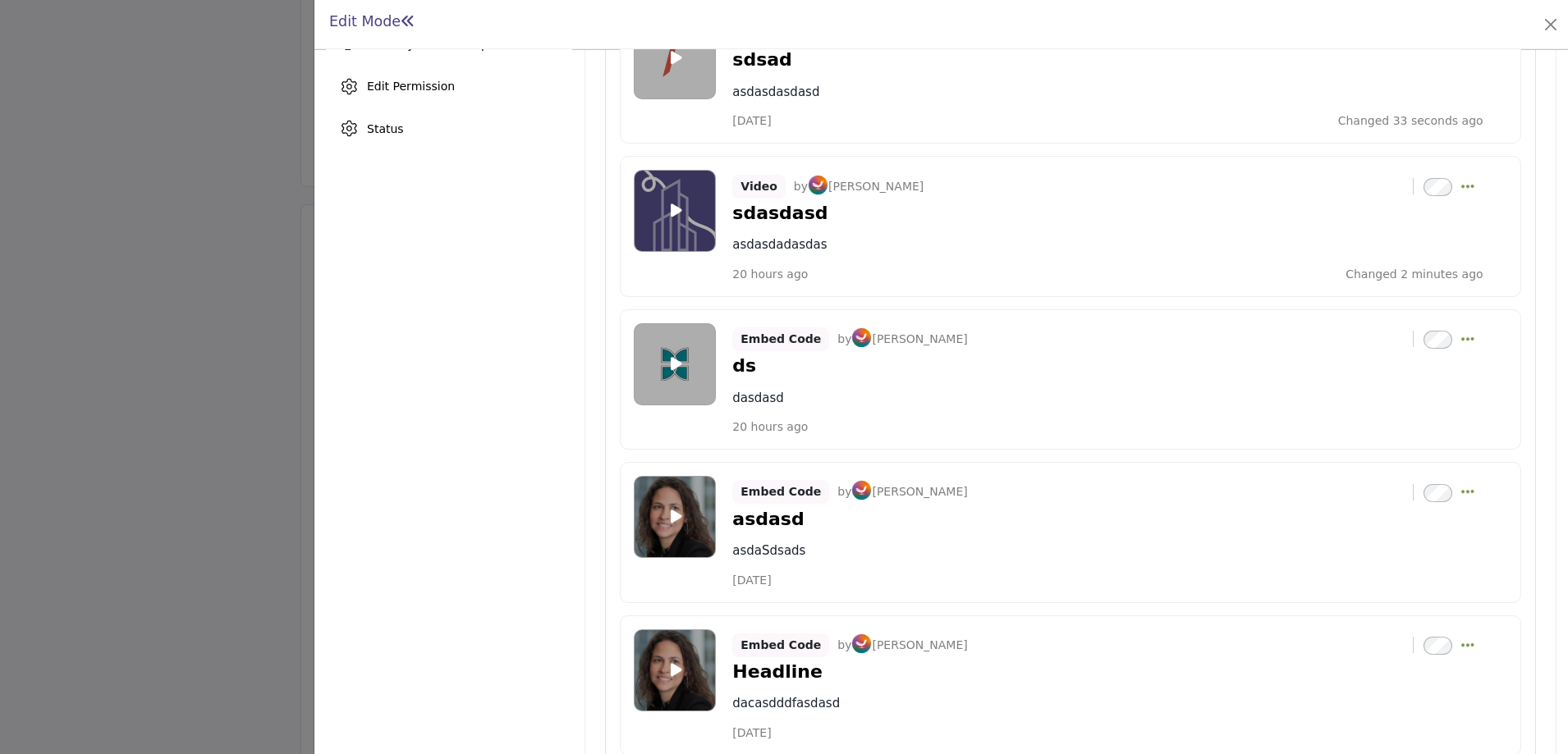
scroll to position [727, 0]
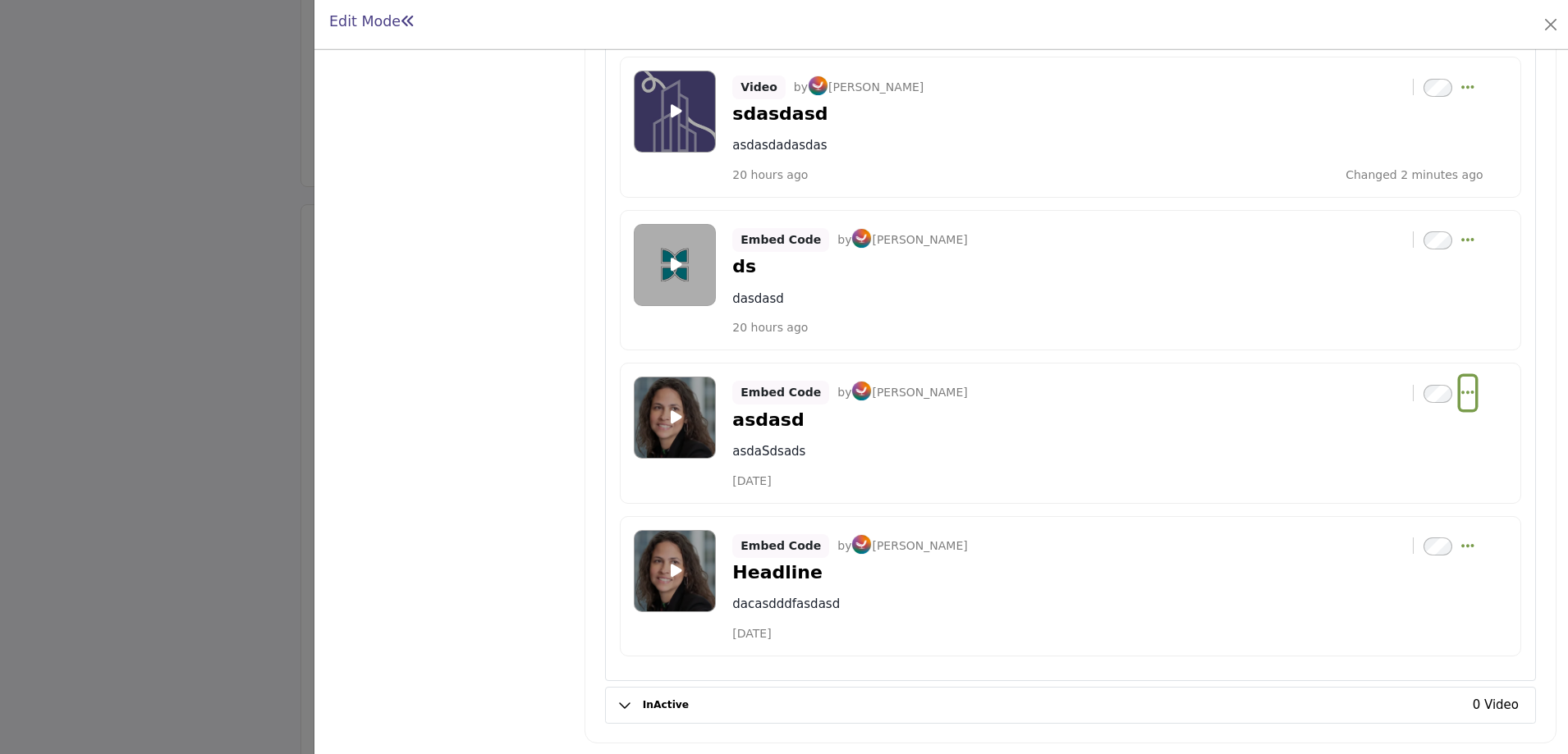
click at [1461, 386] on icon "Select Dropdown Options" at bounding box center [1467, 391] width 13 height 15
click at [1348, 469] on link "Edit" at bounding box center [1388, 472] width 159 height 30
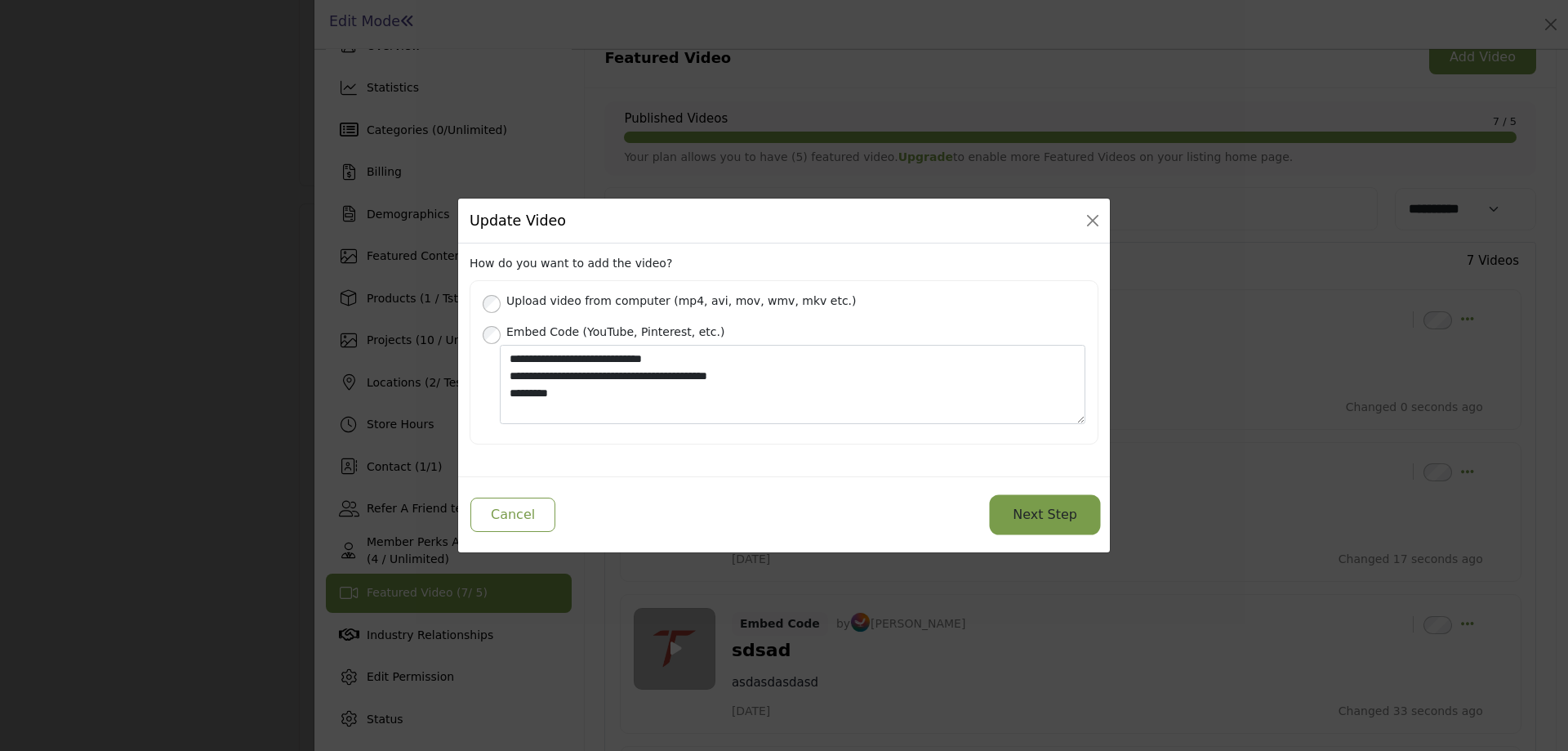
click at [1050, 514] on button "Next Step" at bounding box center [1045, 515] width 105 height 35
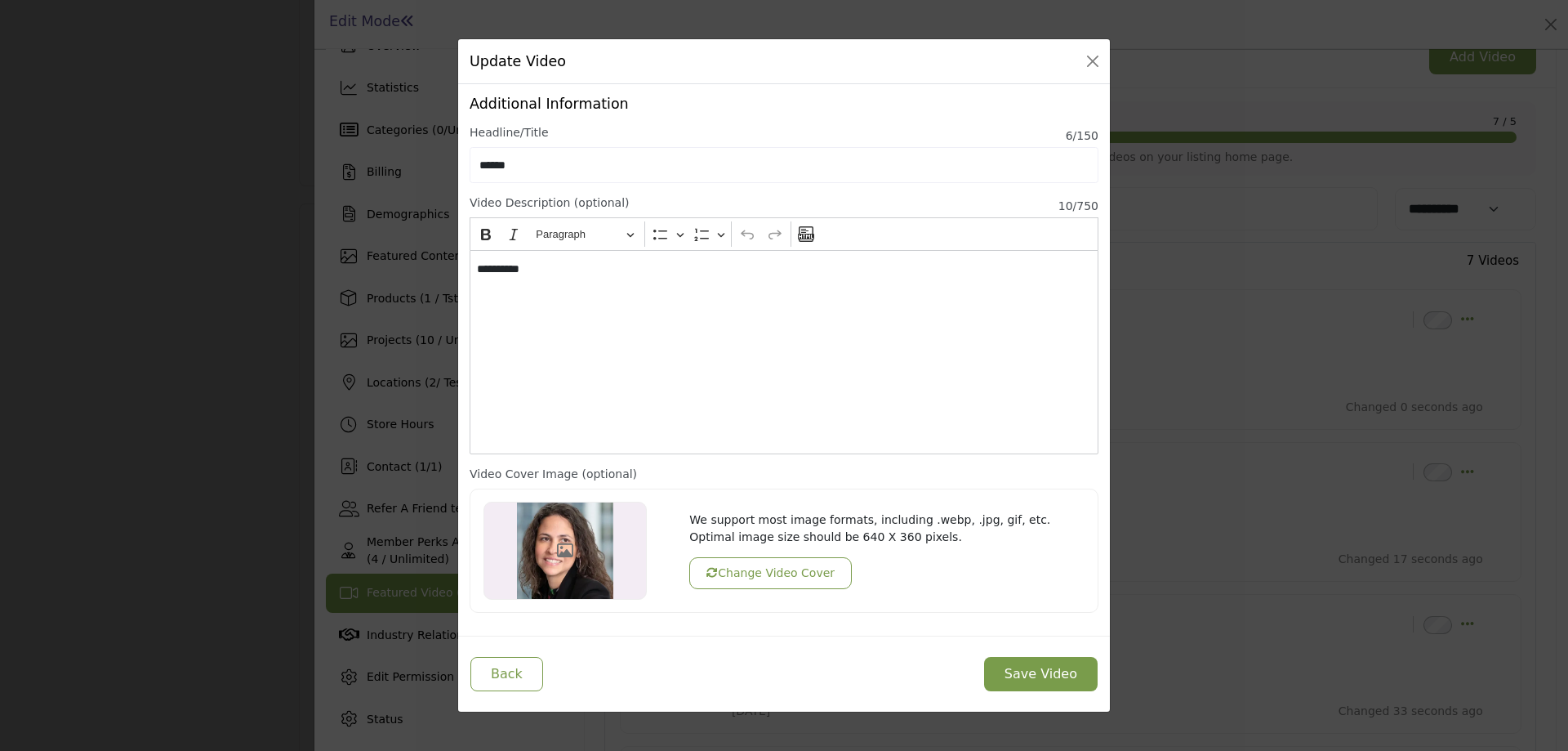
click at [806, 572] on button "Change Video Cover" at bounding box center [771, 573] width 162 height 32
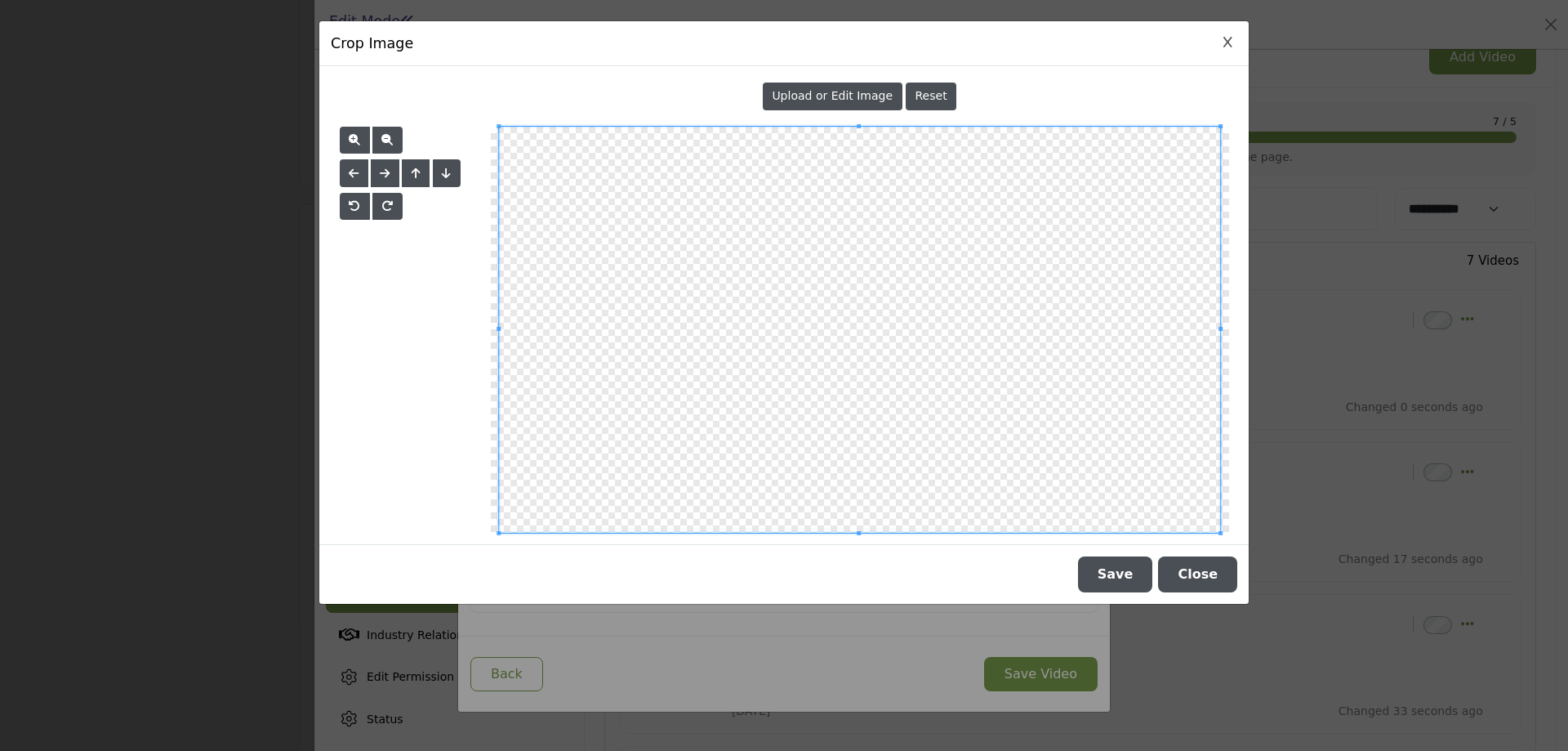
click at [824, 101] on span "Upload or Edit Image" at bounding box center [832, 95] width 121 height 13
click at [1101, 563] on button "Save" at bounding box center [1115, 575] width 75 height 36
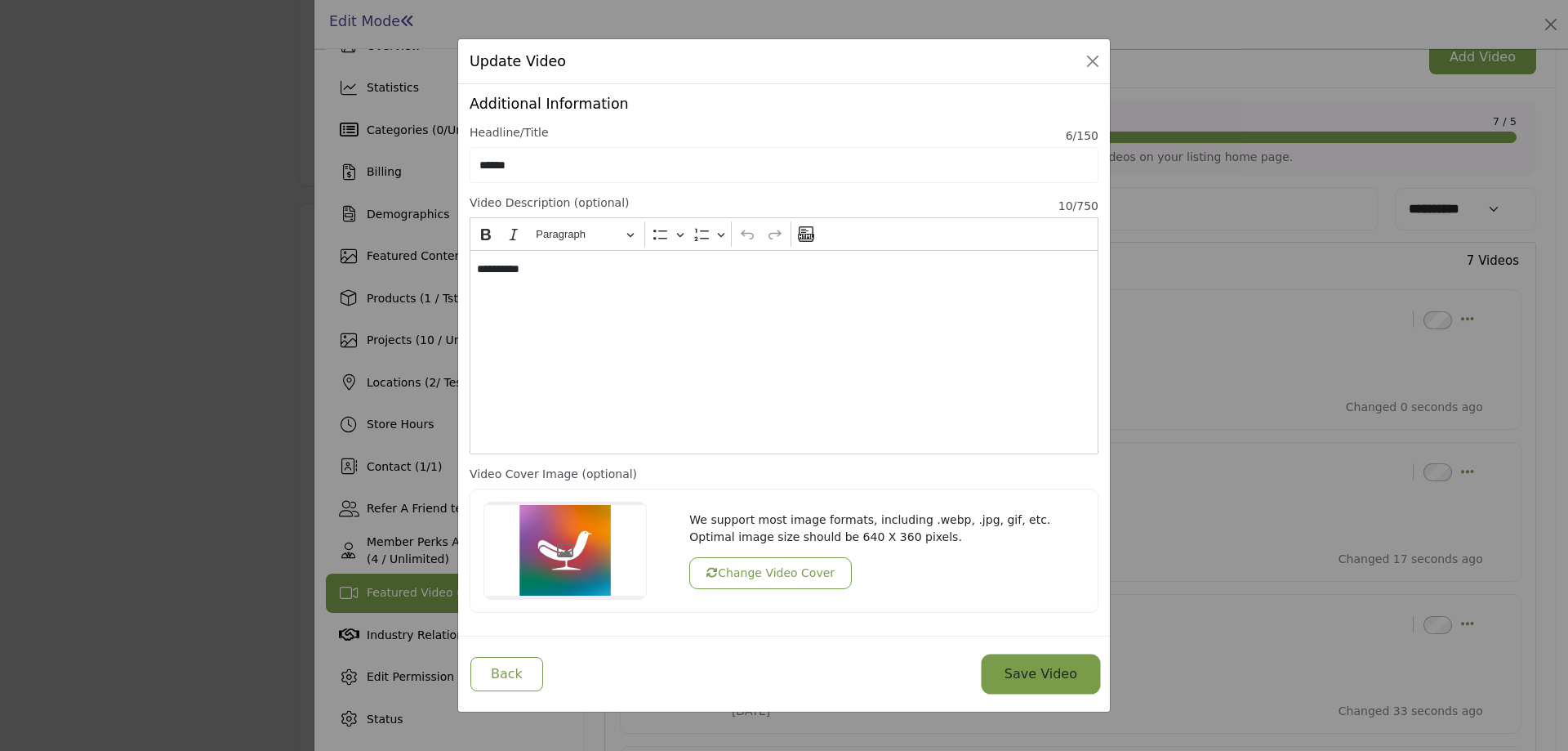
click at [1045, 682] on button "Save Video" at bounding box center [1040, 674] width 113 height 35
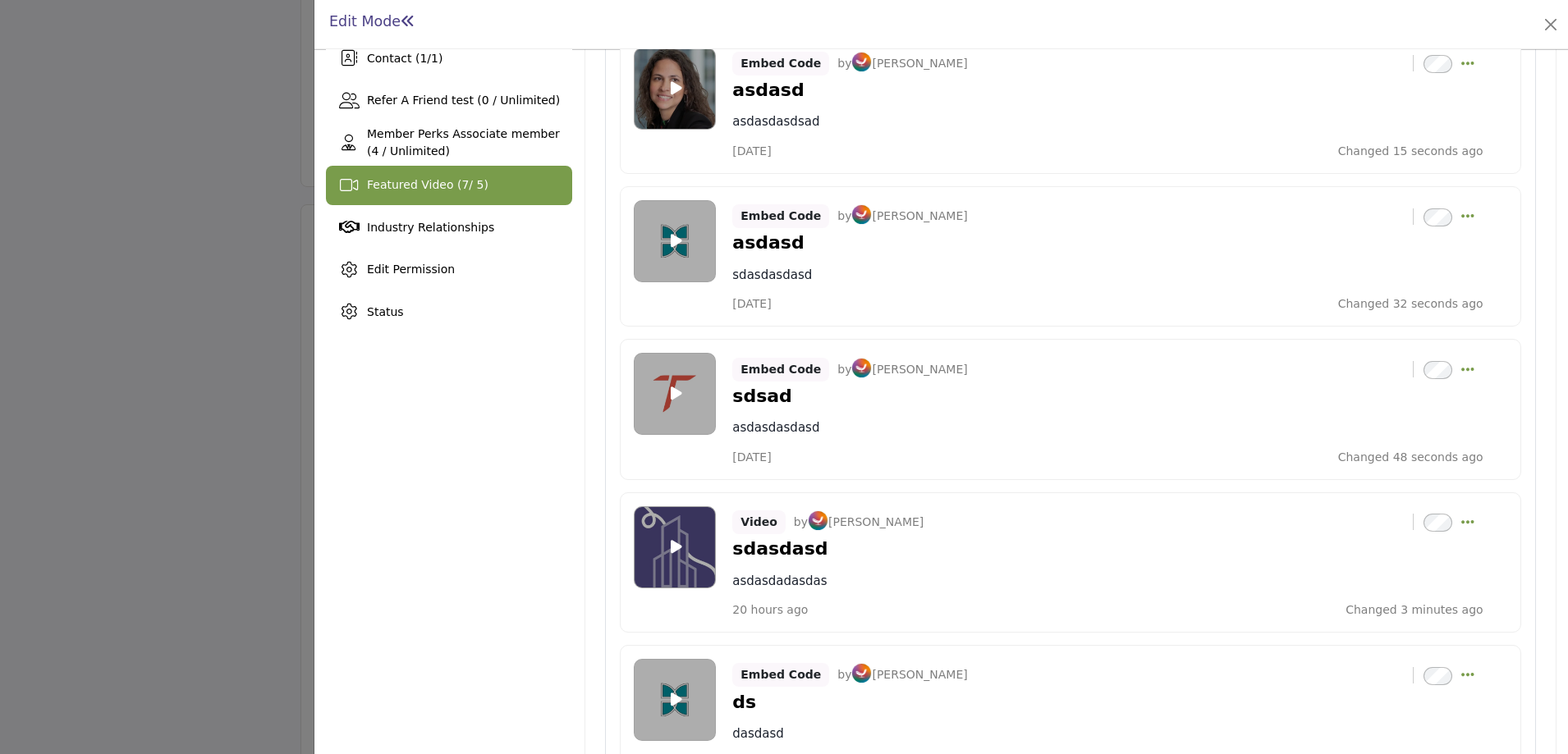
scroll to position [727, 0]
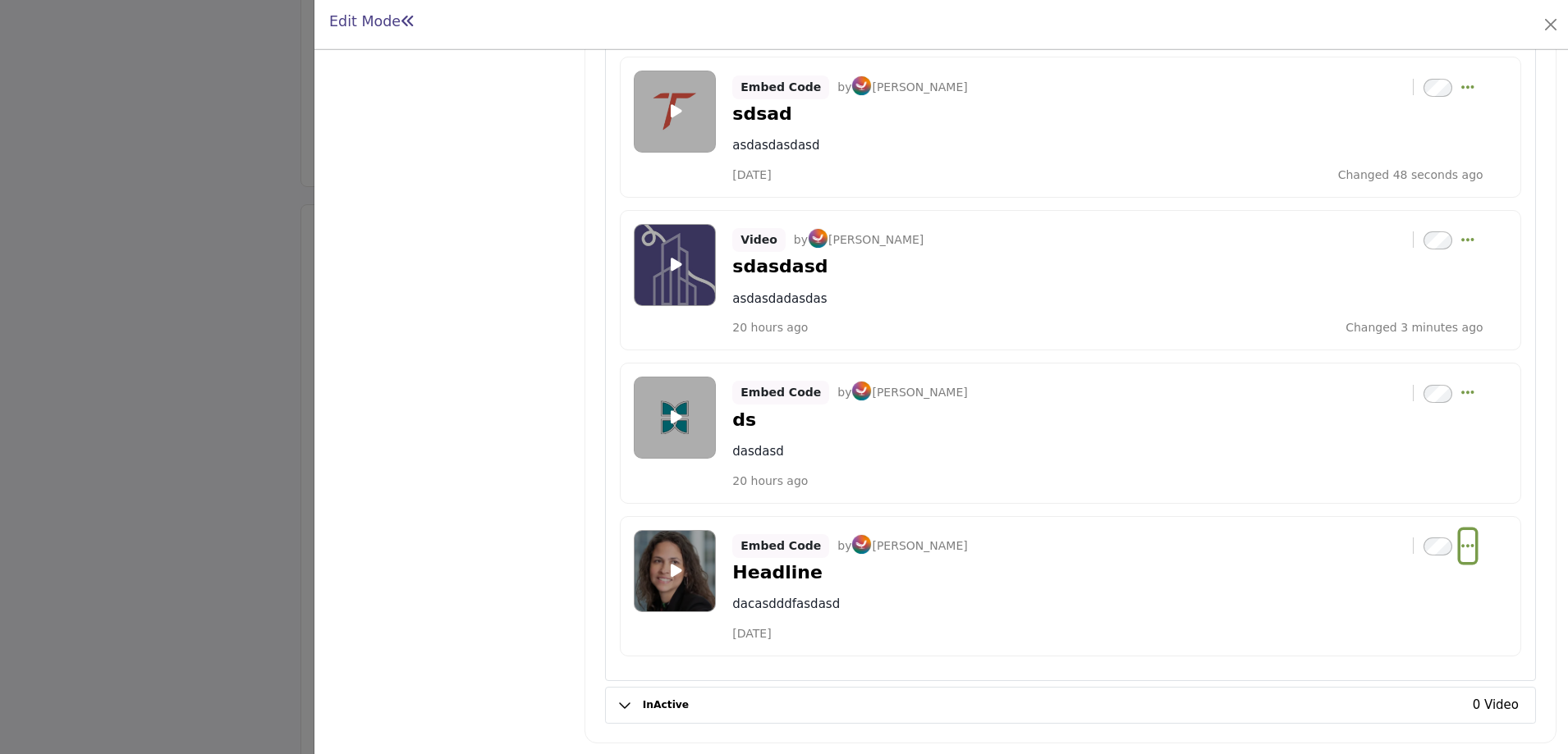
click at [1461, 545] on icon "Select Dropdown Options" at bounding box center [1467, 545] width 13 height 15
click at [1368, 629] on link "Edit" at bounding box center [1388, 624] width 159 height 30
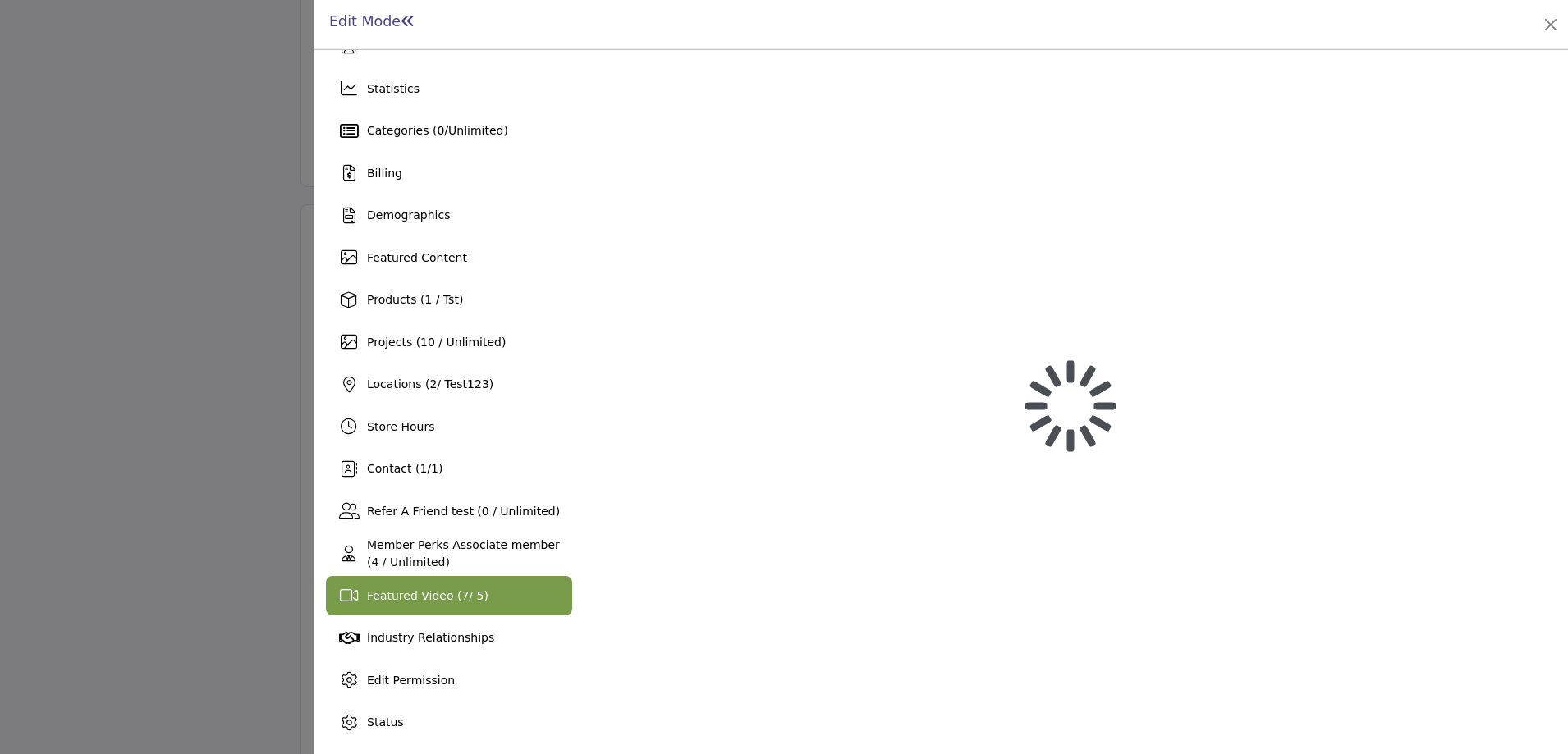
scroll to position [35, 0]
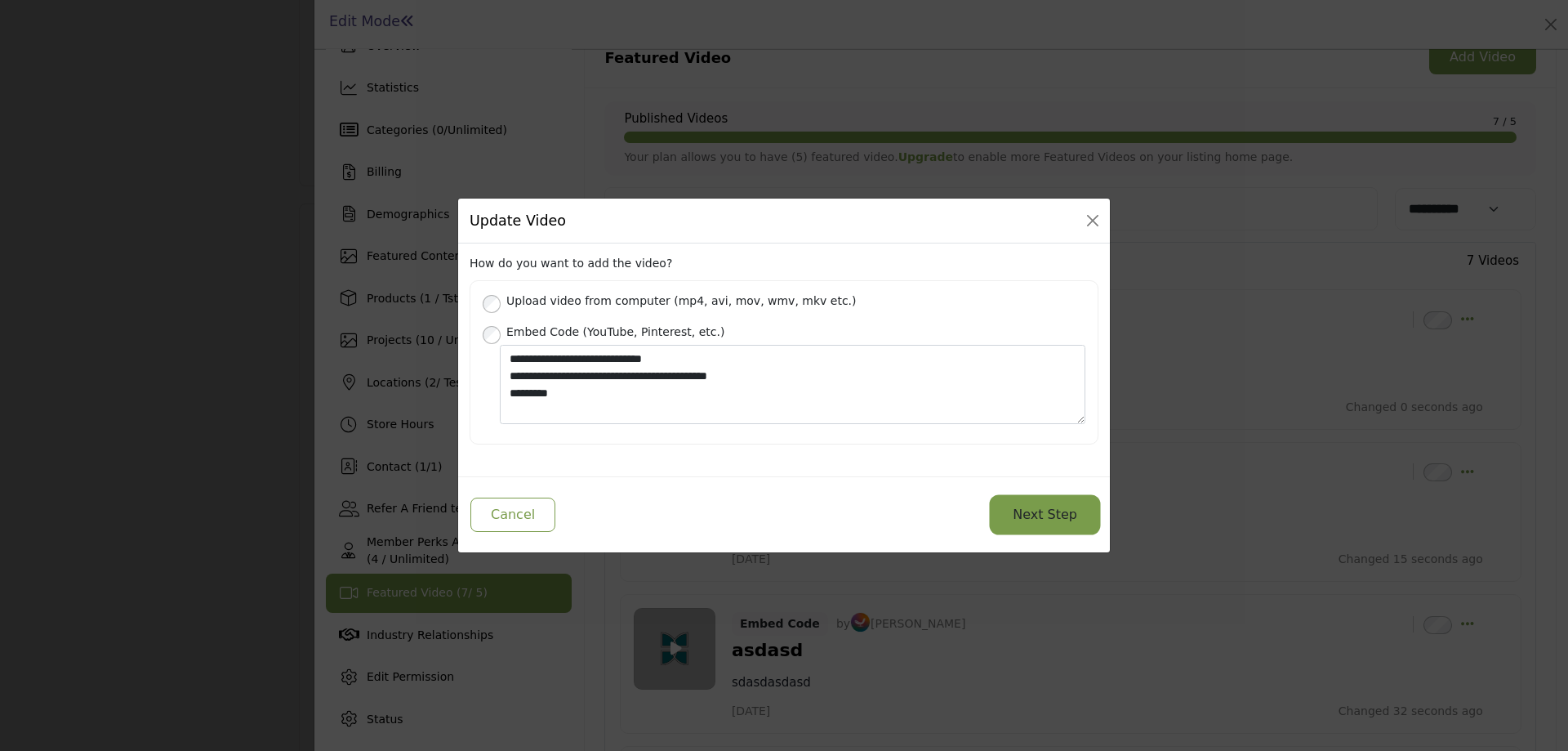
click at [1044, 507] on button "Next Step" at bounding box center [1045, 515] width 105 height 35
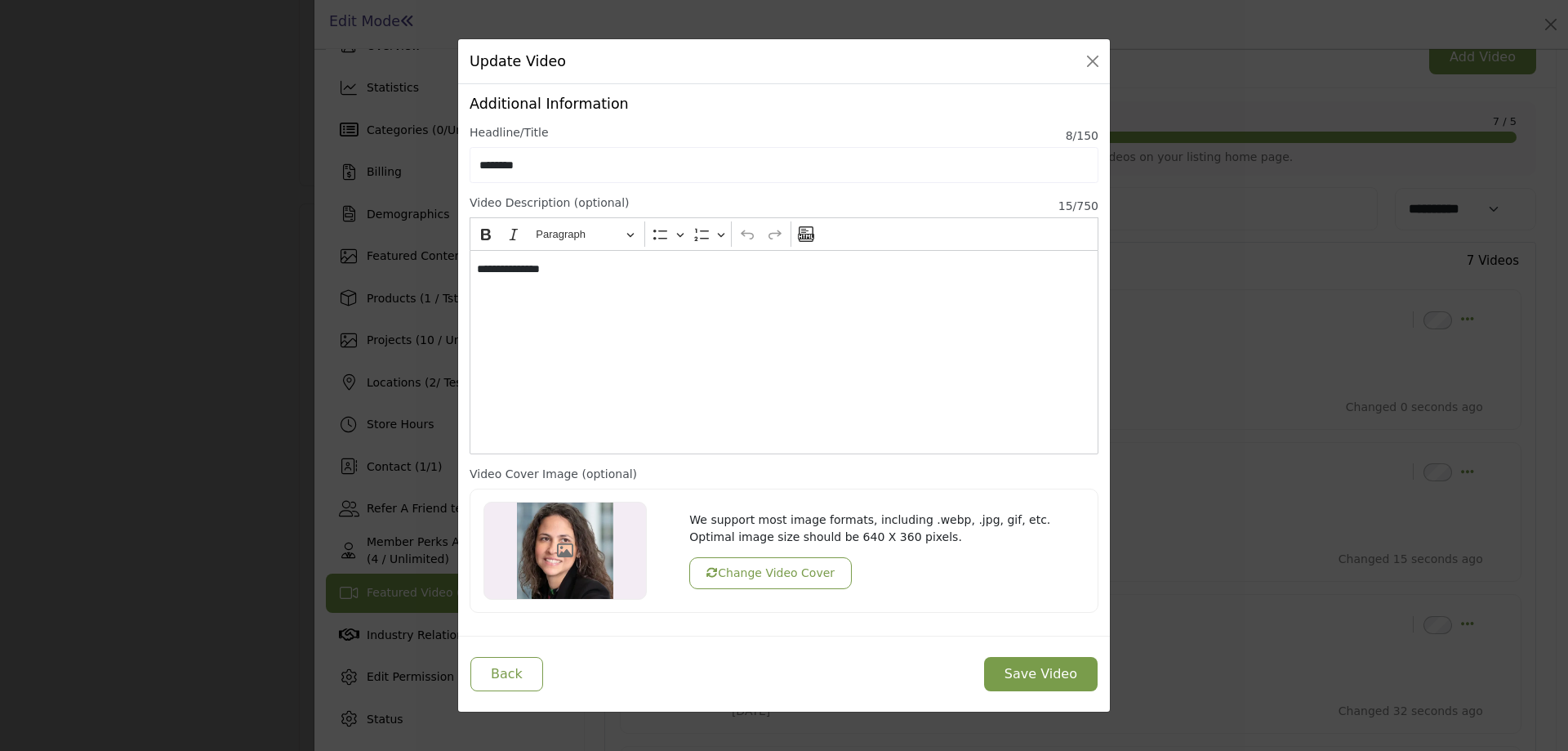
click at [727, 571] on button "Change Video Cover" at bounding box center [771, 573] width 162 height 32
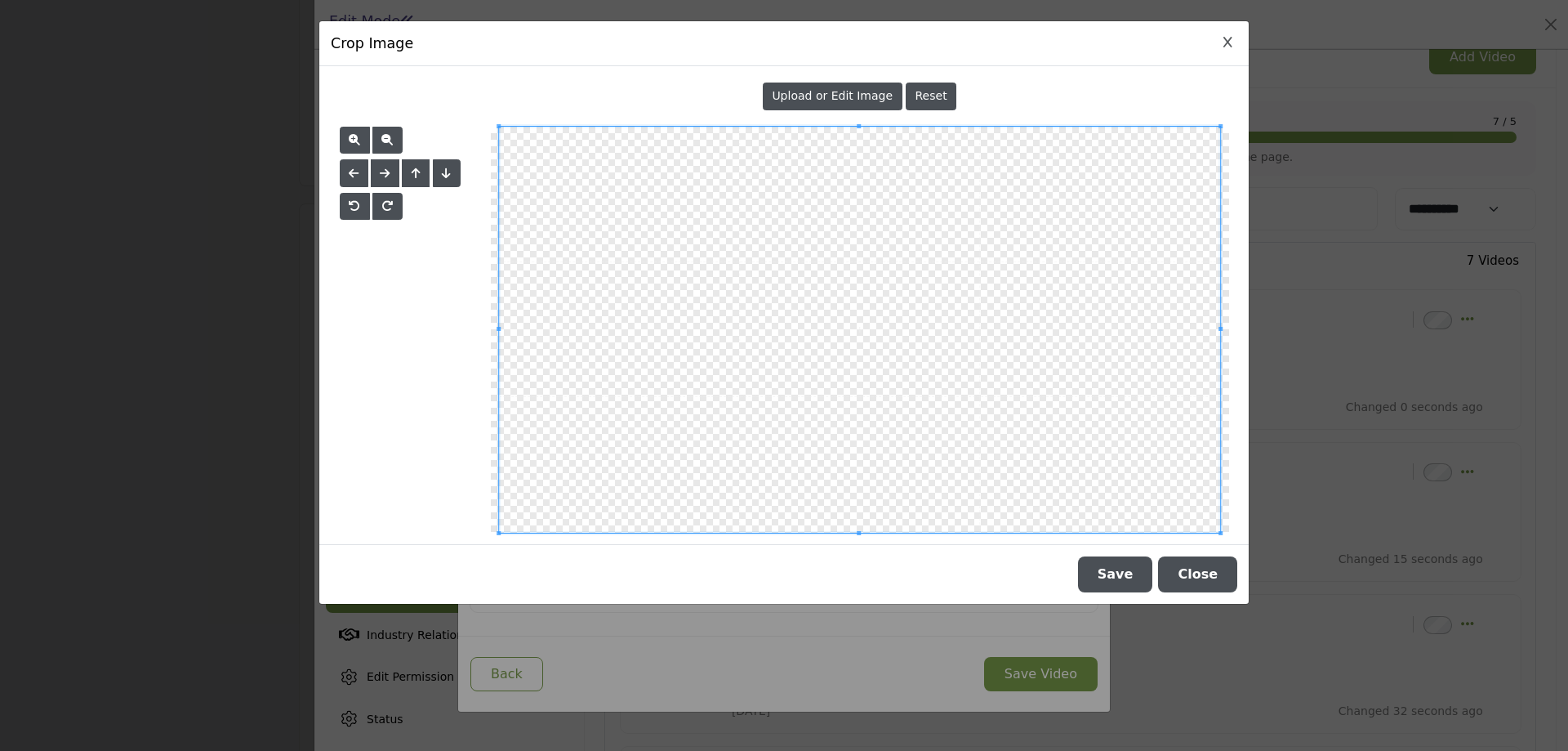
click at [853, 96] on span "Upload or Edit Image" at bounding box center [832, 95] width 121 height 13
click at [1146, 563] on button "Save" at bounding box center [1115, 575] width 75 height 36
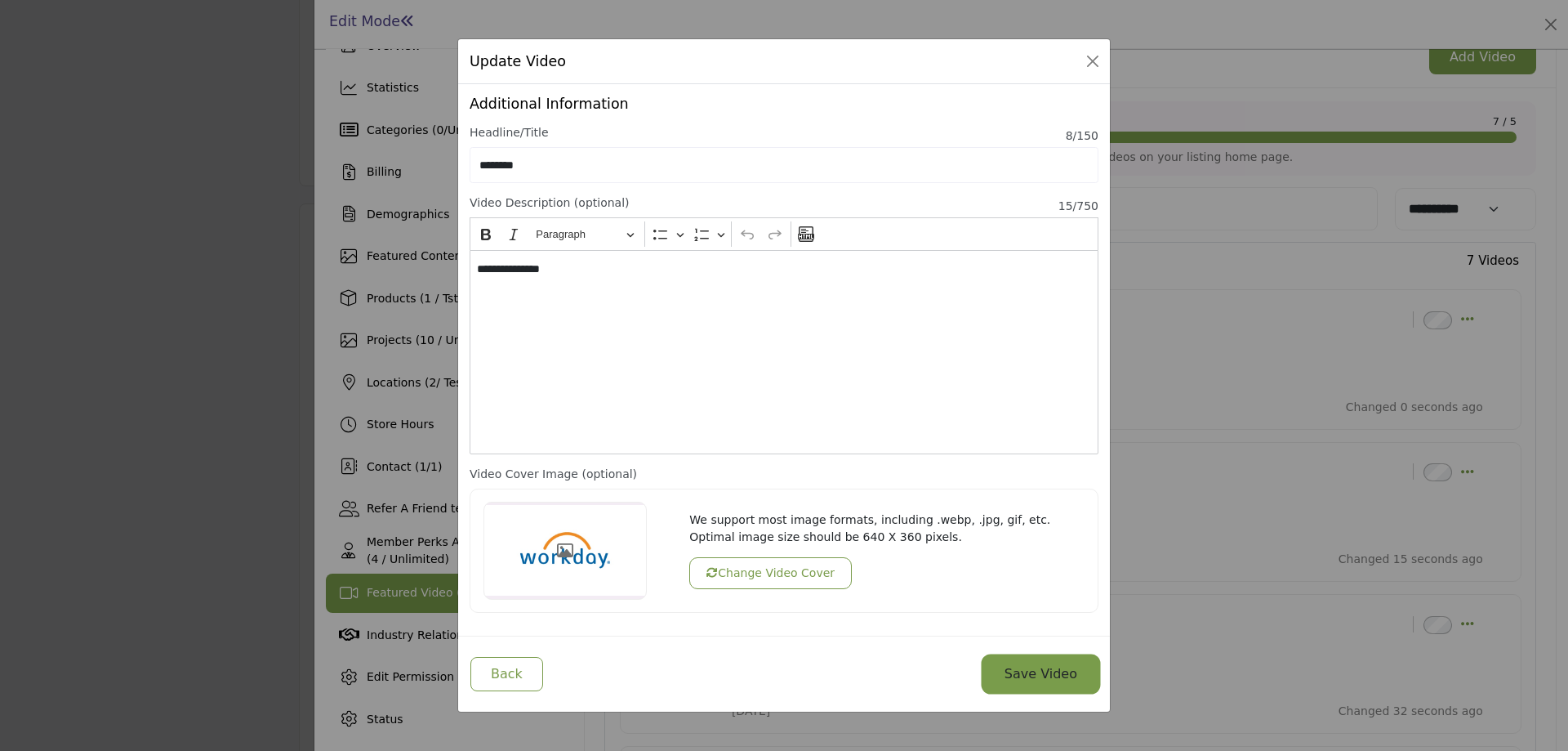
click at [1029, 679] on button "Save Video" at bounding box center [1040, 674] width 113 height 35
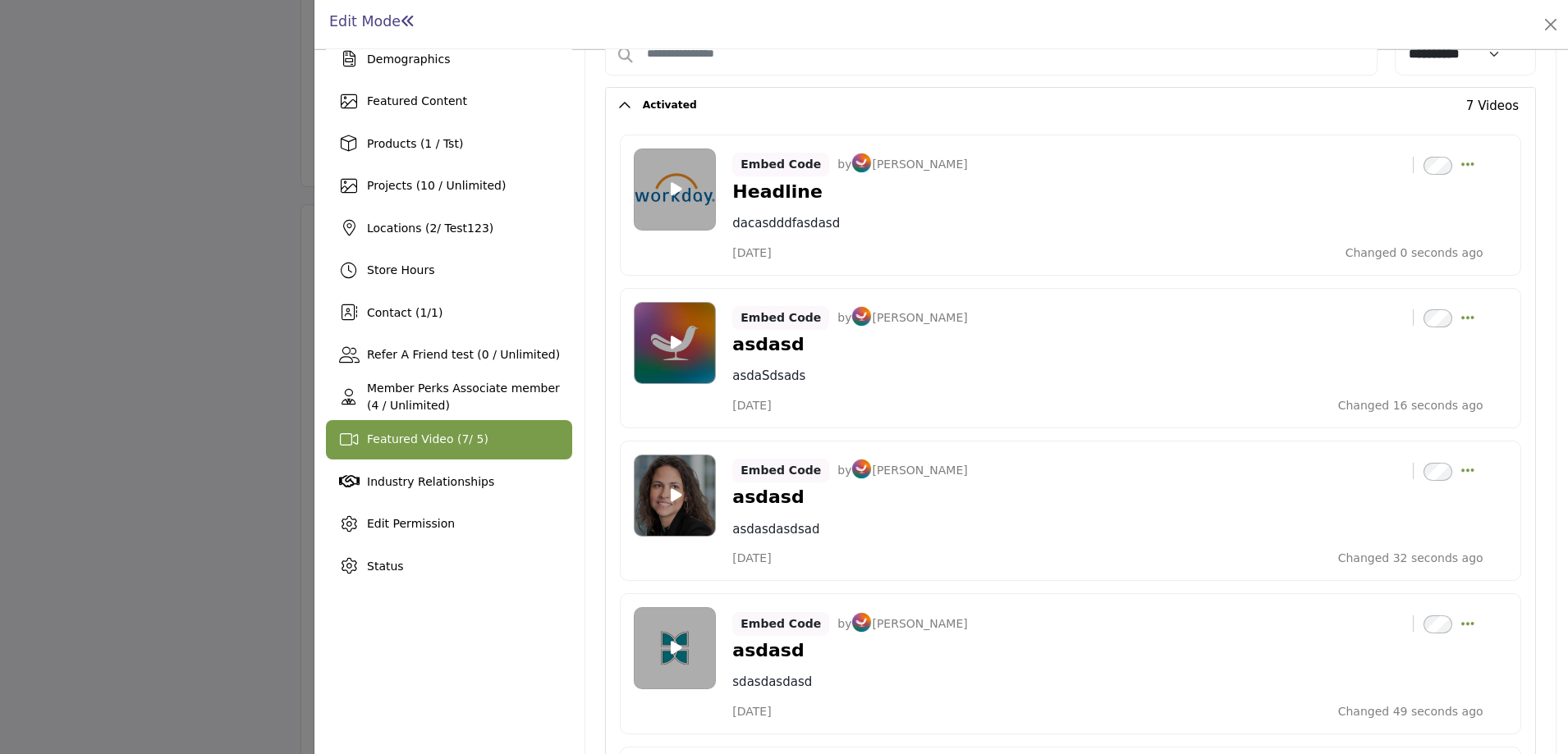
scroll to position [363, 0]
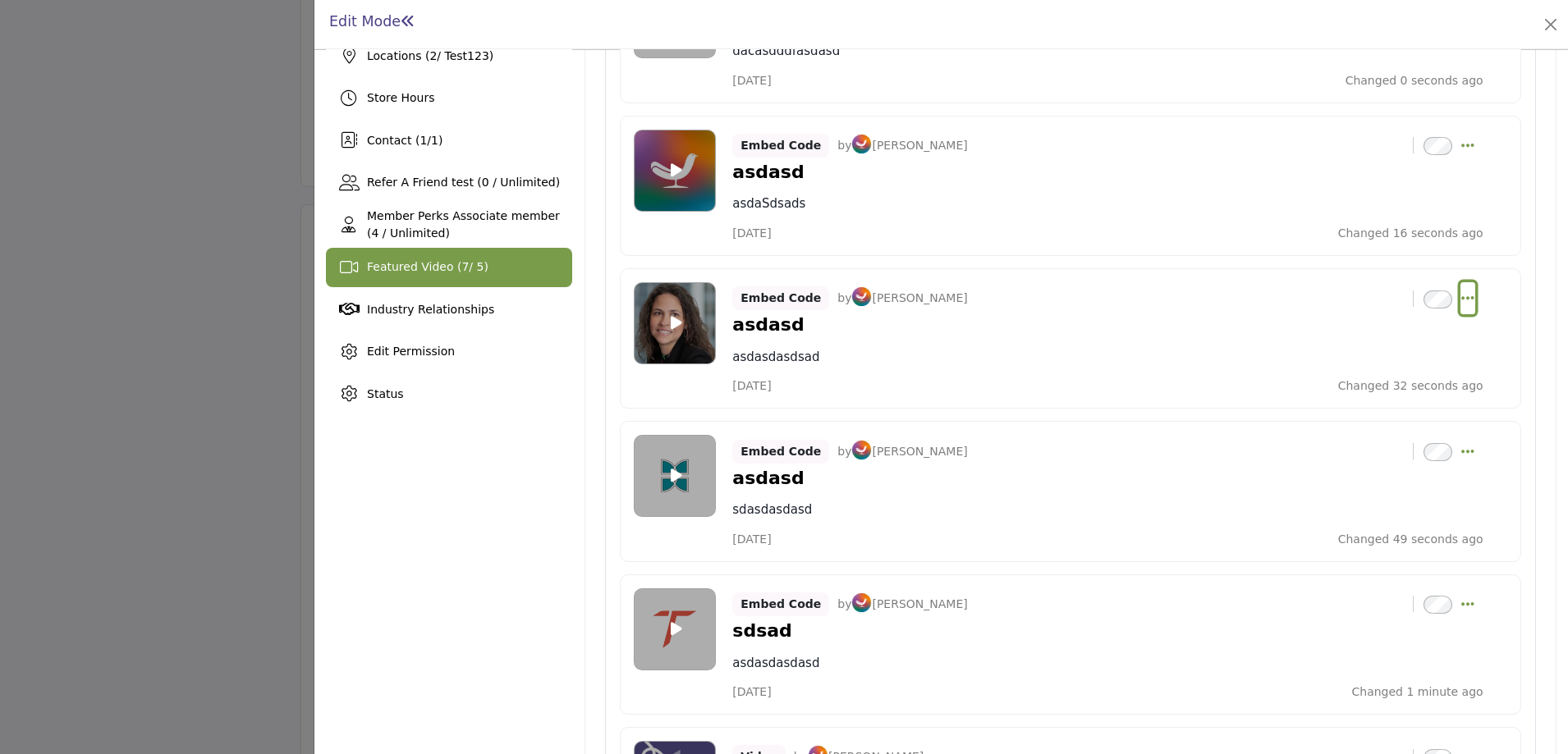
click at [1462, 297] on icon "Select Dropdown Options" at bounding box center [1467, 298] width 13 height 15
click at [1352, 370] on link "Edit" at bounding box center [1388, 377] width 159 height 30
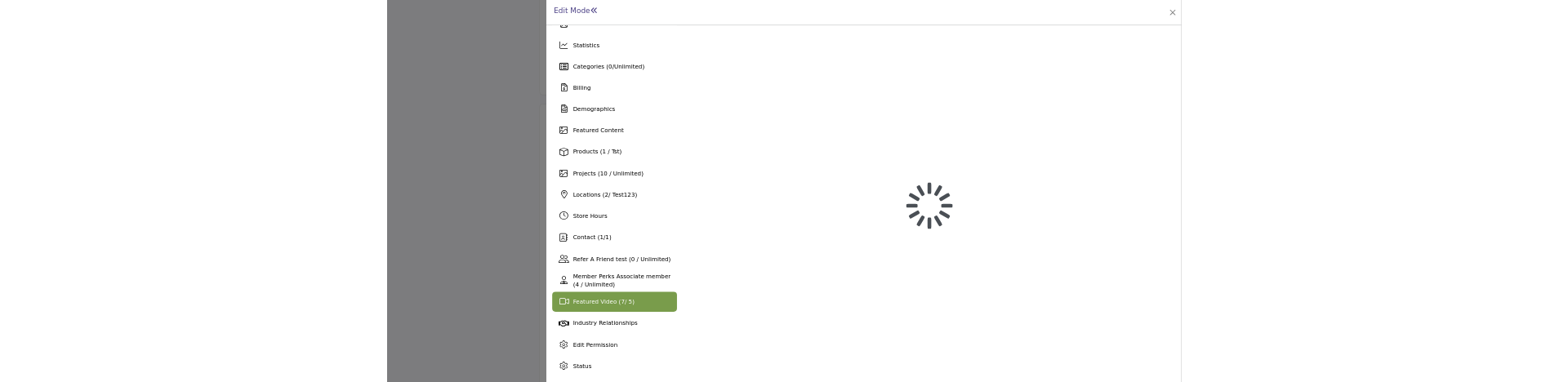
scroll to position [35, 0]
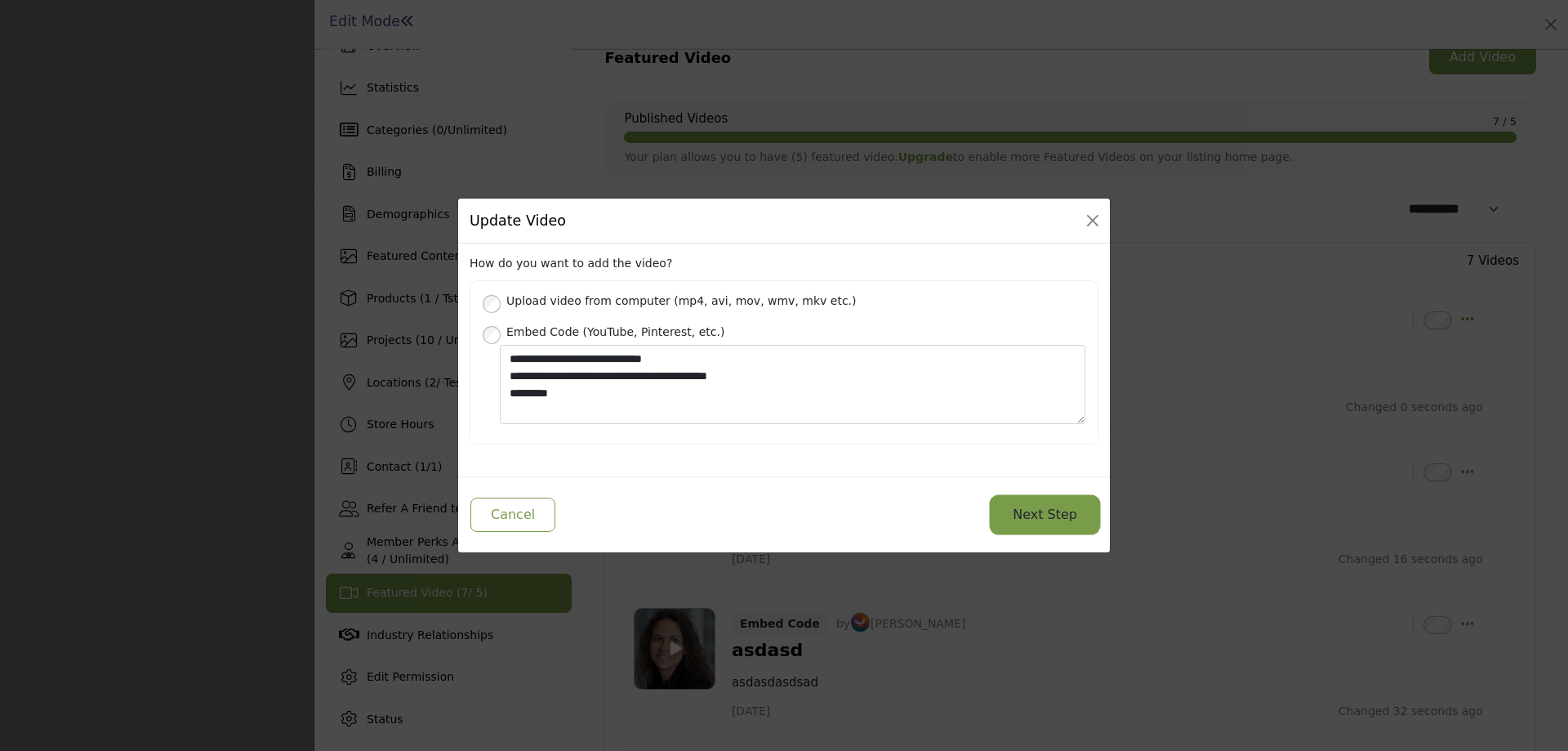
click at [1075, 513] on button "Next Step" at bounding box center [1045, 515] width 105 height 35
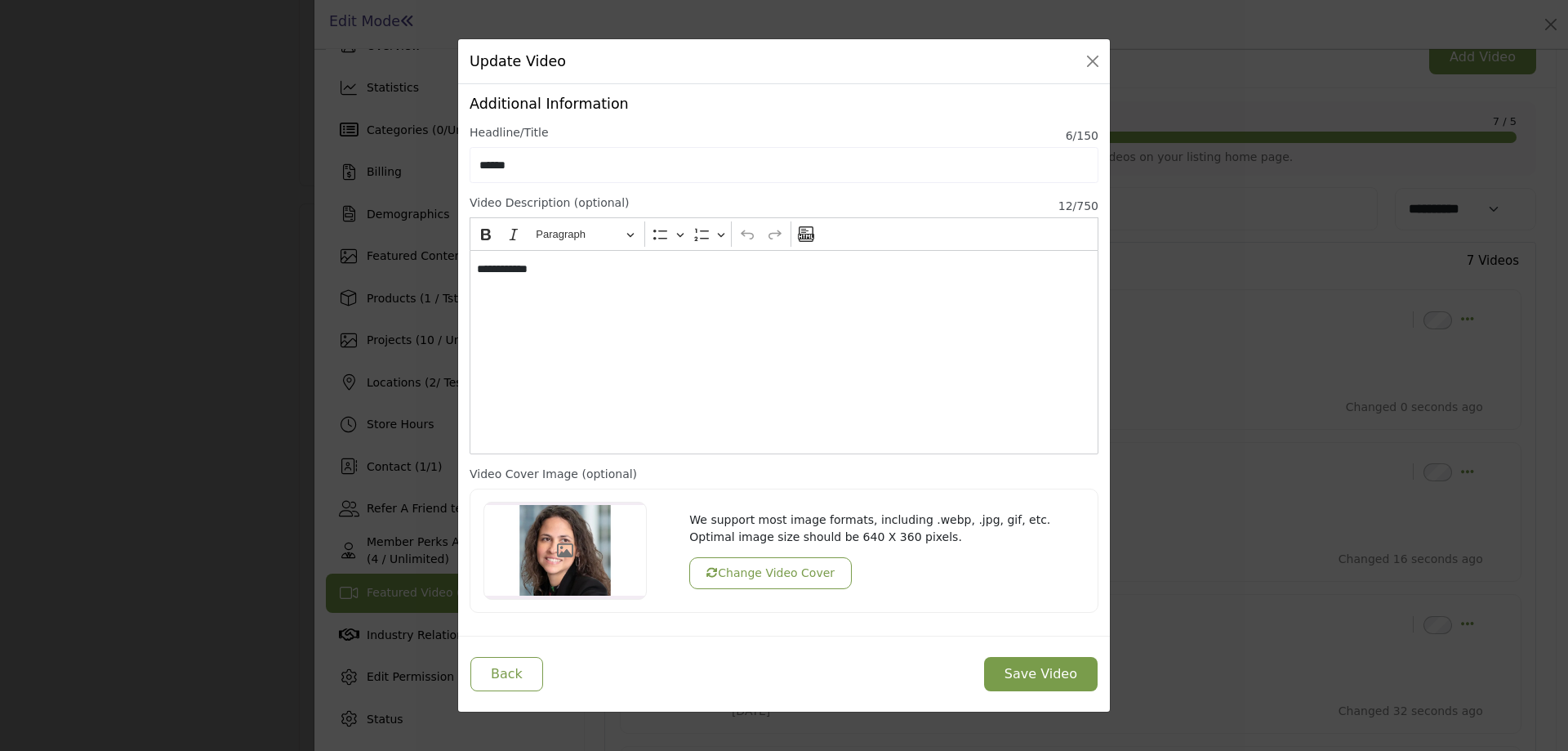
click at [783, 577] on button "Change Video Cover" at bounding box center [771, 573] width 162 height 32
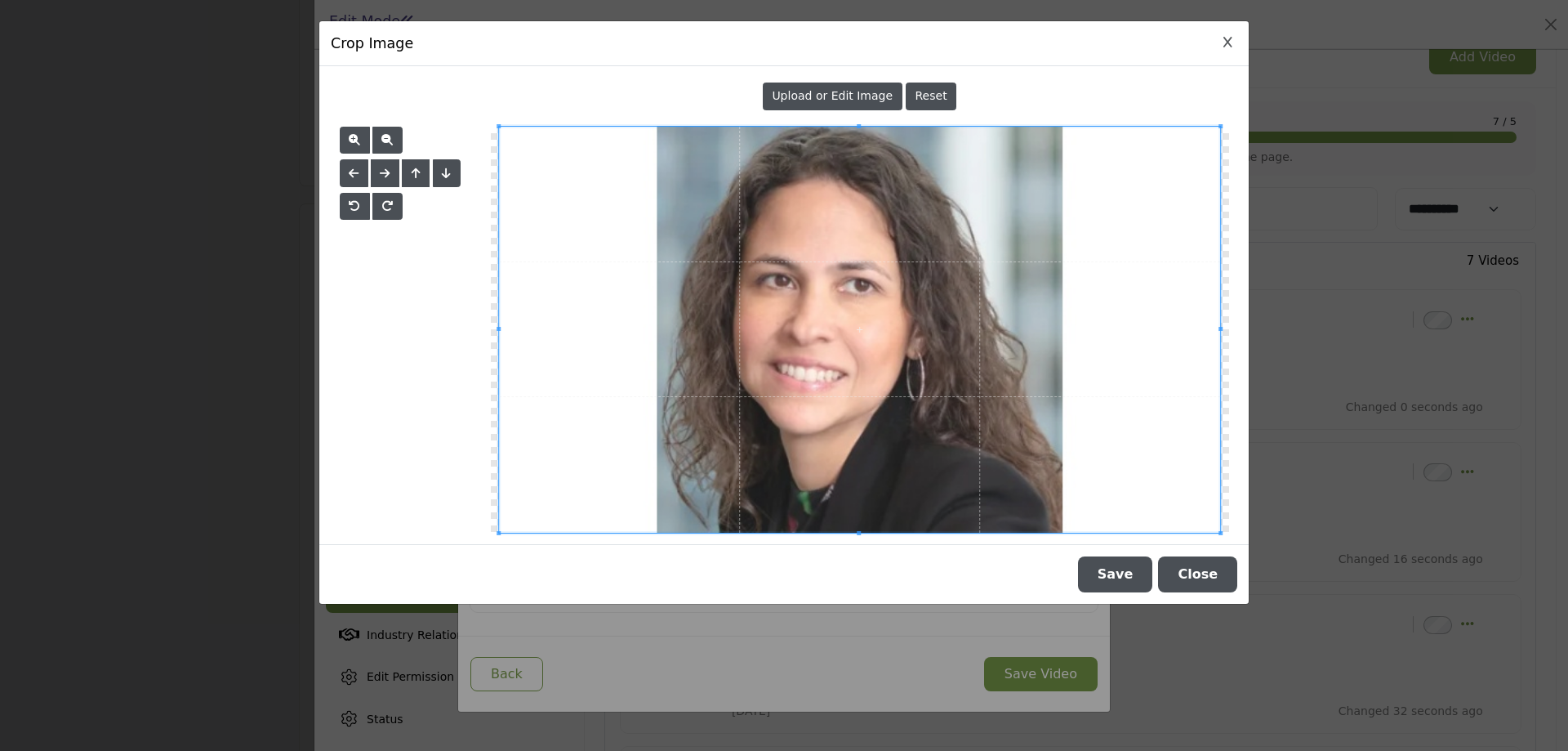
click at [827, 96] on span "Upload or Edit Image" at bounding box center [832, 95] width 121 height 13
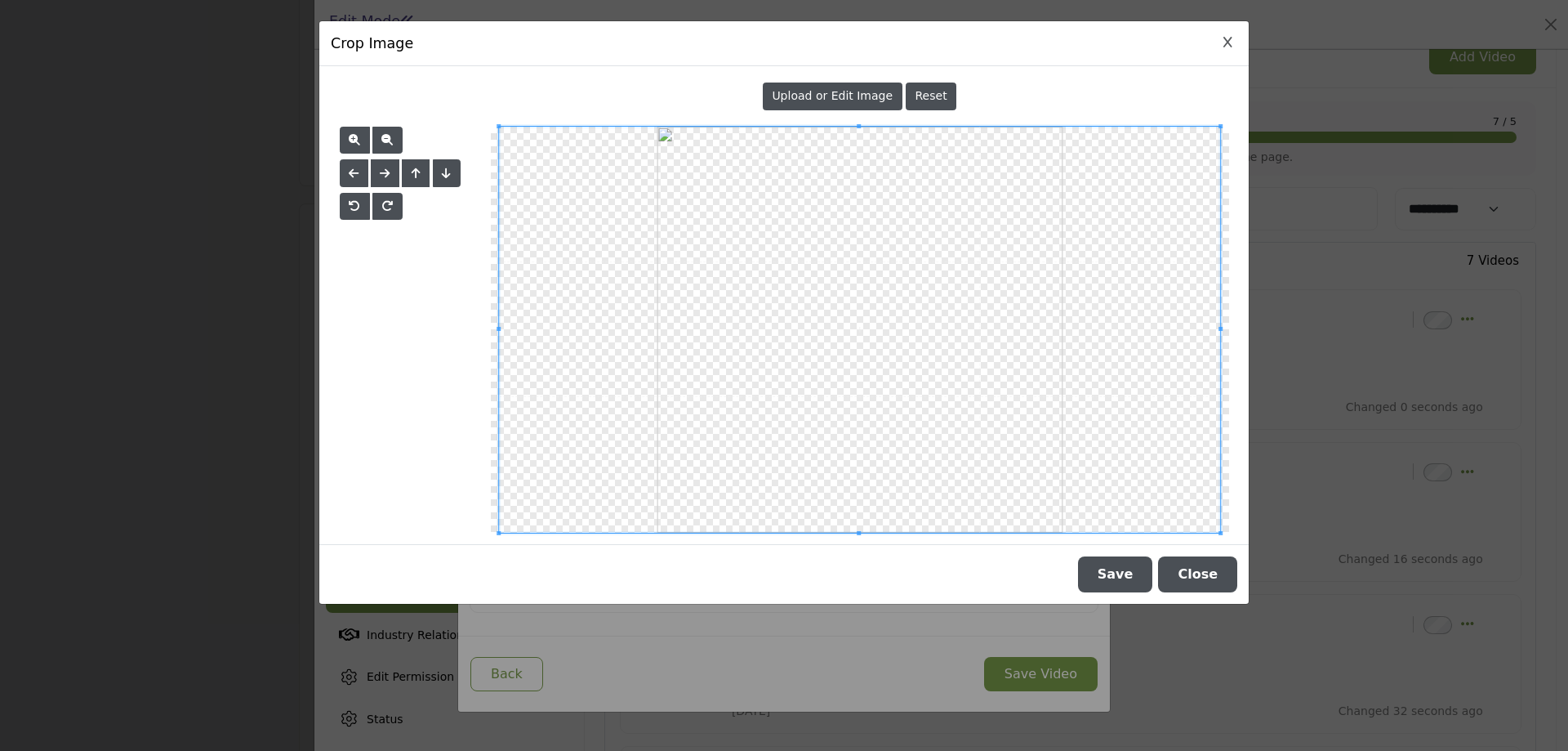
click at [1127, 576] on button "Save" at bounding box center [1115, 575] width 75 height 36
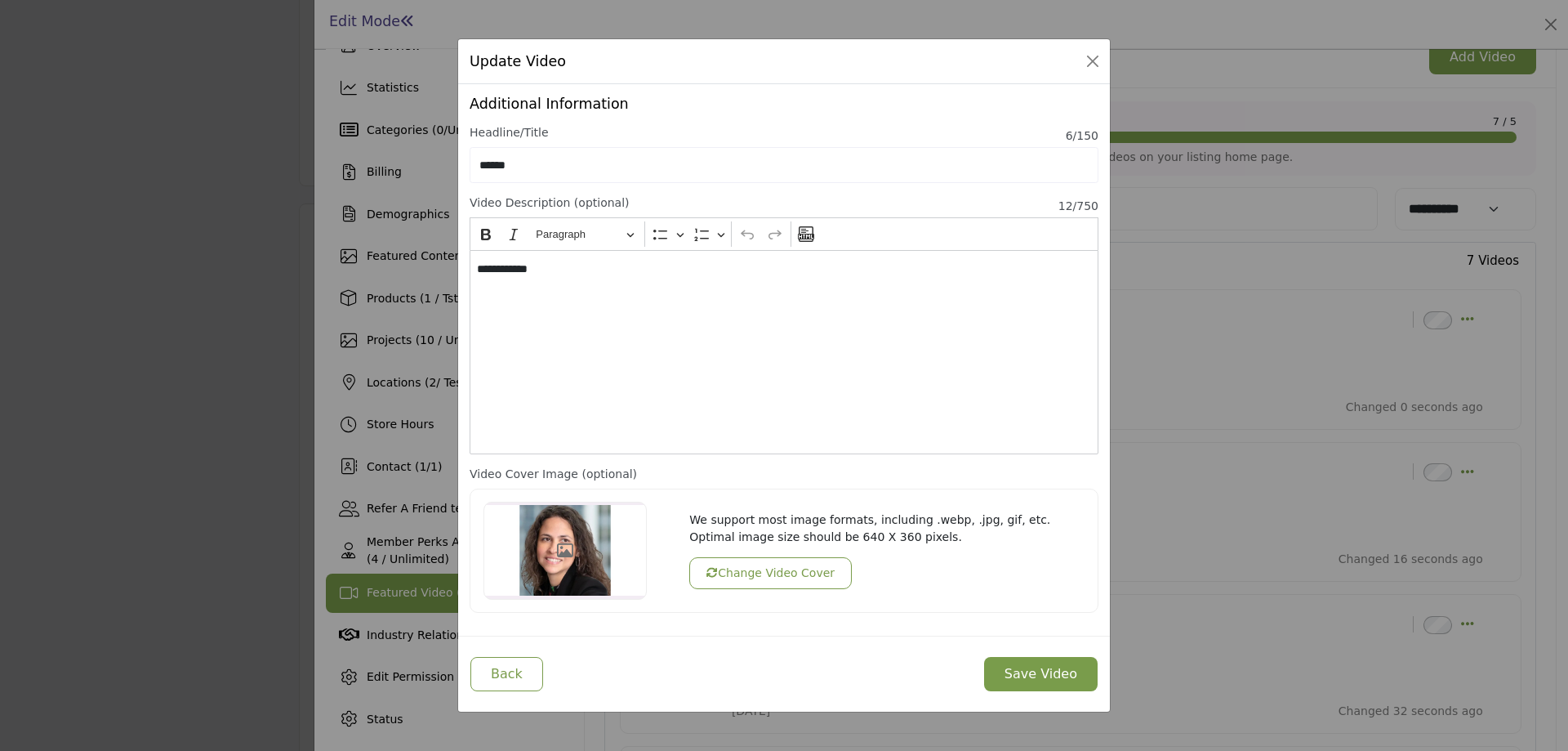
click at [735, 577] on button "Change Video Cover" at bounding box center [771, 573] width 162 height 32
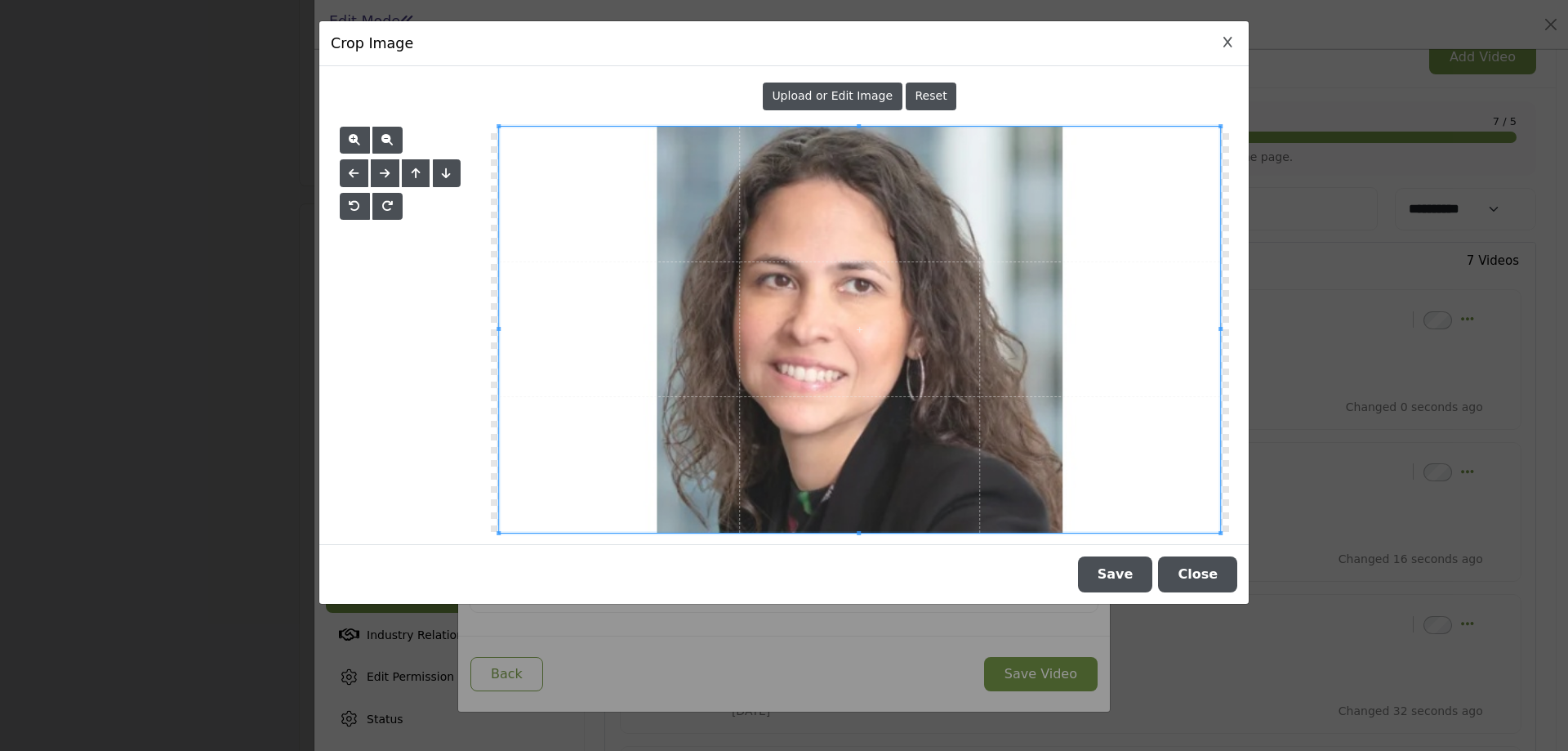
click at [1227, 46] on icon "Close Image Upload Modal" at bounding box center [1228, 42] width 9 height 11
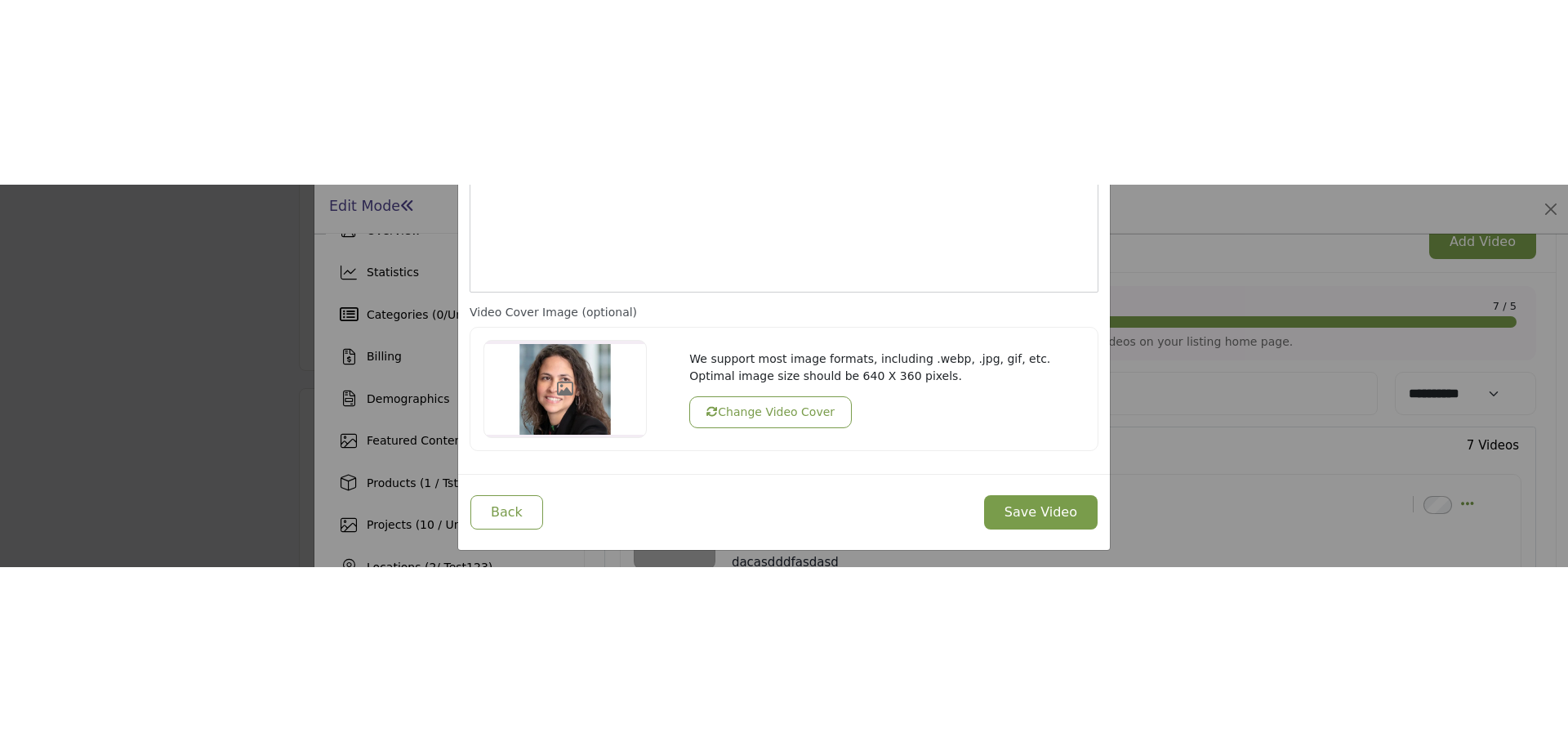
scroll to position [332, 0]
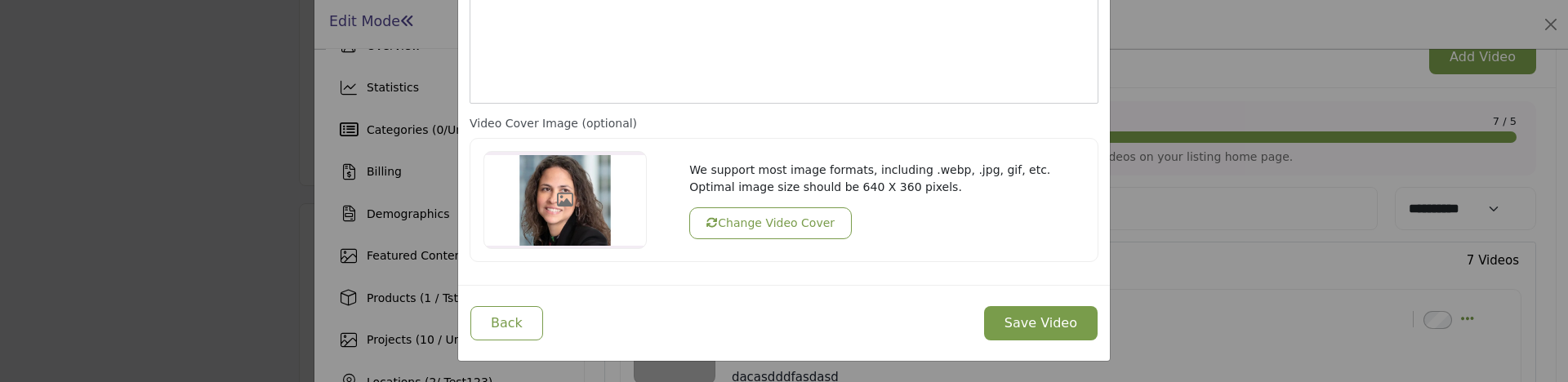
click at [764, 224] on button "Change Video Cover" at bounding box center [771, 223] width 162 height 32
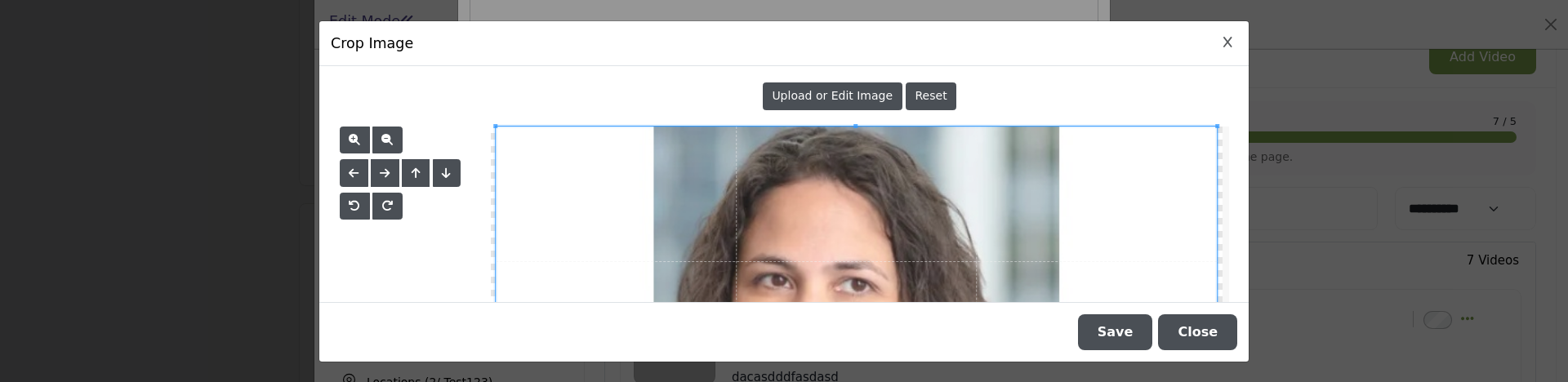
scroll to position [0, 0]
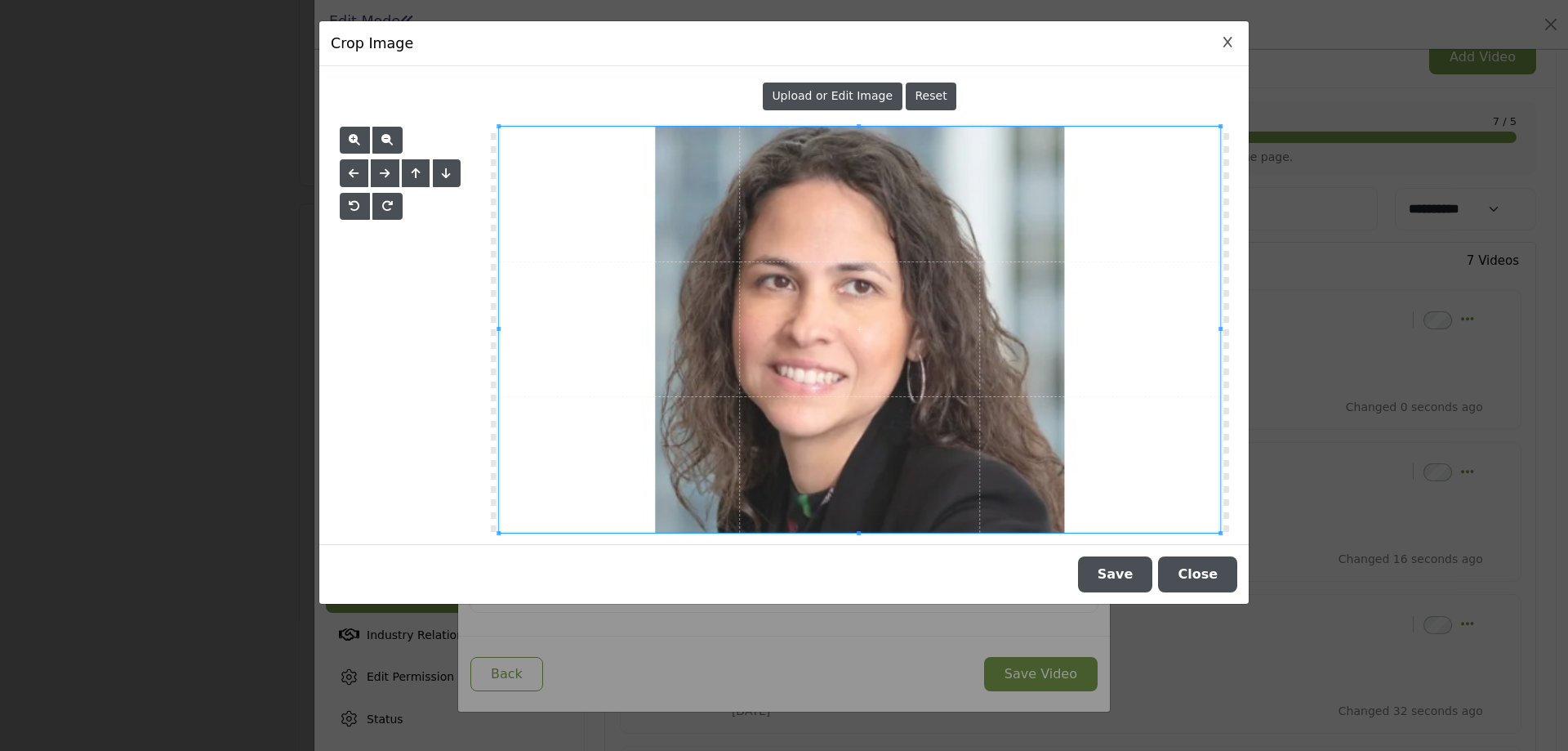
click at [824, 99] on span "Upload or Edit Image" at bounding box center [832, 95] width 121 height 13
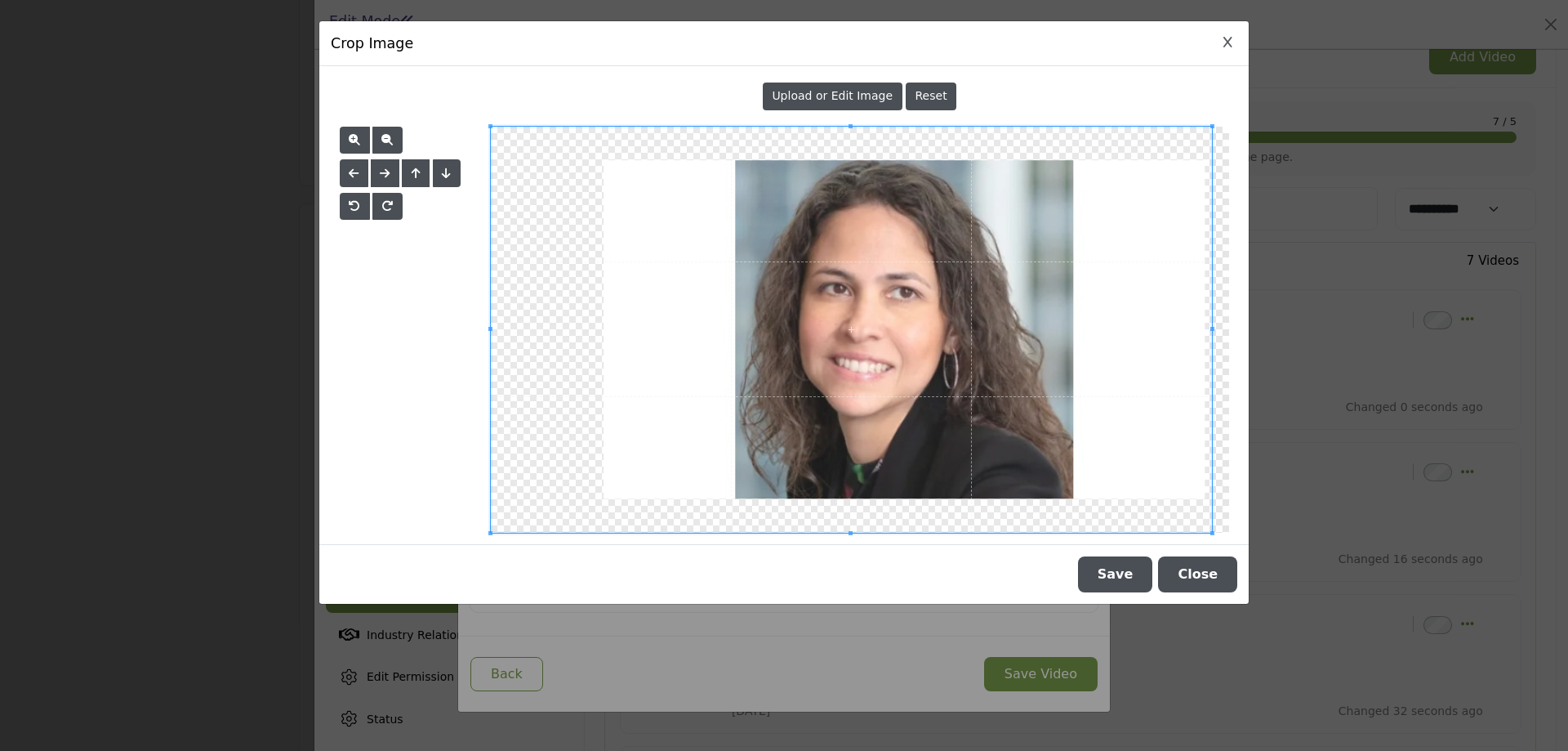
click at [937, 319] on span at bounding box center [852, 330] width 722 height 406
click at [1041, 360] on span at bounding box center [868, 330] width 722 height 406
click at [943, 354] on span at bounding box center [852, 330] width 722 height 406
click at [1236, 51] on button "Close Image Upload Modal" at bounding box center [1228, 43] width 19 height 19
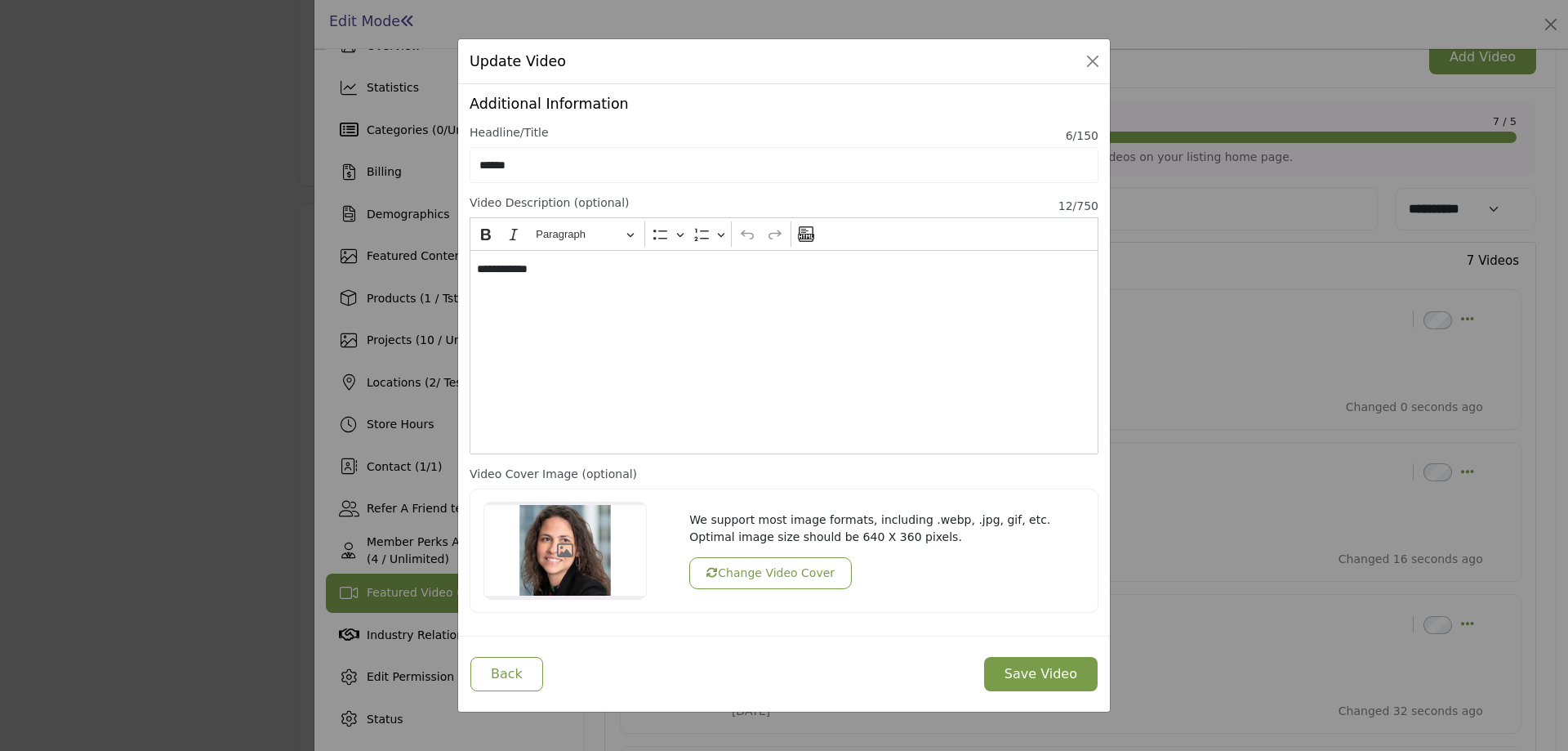
click at [773, 576] on button "Change Video Cover" at bounding box center [771, 573] width 162 height 32
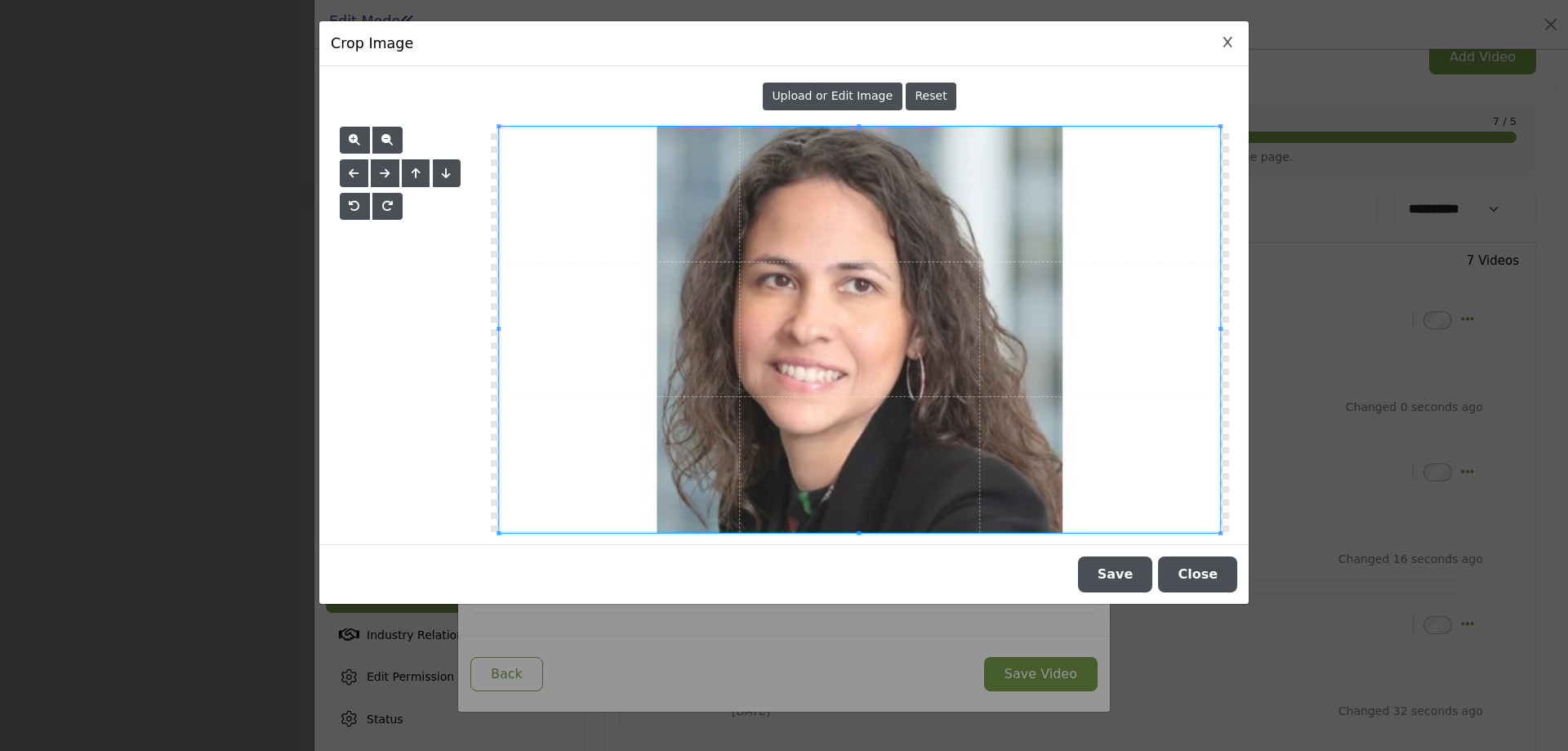
click at [1222, 40] on button "Close Image Upload Modal" at bounding box center [1228, 43] width 19 height 19
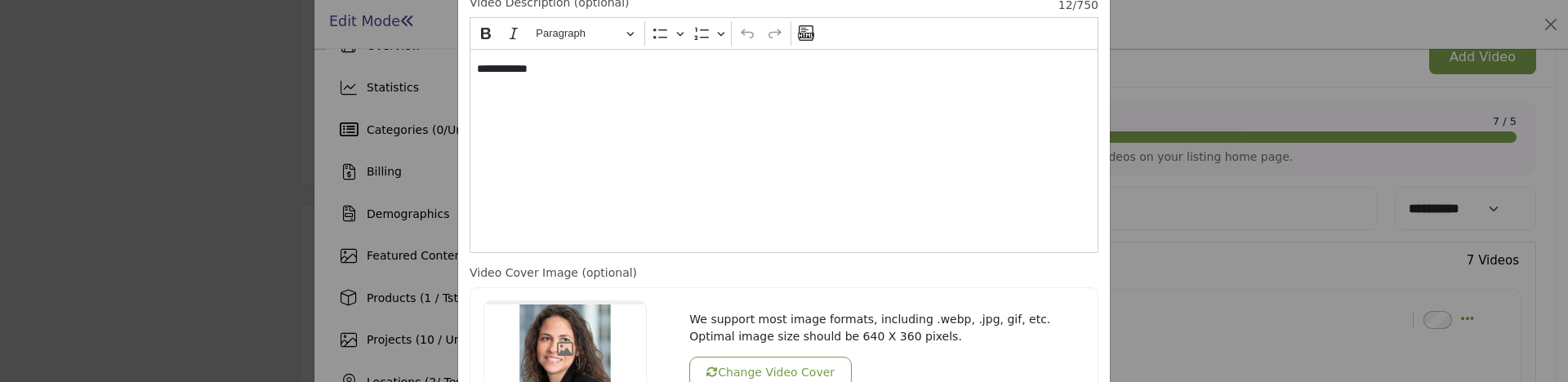
scroll to position [245, 0]
